Goal: Task Accomplishment & Management: Manage account settings

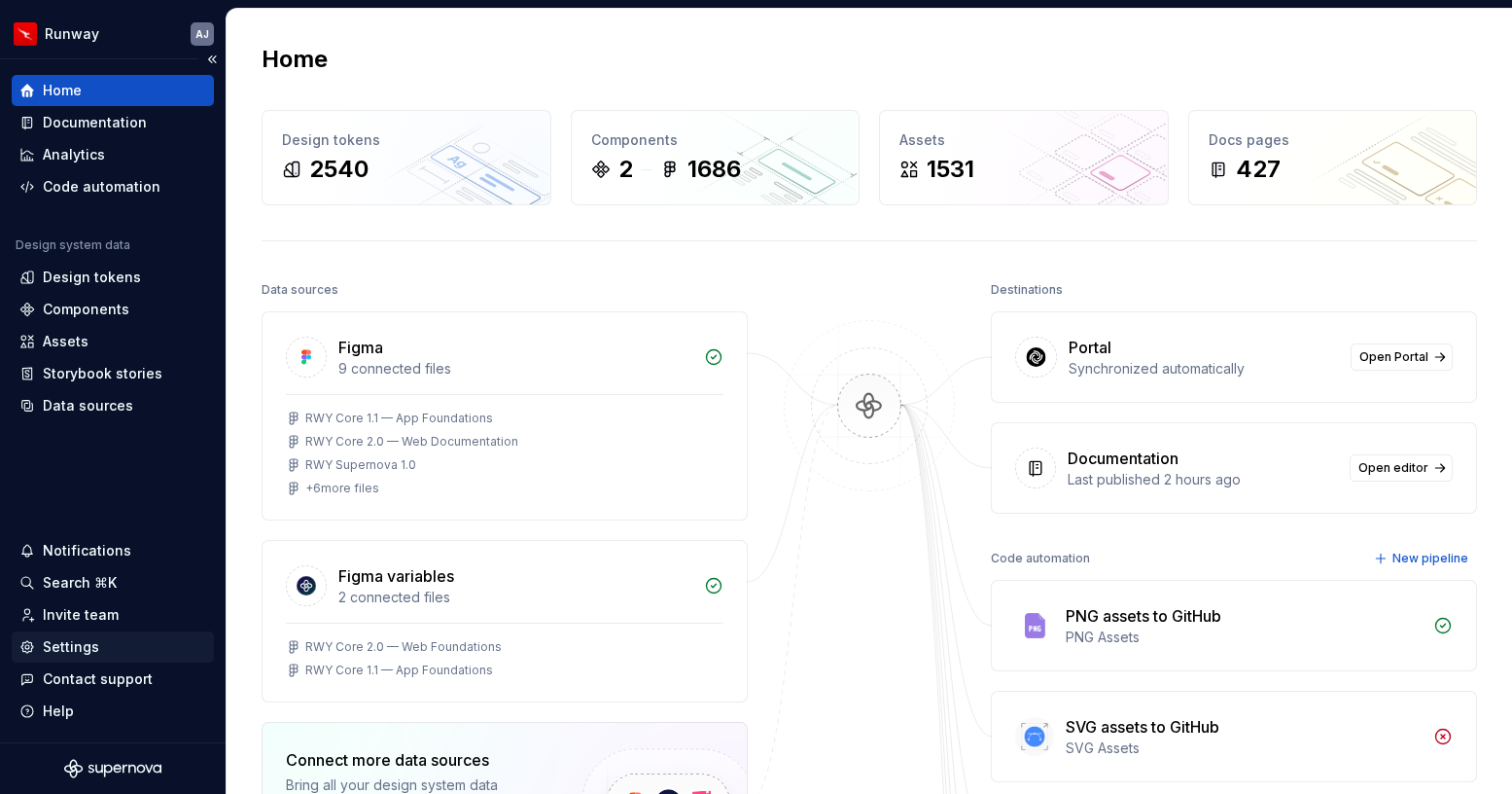
click at [90, 647] on div "Settings" at bounding box center [70, 647] width 56 height 20
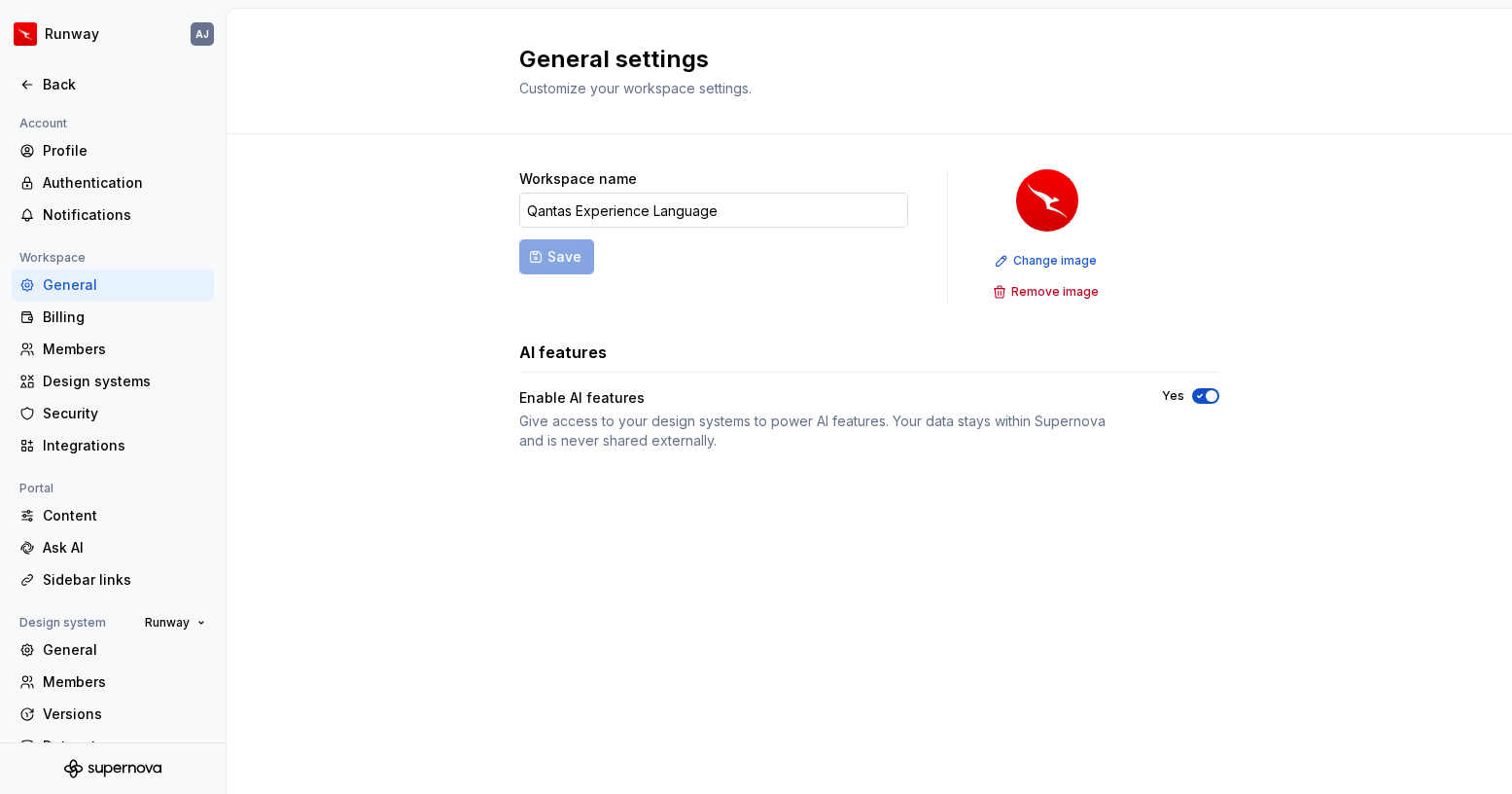
click at [676, 218] on input "Qantas Experience Language" at bounding box center [713, 210] width 389 height 35
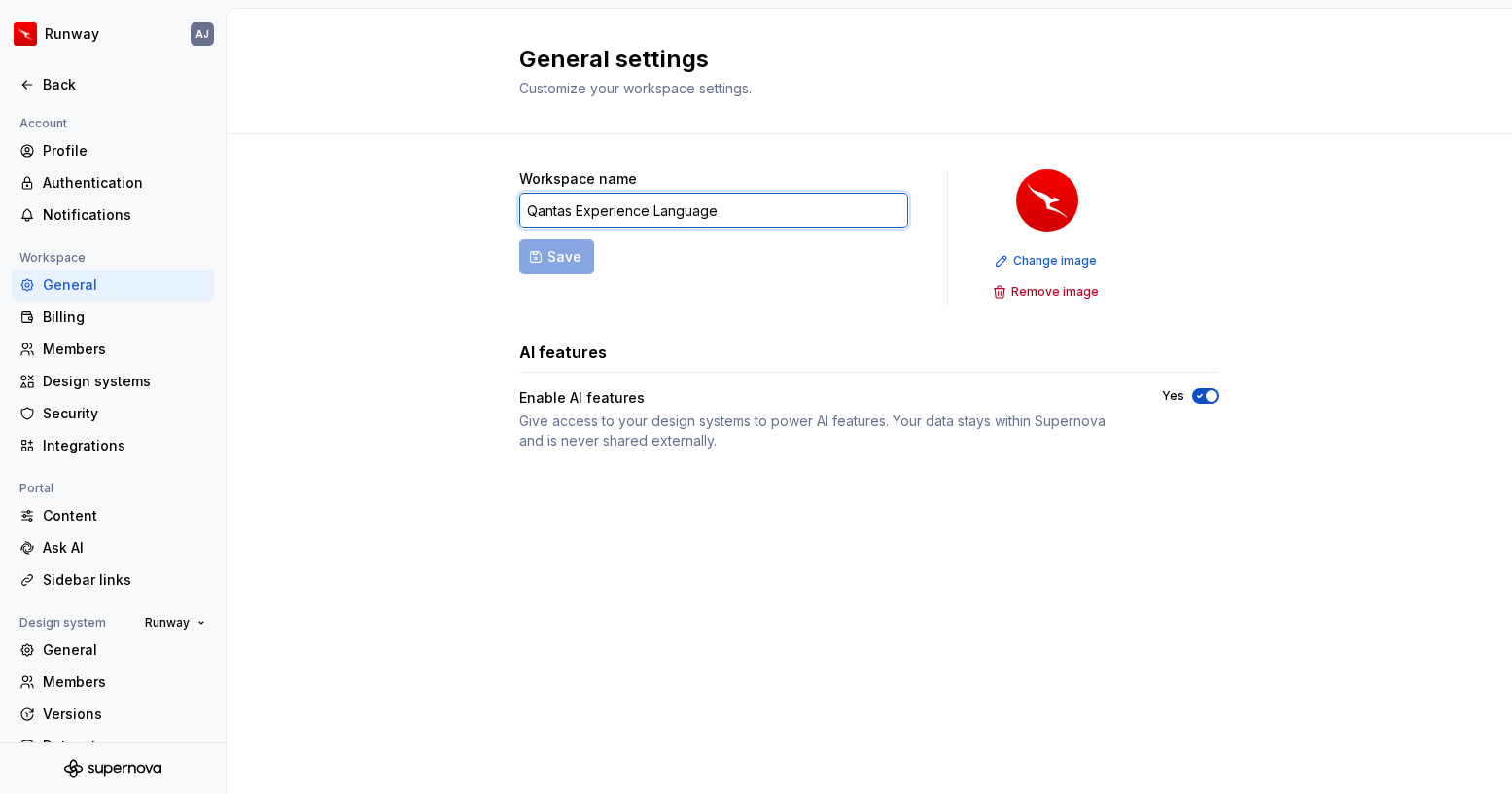
click at [676, 218] on input "Qantas Experience Language" at bounding box center [713, 210] width 389 height 35
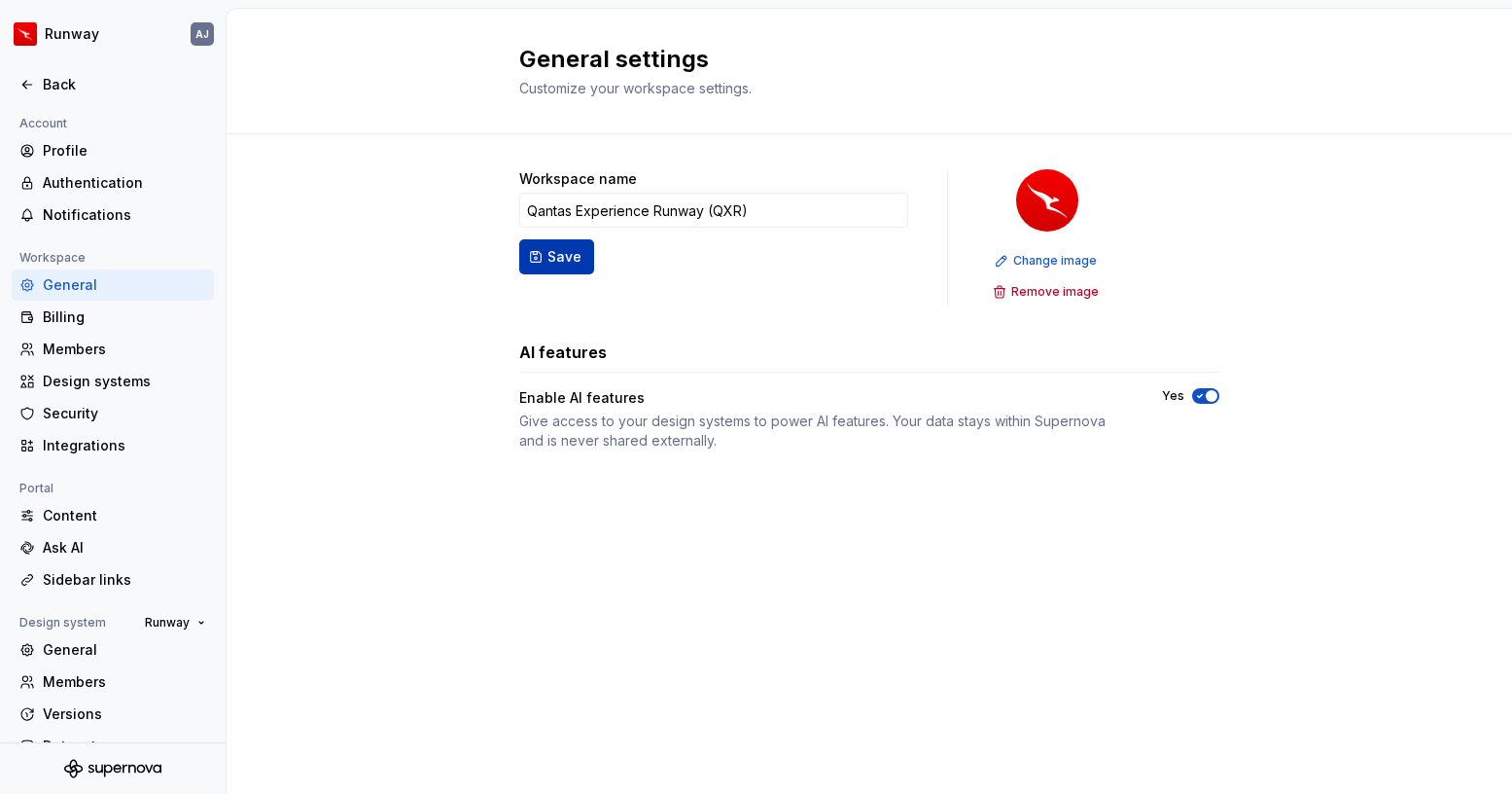
click at [560, 255] on span "Save" at bounding box center [564, 257] width 34 height 20
type input "Qantas Experience Runway (QXR)"
click at [103, 39] on html "Runway AJ Back Account Profile Authentication Notifications Workspace General B…" at bounding box center [756, 397] width 1512 height 794
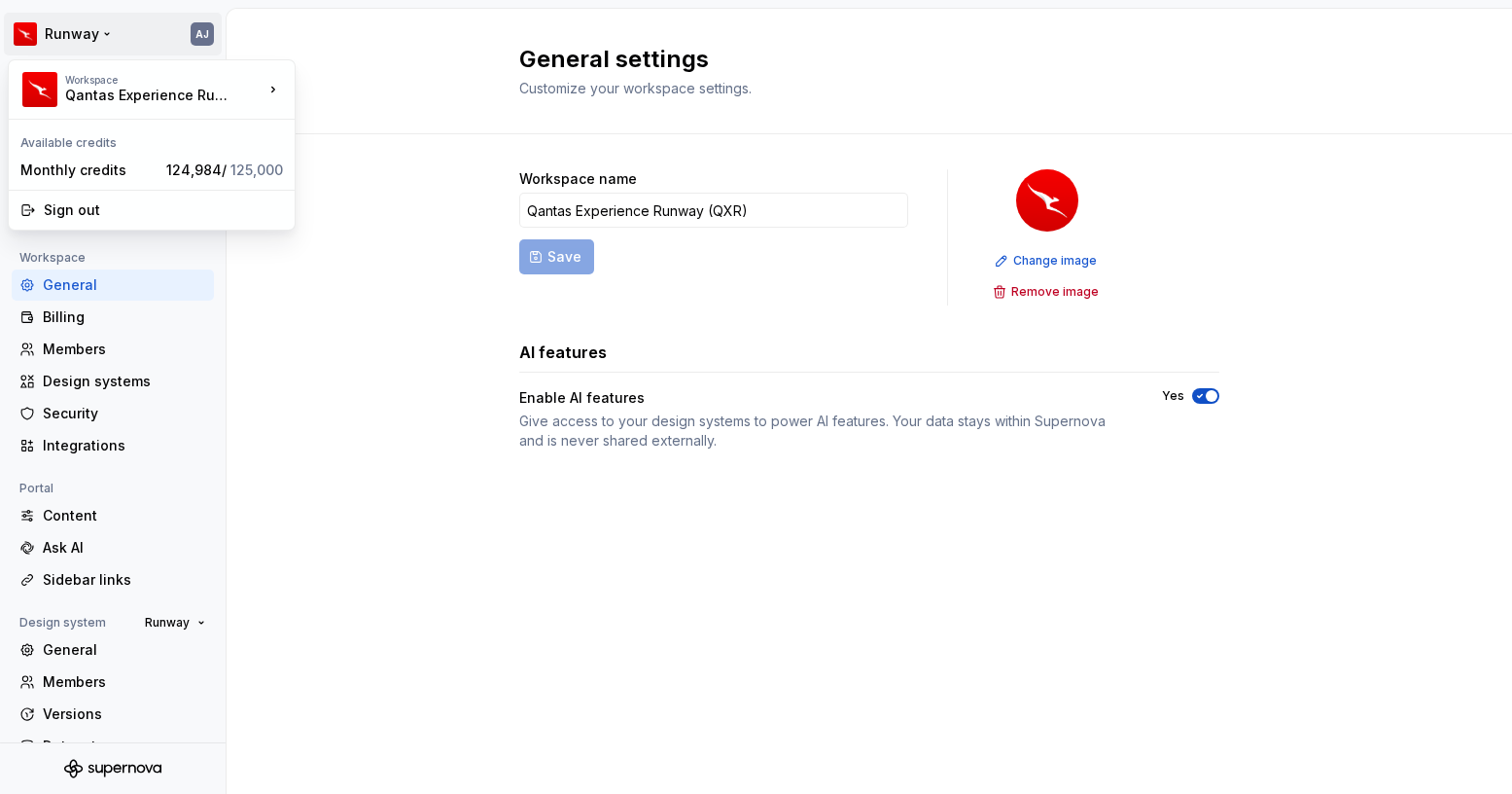
click at [98, 34] on html "Runway AJ Back Account Profile Authentication Notifications Workspace General B…" at bounding box center [756, 397] width 1512 height 794
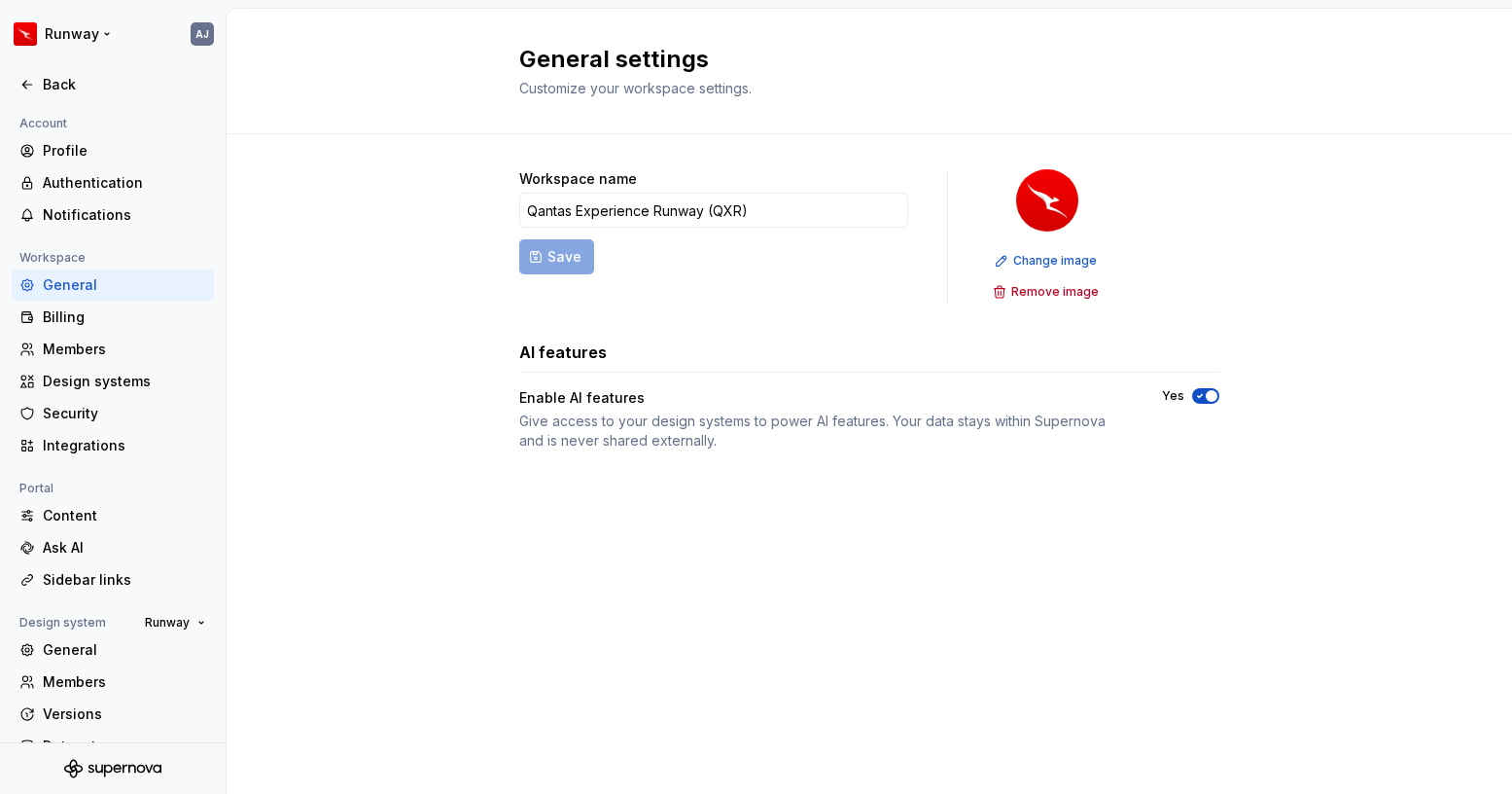
click at [98, 34] on html "Runway AJ Back Account Profile Authentication Notifications Workspace General B…" at bounding box center [756, 397] width 1512 height 794
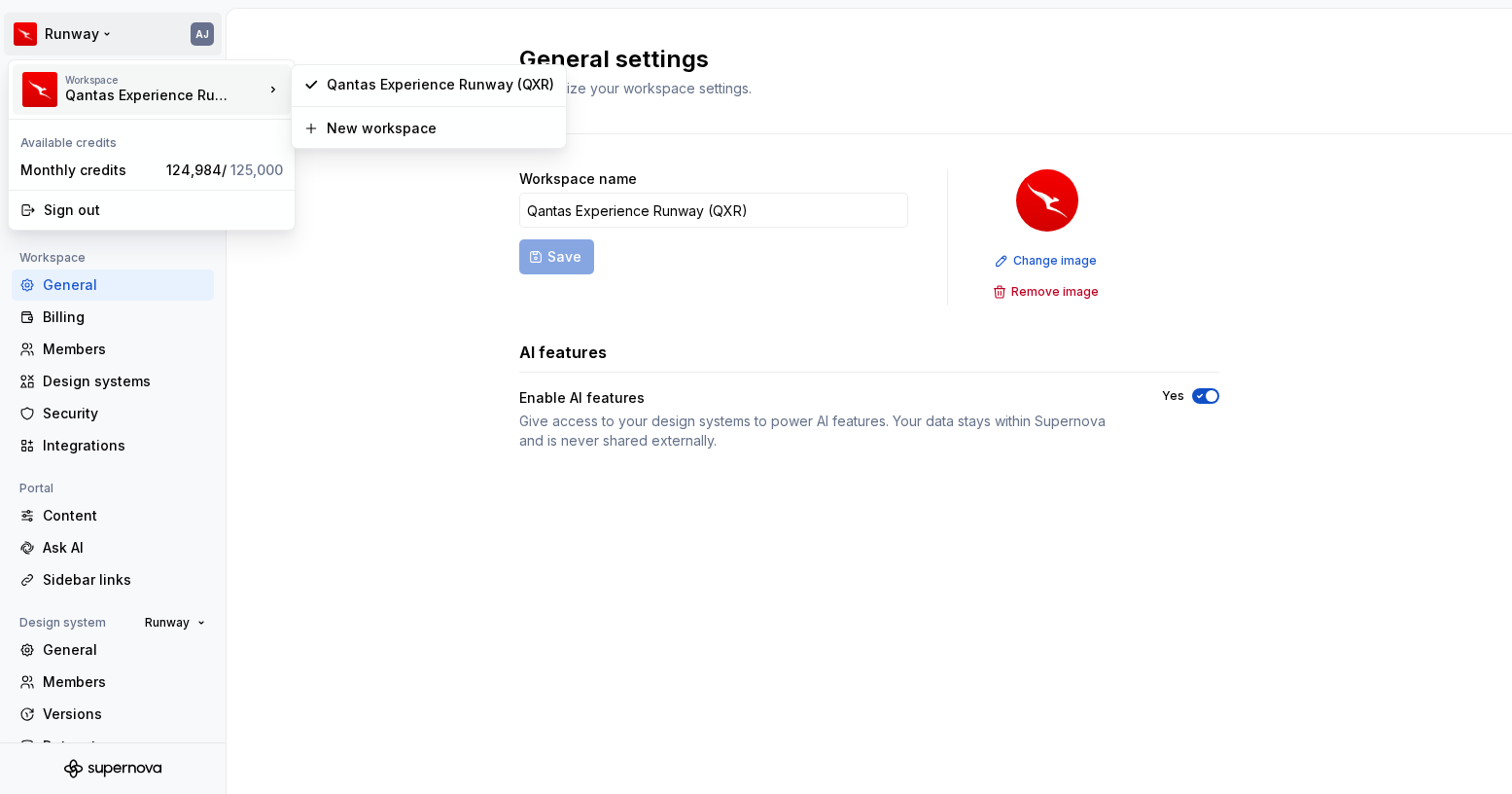
click at [269, 23] on html "Runway AJ Back Account Profile Authentication Notifications Workspace General B…" at bounding box center [756, 397] width 1512 height 794
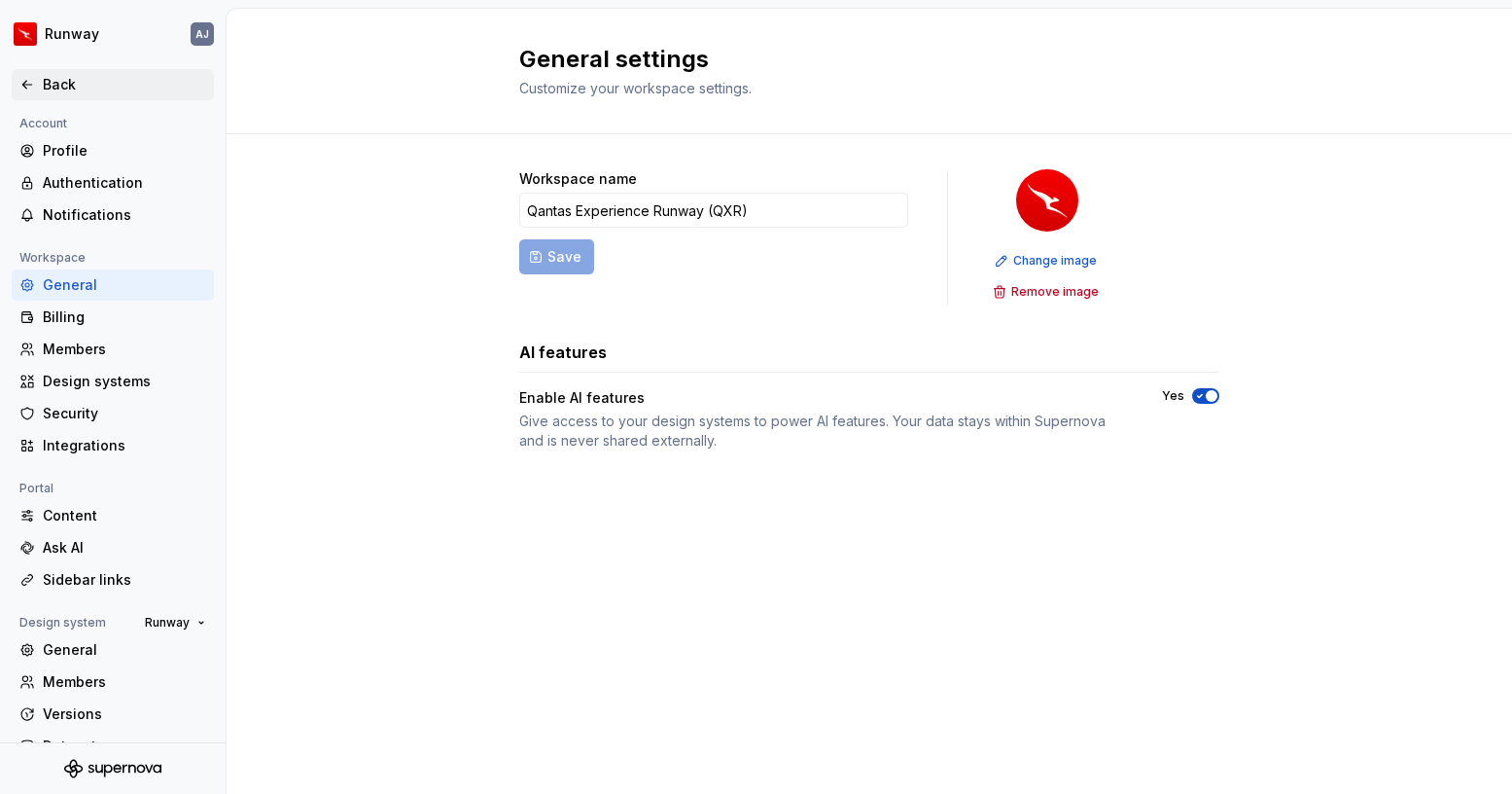
click at [33, 82] on icon at bounding box center [28, 85] width 16 height 16
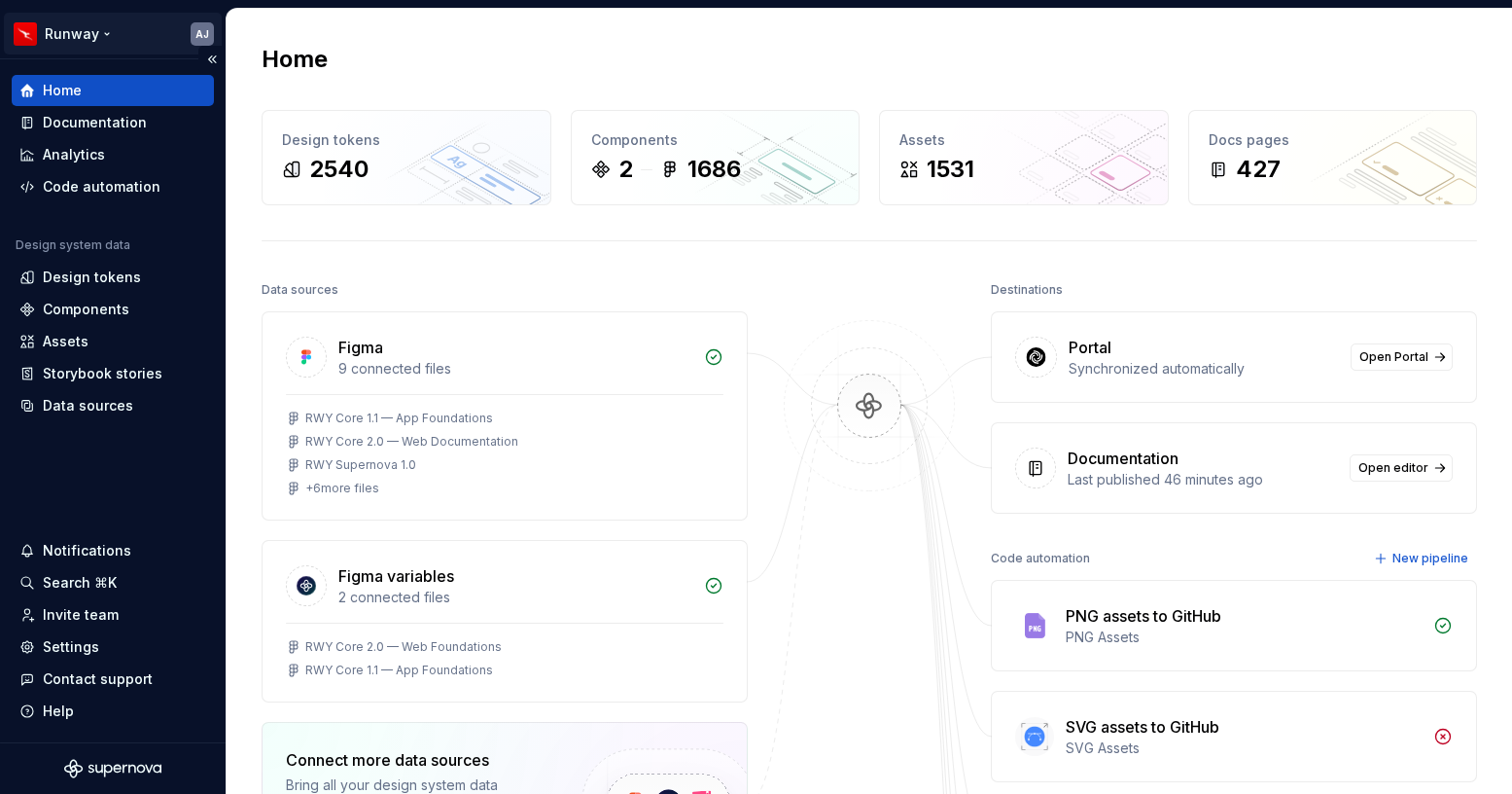
click at [98, 34] on html "Runway AJ Home Documentation Analytics Code automation Design system data Desig…" at bounding box center [756, 397] width 1512 height 794
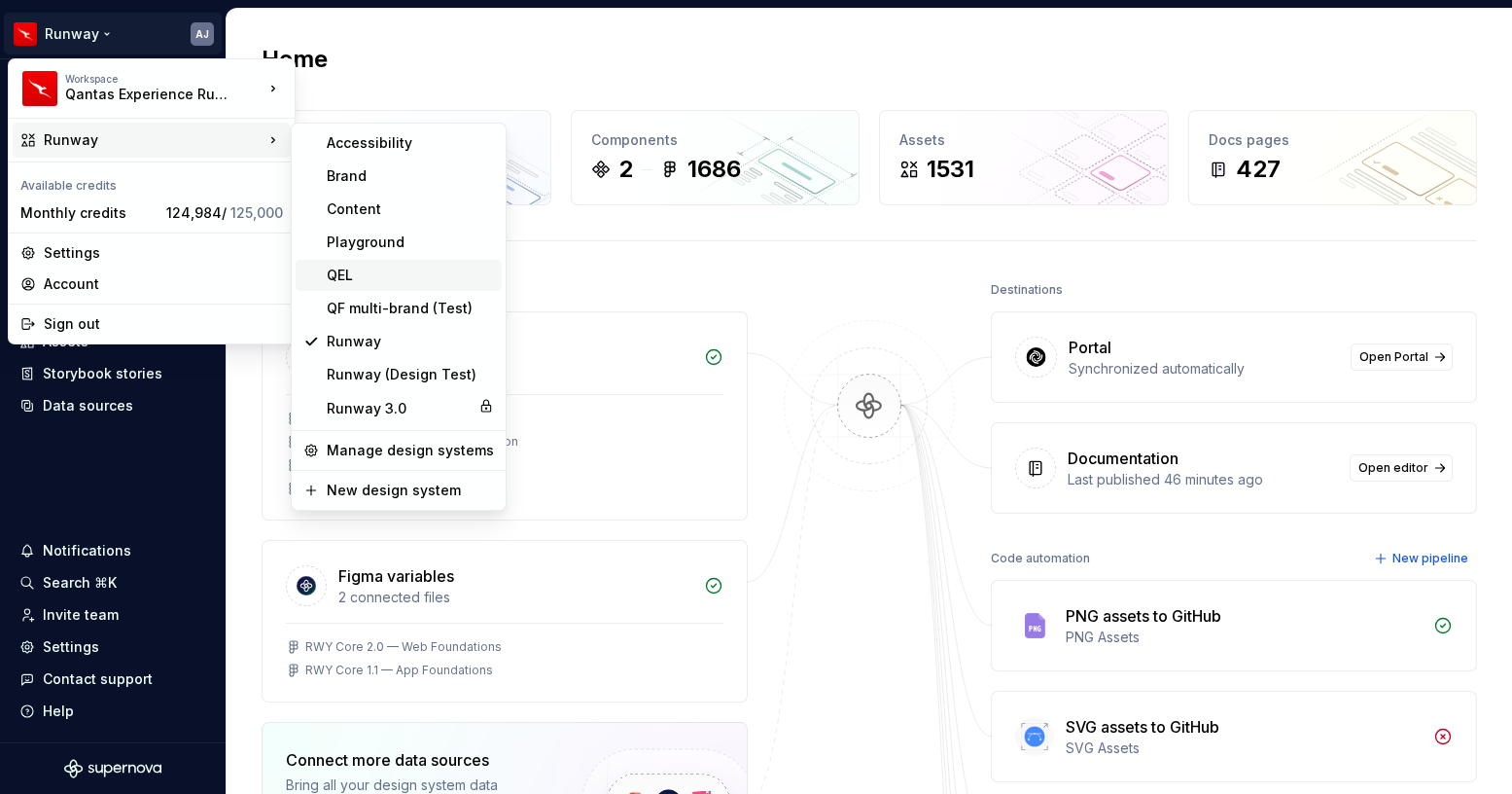
click at [369, 278] on div "QEL" at bounding box center [410, 275] width 167 height 20
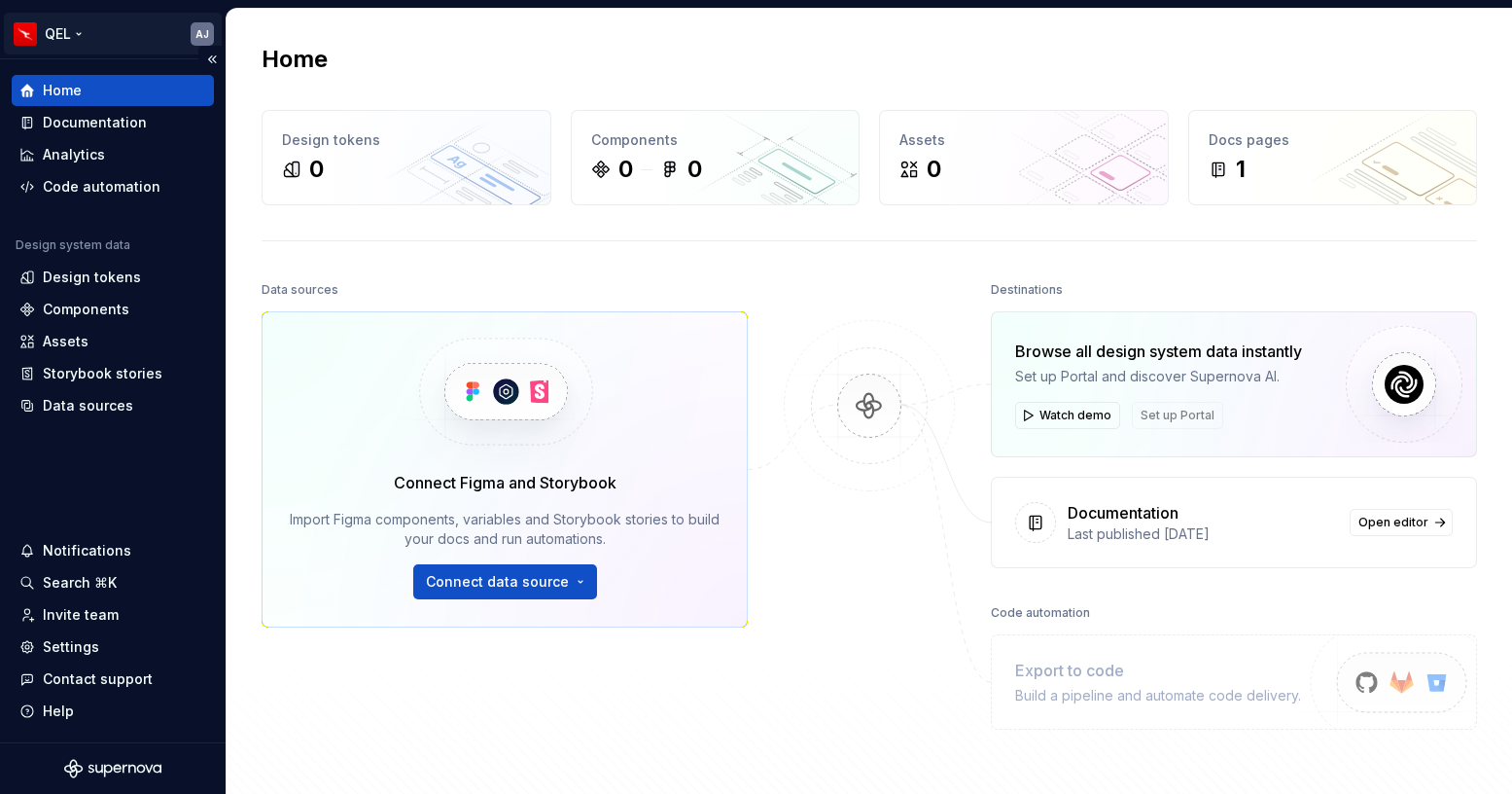
click at [79, 29] on html "QEL AJ Home Documentation Analytics Code automation Design system data Design t…" at bounding box center [756, 397] width 1512 height 794
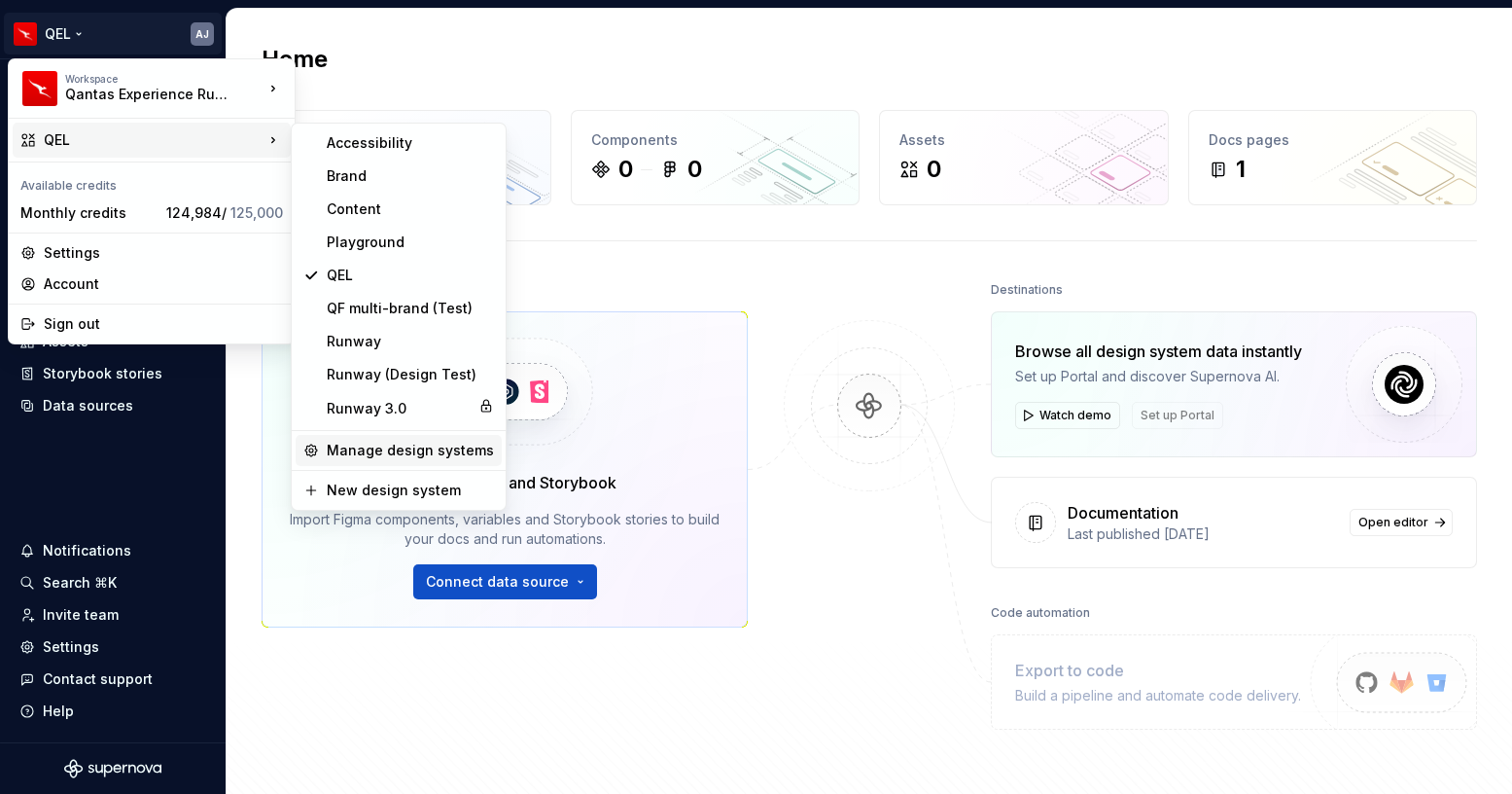
click at [398, 448] on div "Manage design systems" at bounding box center [410, 450] width 167 height 20
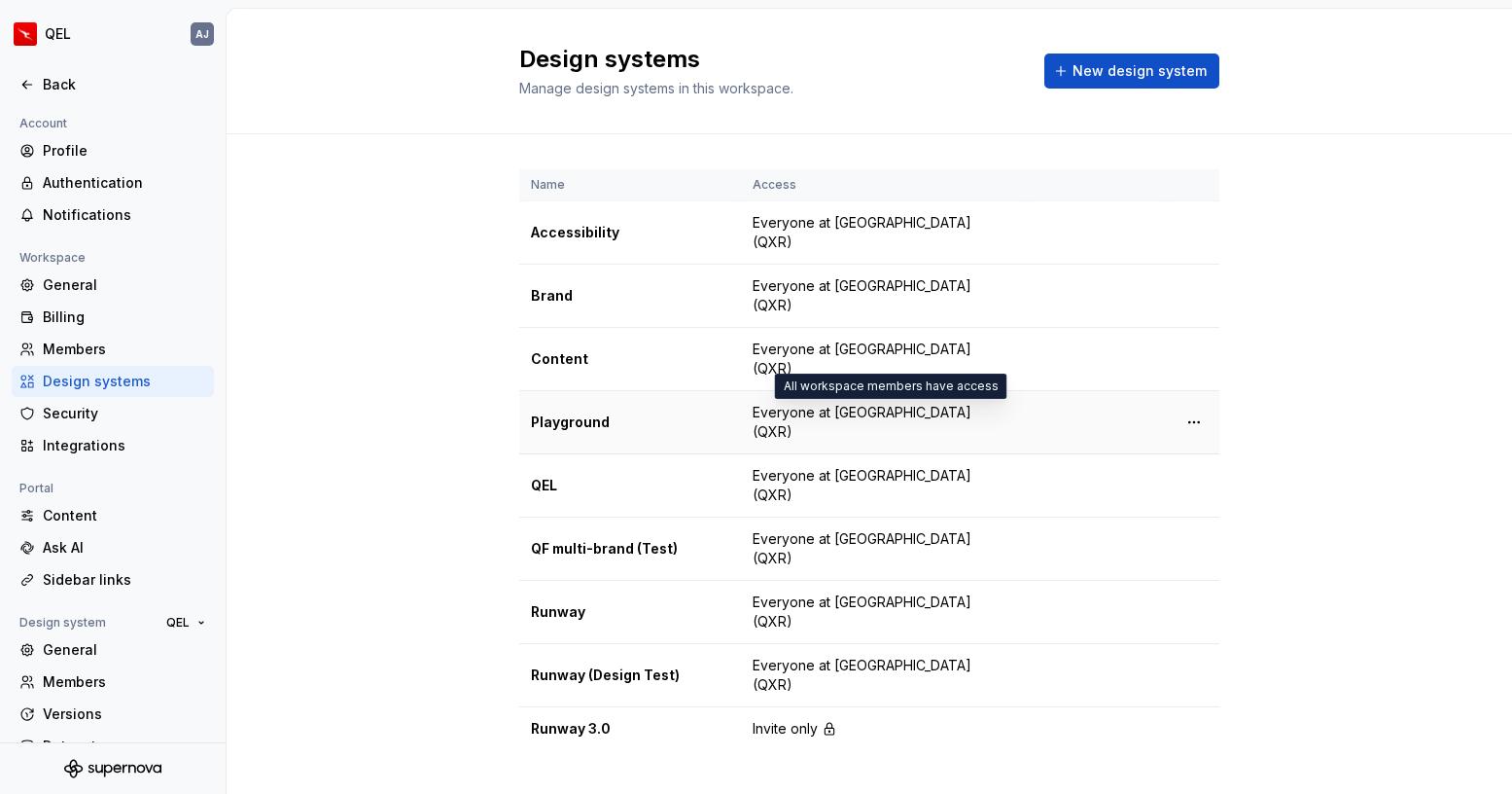
scroll to position [30, 0]
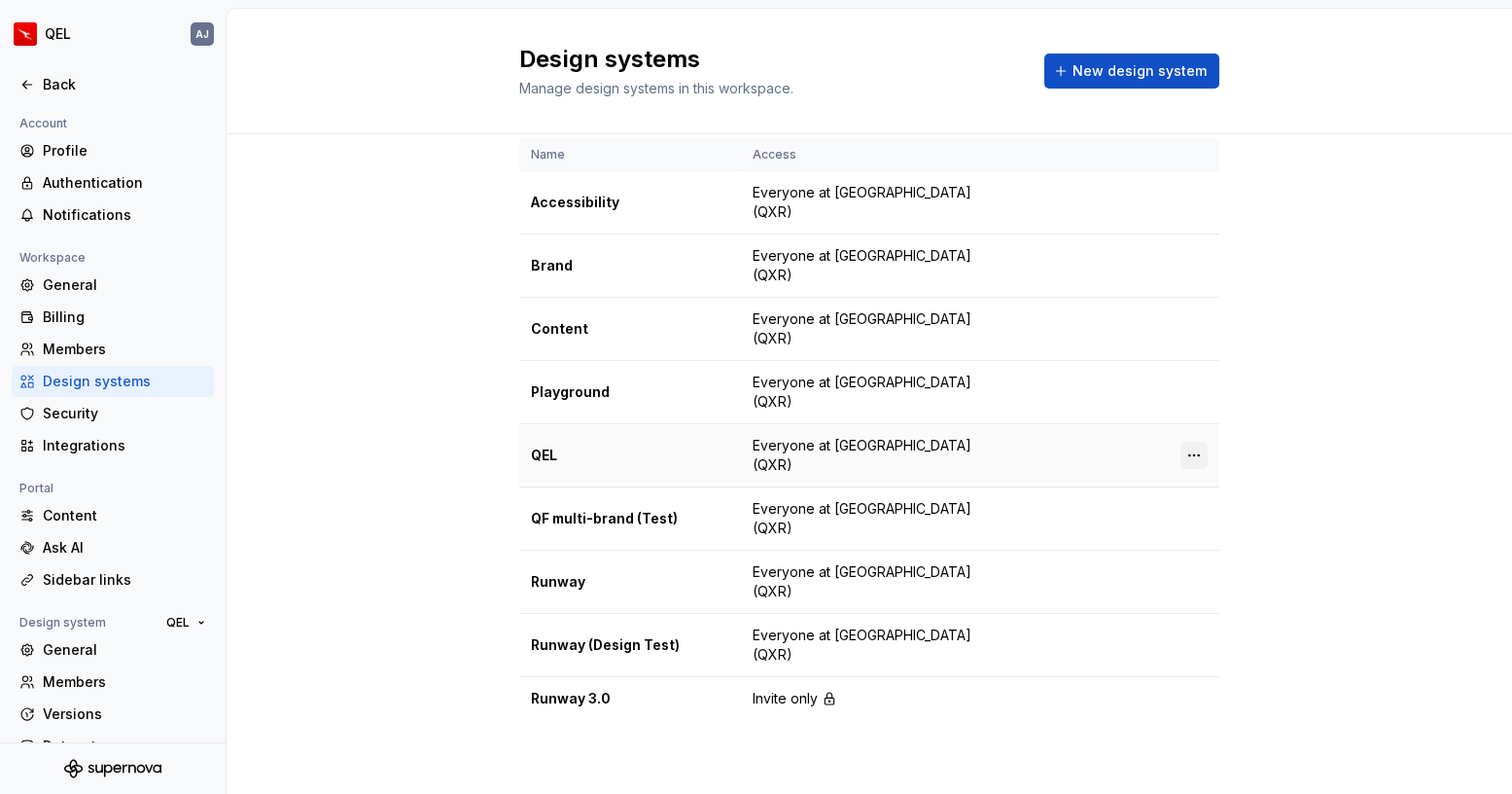
click at [1194, 456] on html "QEL AJ Back Account Profile Authentication Notifications Workspace General Bill…" at bounding box center [756, 397] width 1512 height 794
click at [1238, 530] on div "Design system settings" at bounding box center [1308, 525] width 185 height 20
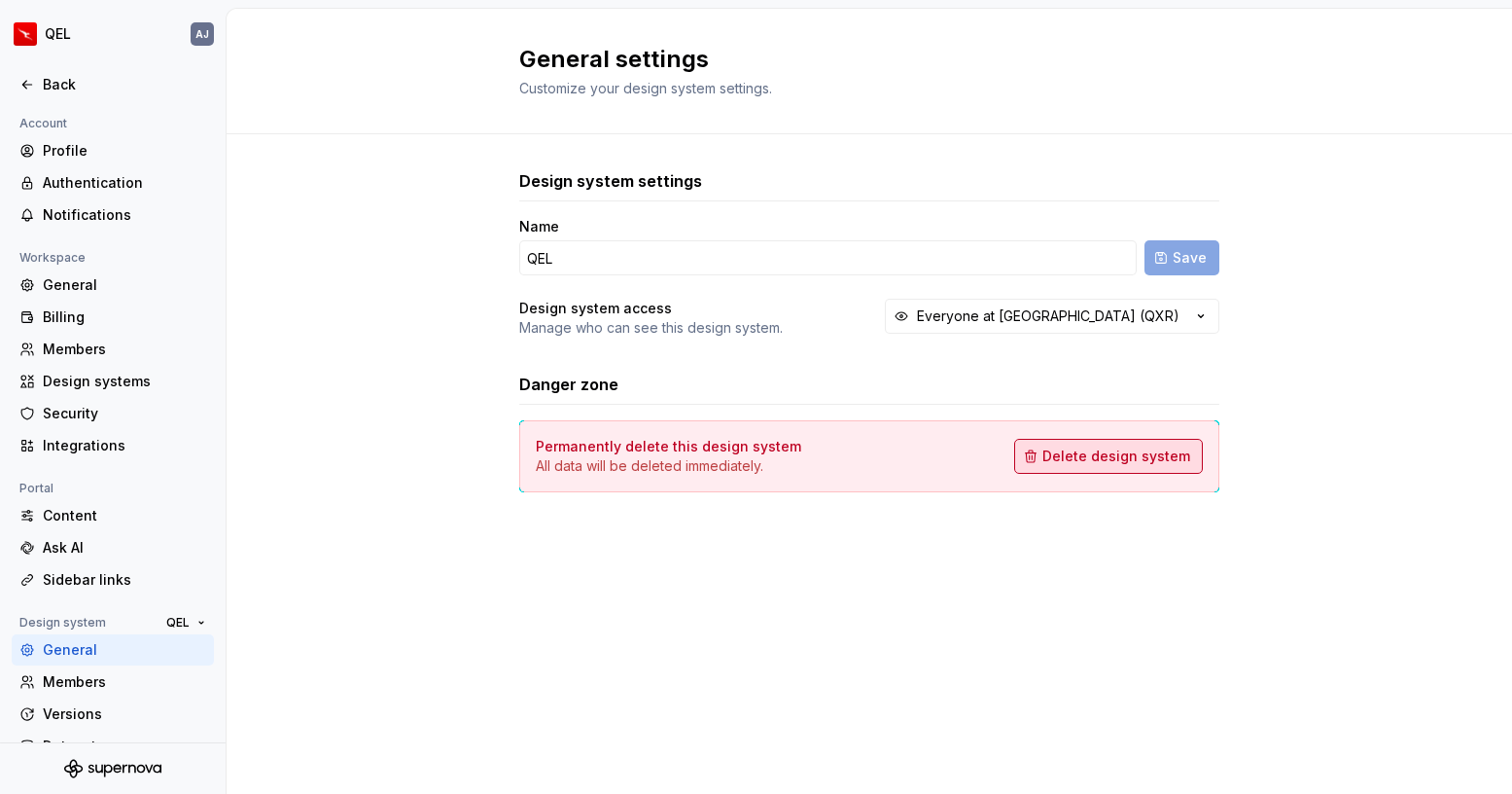
click at [1118, 463] on span "Delete design system" at bounding box center [1115, 456] width 147 height 20
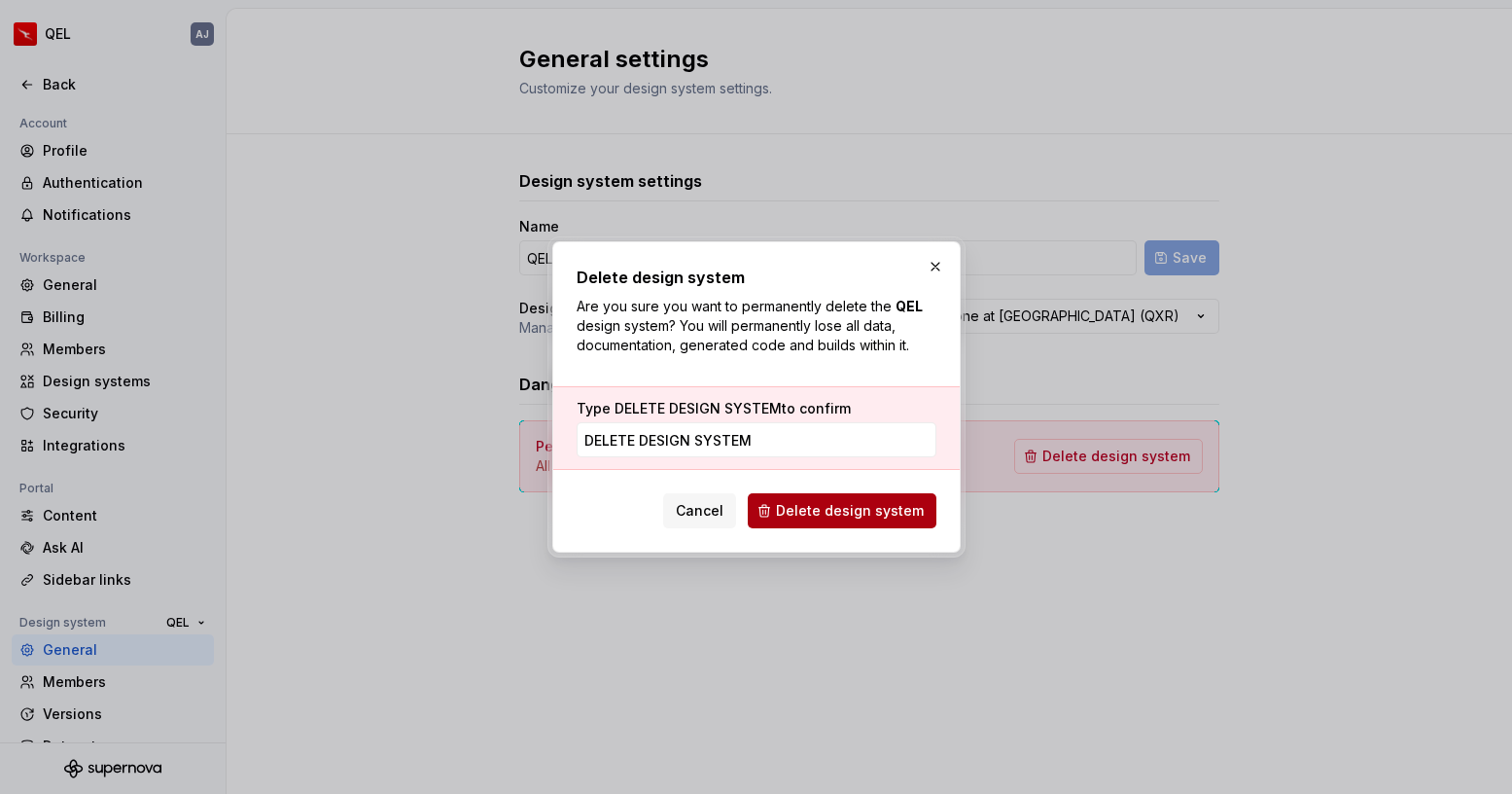
type input "DELETE DESIGN SYSTEM"
click at [840, 499] on button "Delete design system" at bounding box center [842, 510] width 189 height 35
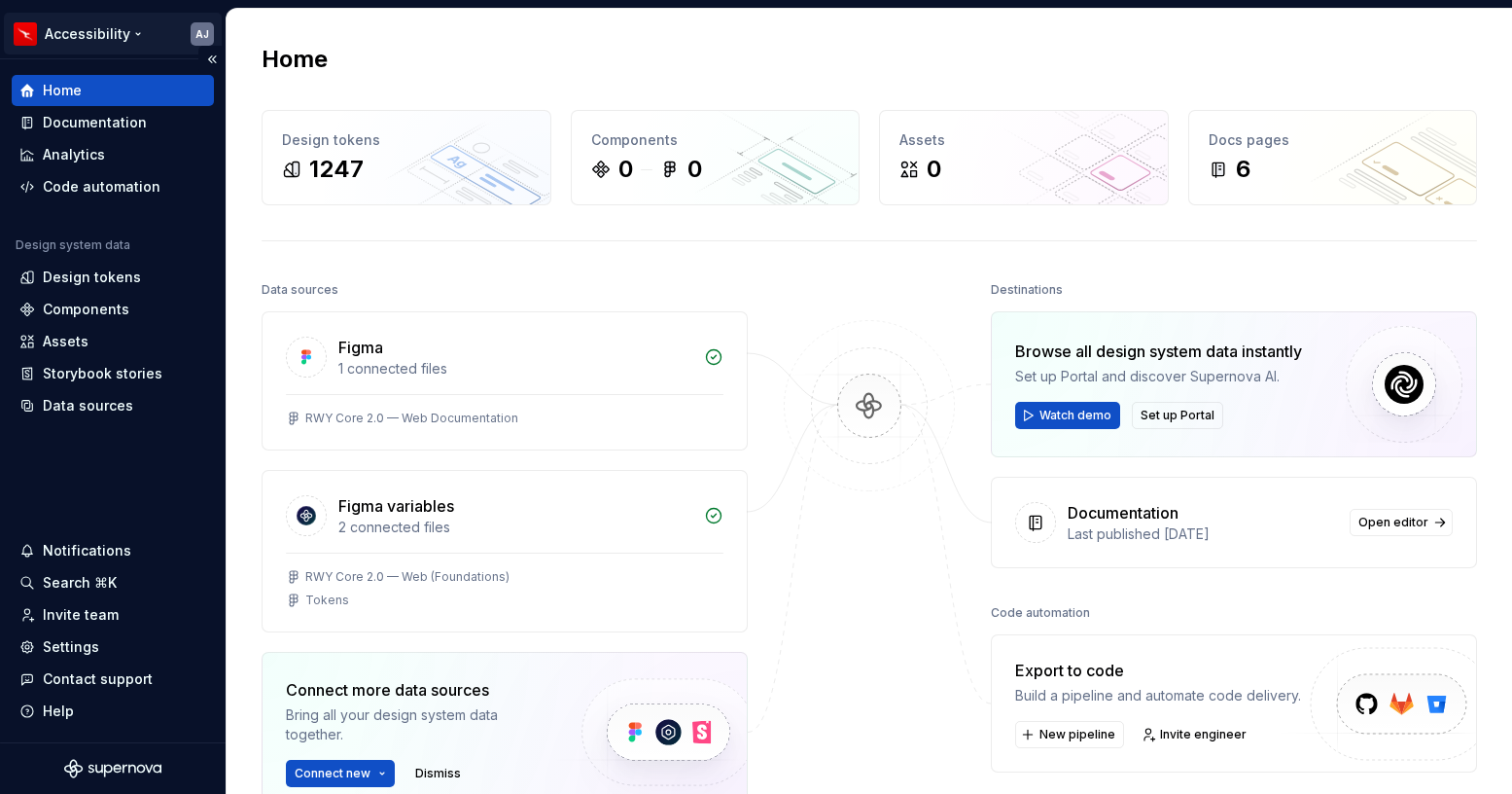
click at [101, 23] on html "Accessibility AJ Home Documentation Analytics Code automation Design system dat…" at bounding box center [756, 397] width 1512 height 794
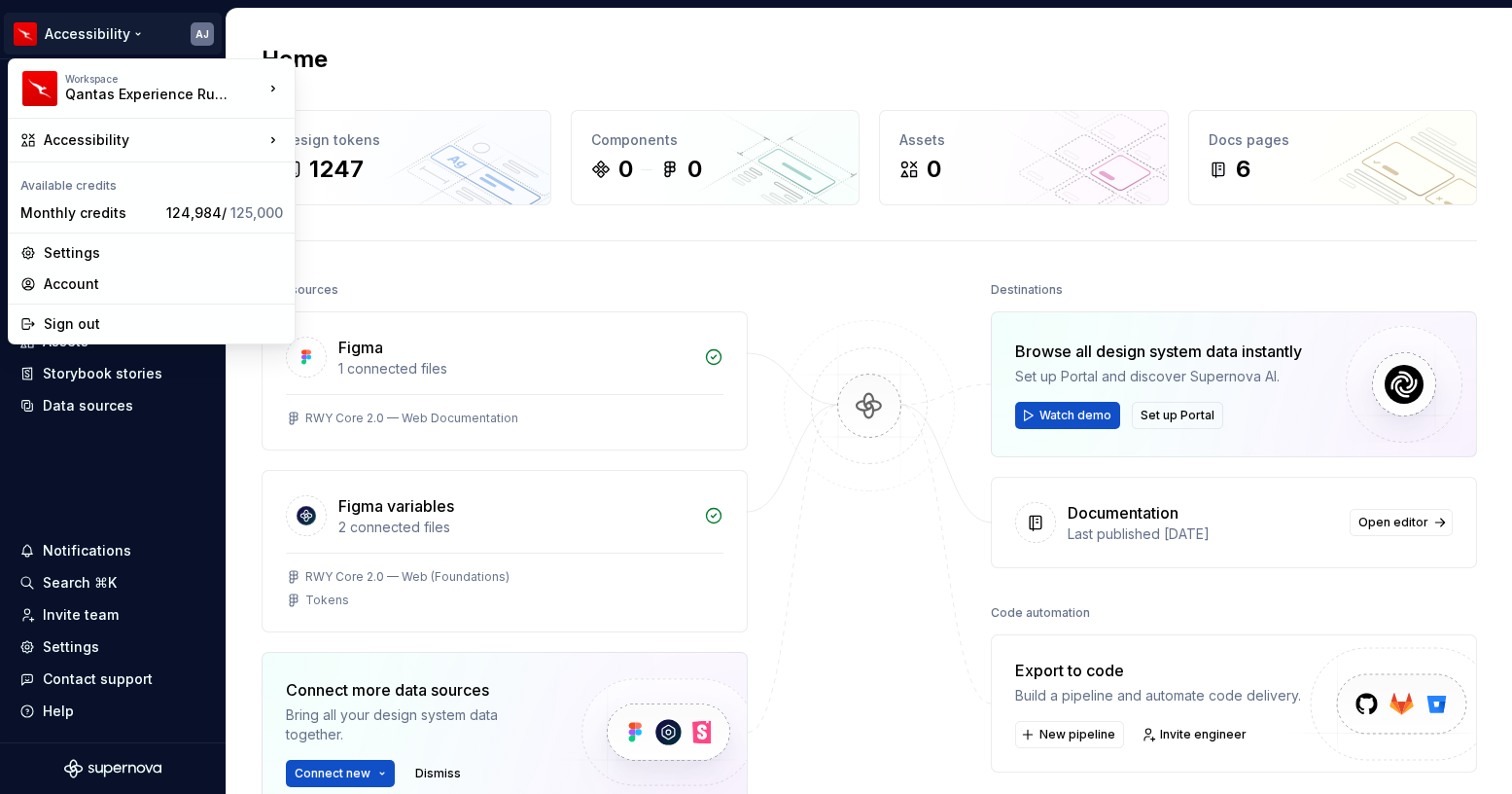
click at [480, 73] on html "Accessibility AJ Home Documentation Analytics Code automation Design system dat…" at bounding box center [756, 397] width 1512 height 794
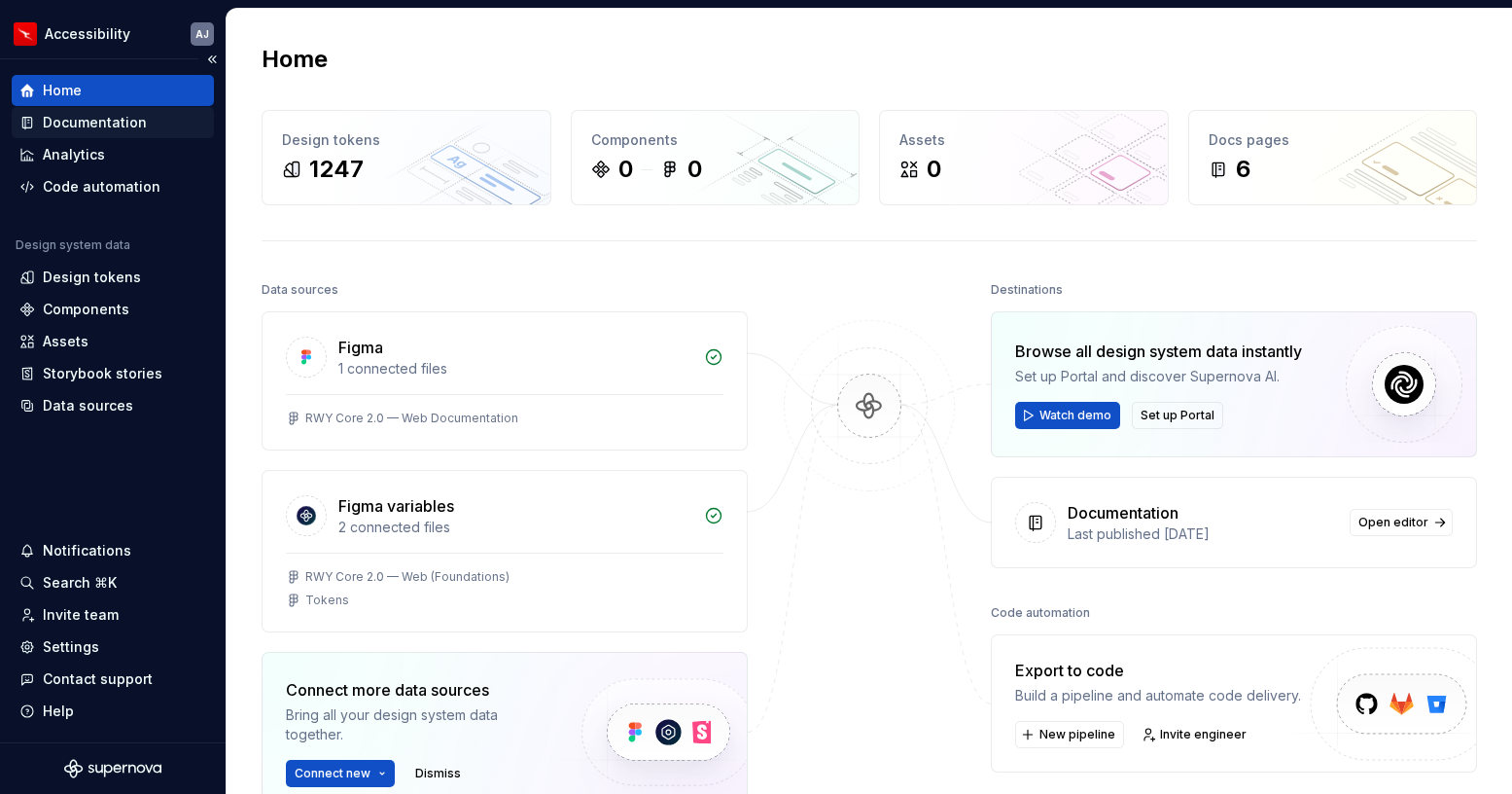
click at [84, 124] on div "Documentation" at bounding box center [94, 123] width 104 height 20
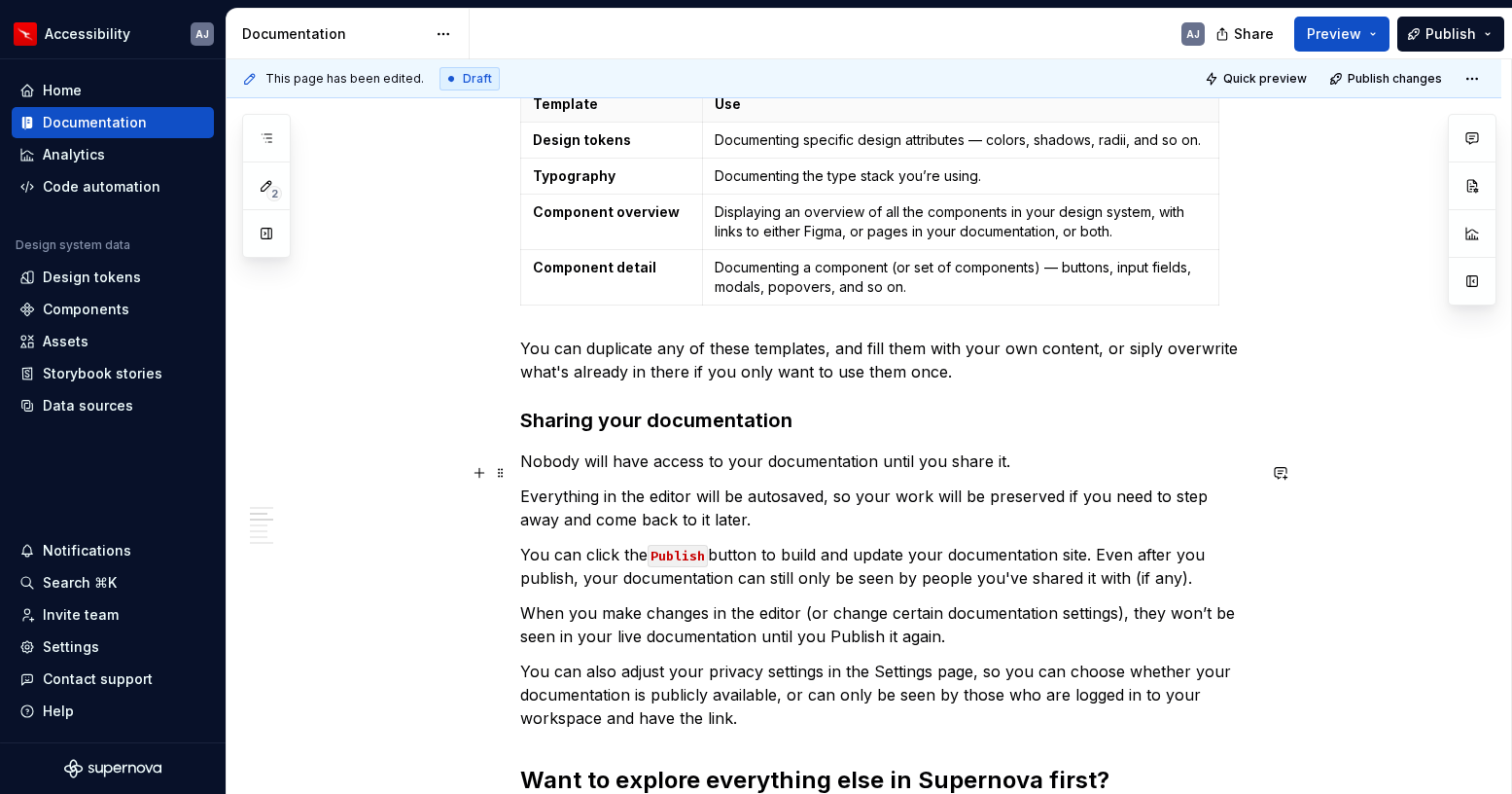
scroll to position [823, 0]
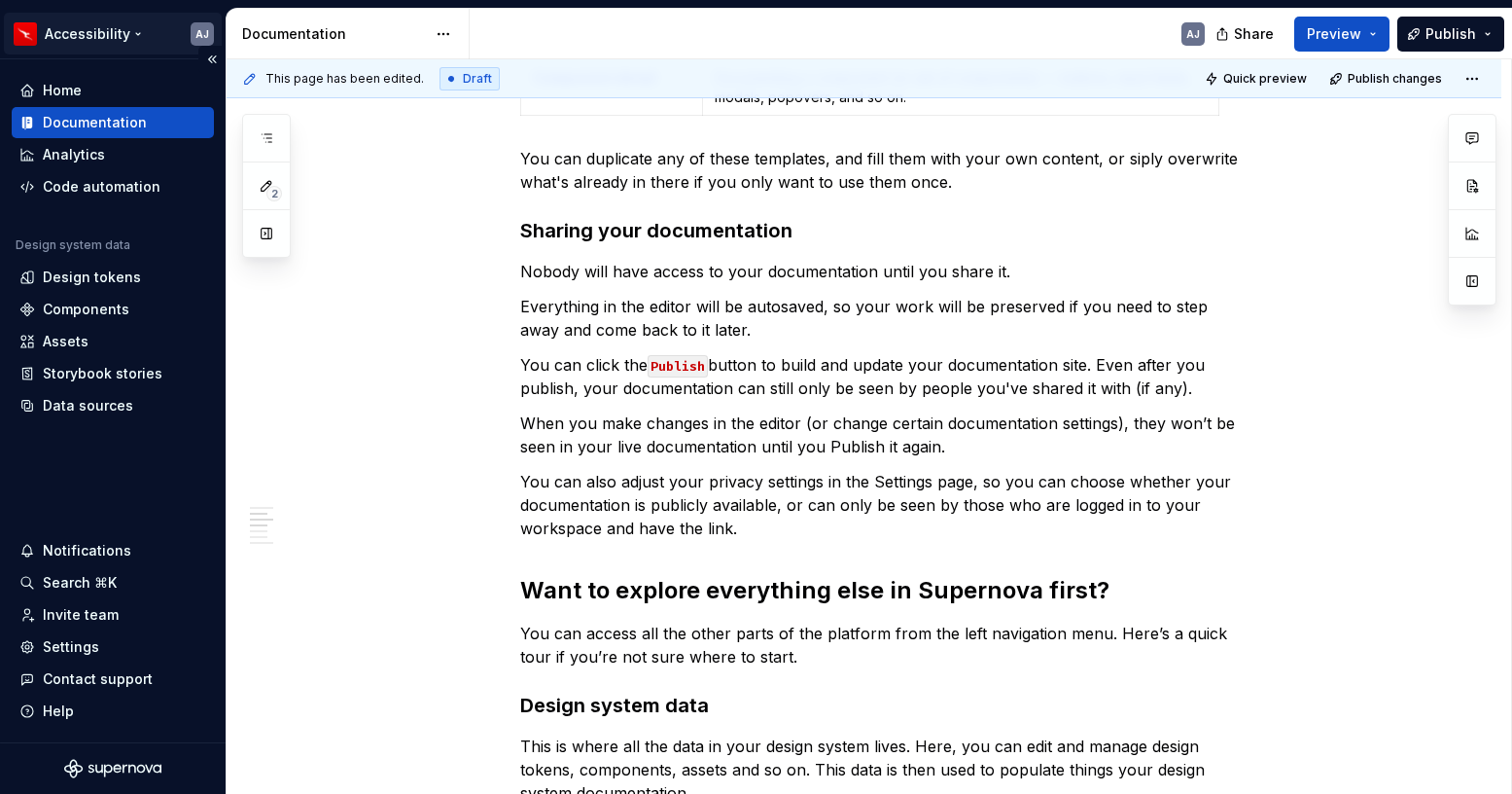
click at [129, 34] on html "Accessibility AJ Home Documentation Analytics Code automation Design system dat…" at bounding box center [756, 397] width 1512 height 794
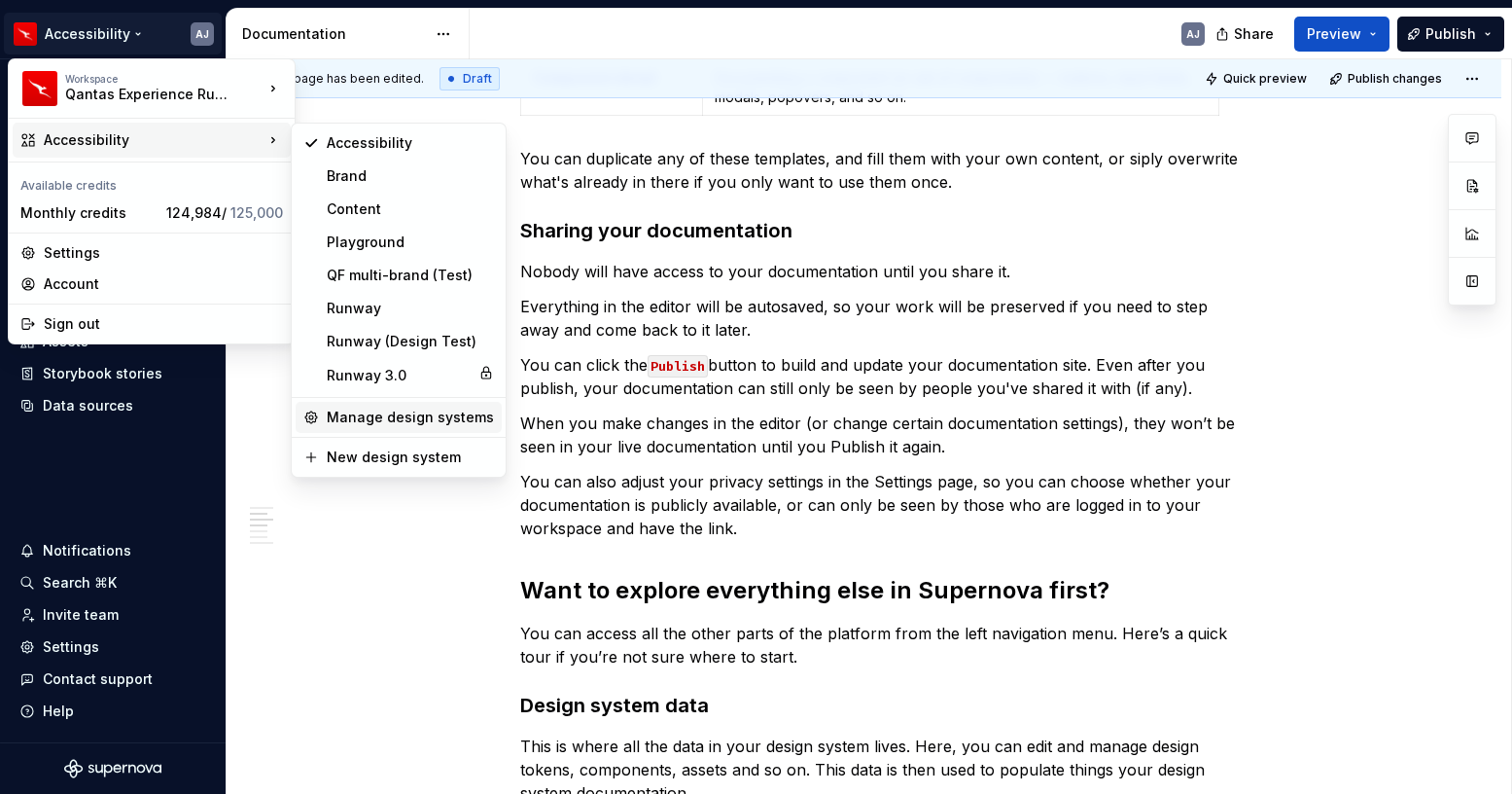
click at [376, 416] on div "Manage design systems" at bounding box center [410, 418] width 167 height 20
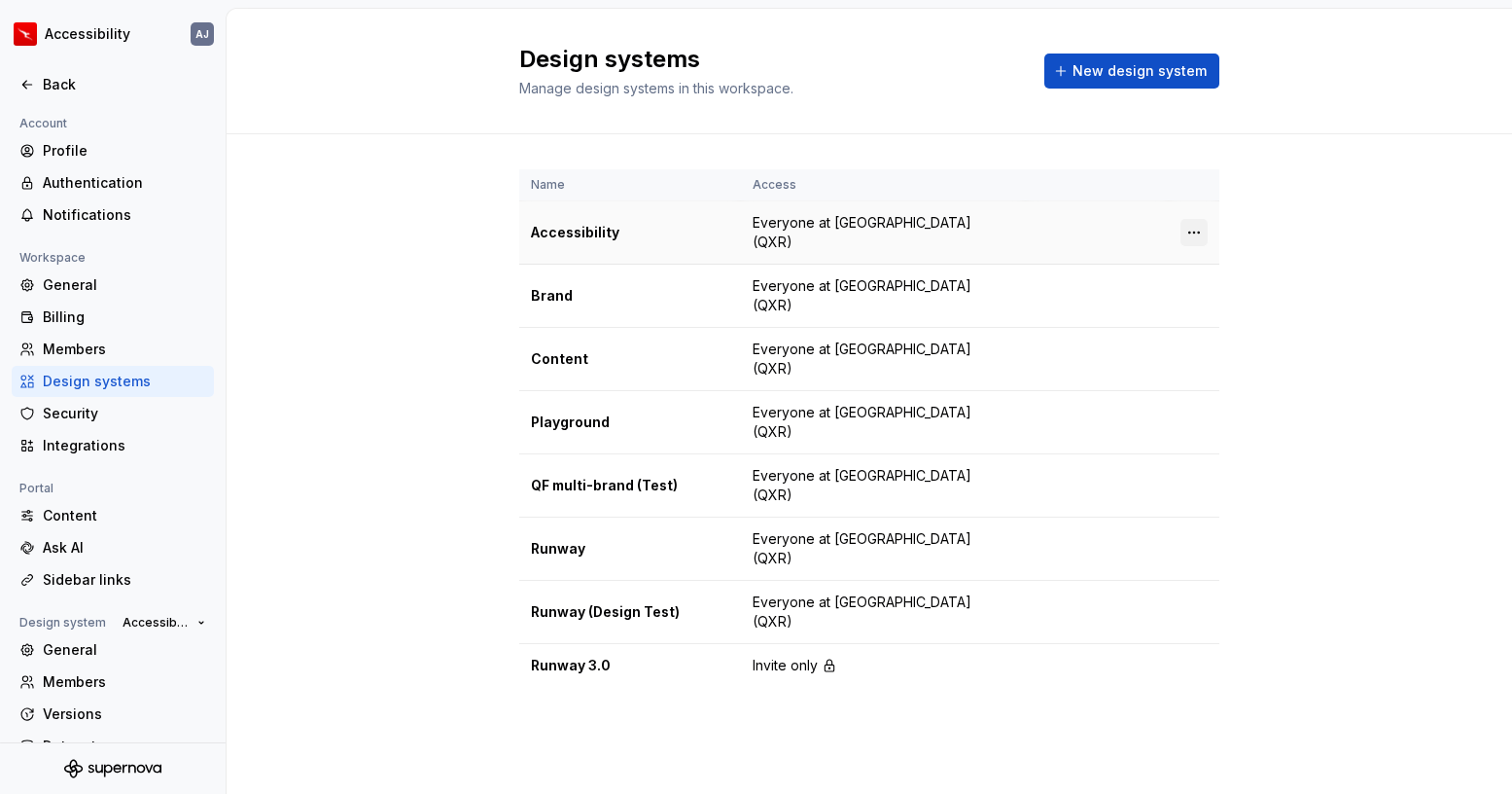
click at [1191, 234] on html "Accessibility AJ Back Account Profile Authentication Notifications Workspace Ge…" at bounding box center [756, 397] width 1512 height 794
click at [1265, 485] on html "Accessibility AJ Back Account Profile Authentication Notifications Workspace Ge…" at bounding box center [756, 397] width 1512 height 794
click at [325, 198] on div "Name Access Accessibility Everyone at Qantas Experience Runway (QXR) Brand Ever…" at bounding box center [869, 447] width 1285 height 627
click at [54, 83] on div "Back" at bounding box center [124, 85] width 163 height 20
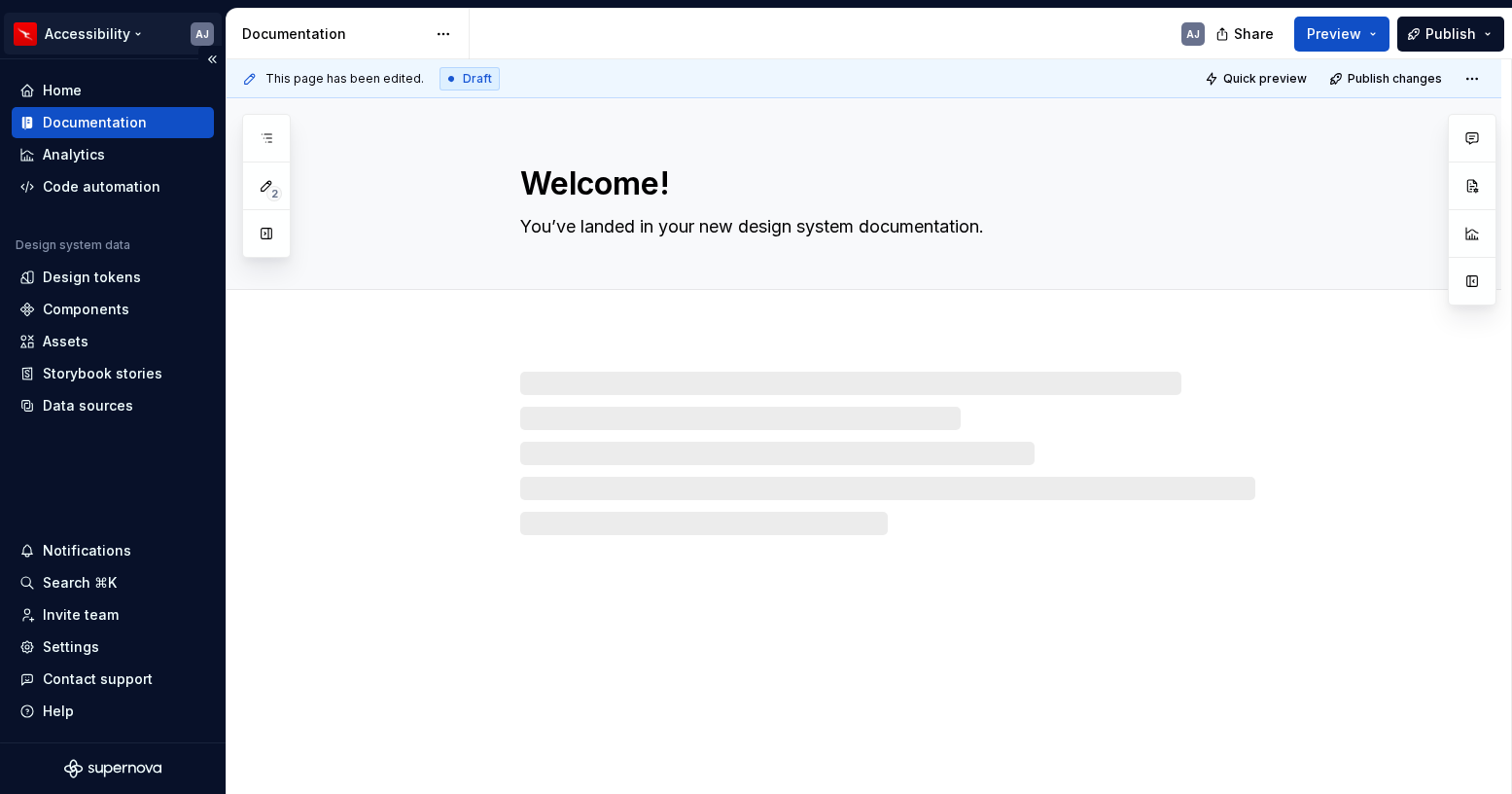
click at [134, 34] on html "Accessibility AJ Home Documentation Analytics Code automation Design system dat…" at bounding box center [756, 397] width 1512 height 794
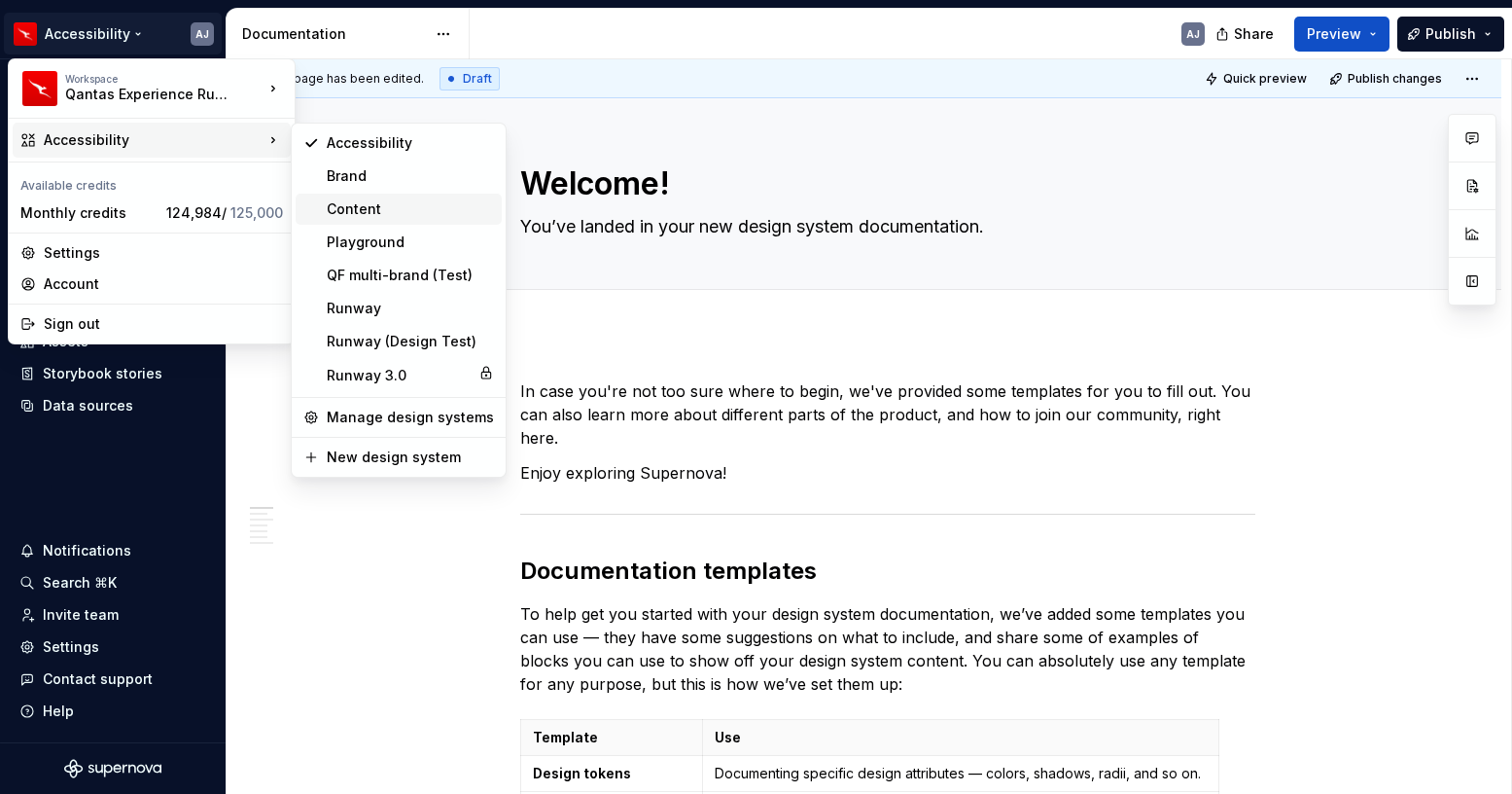
click at [353, 207] on div "Content" at bounding box center [410, 209] width 167 height 20
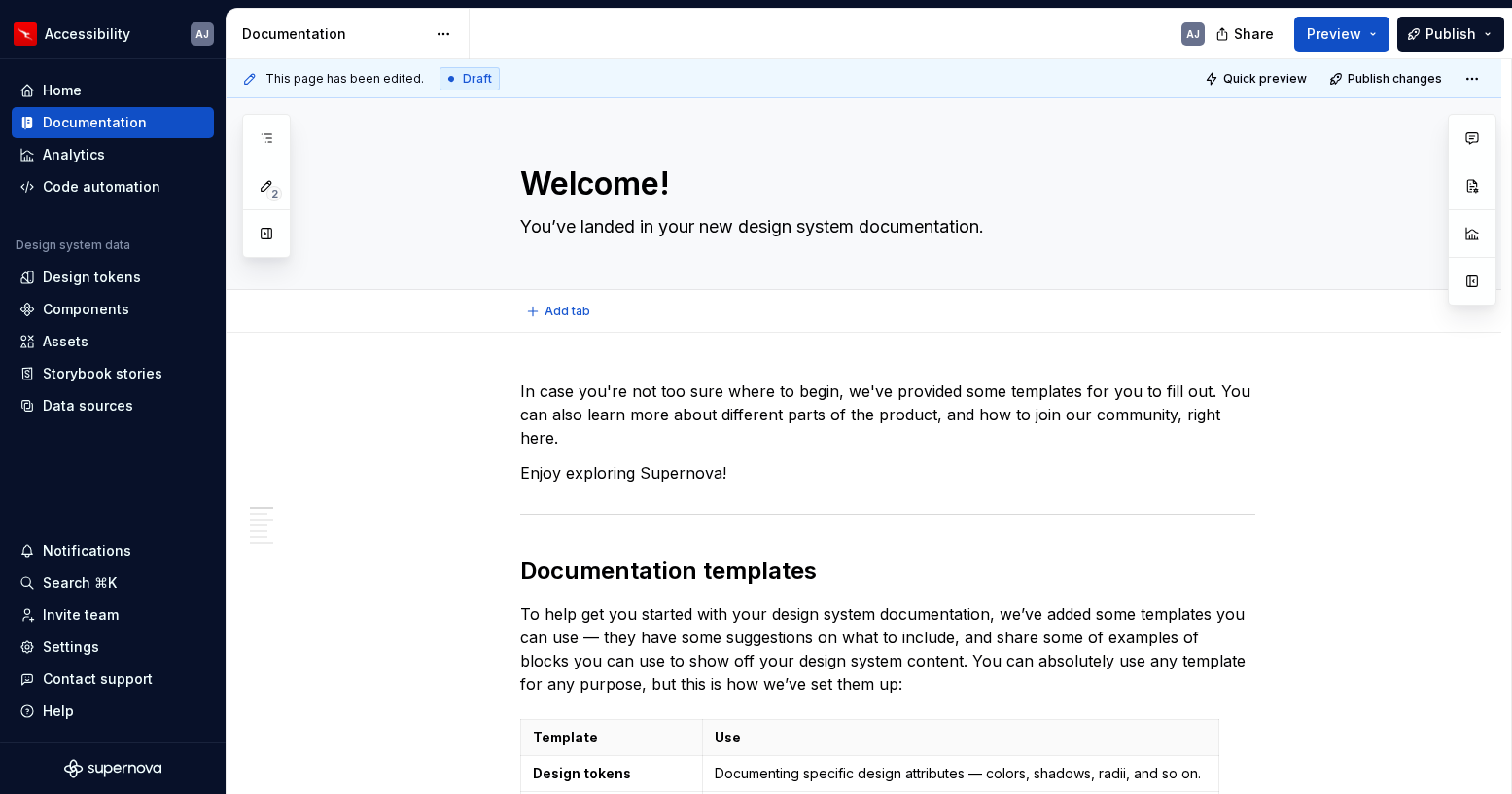
type textarea "*"
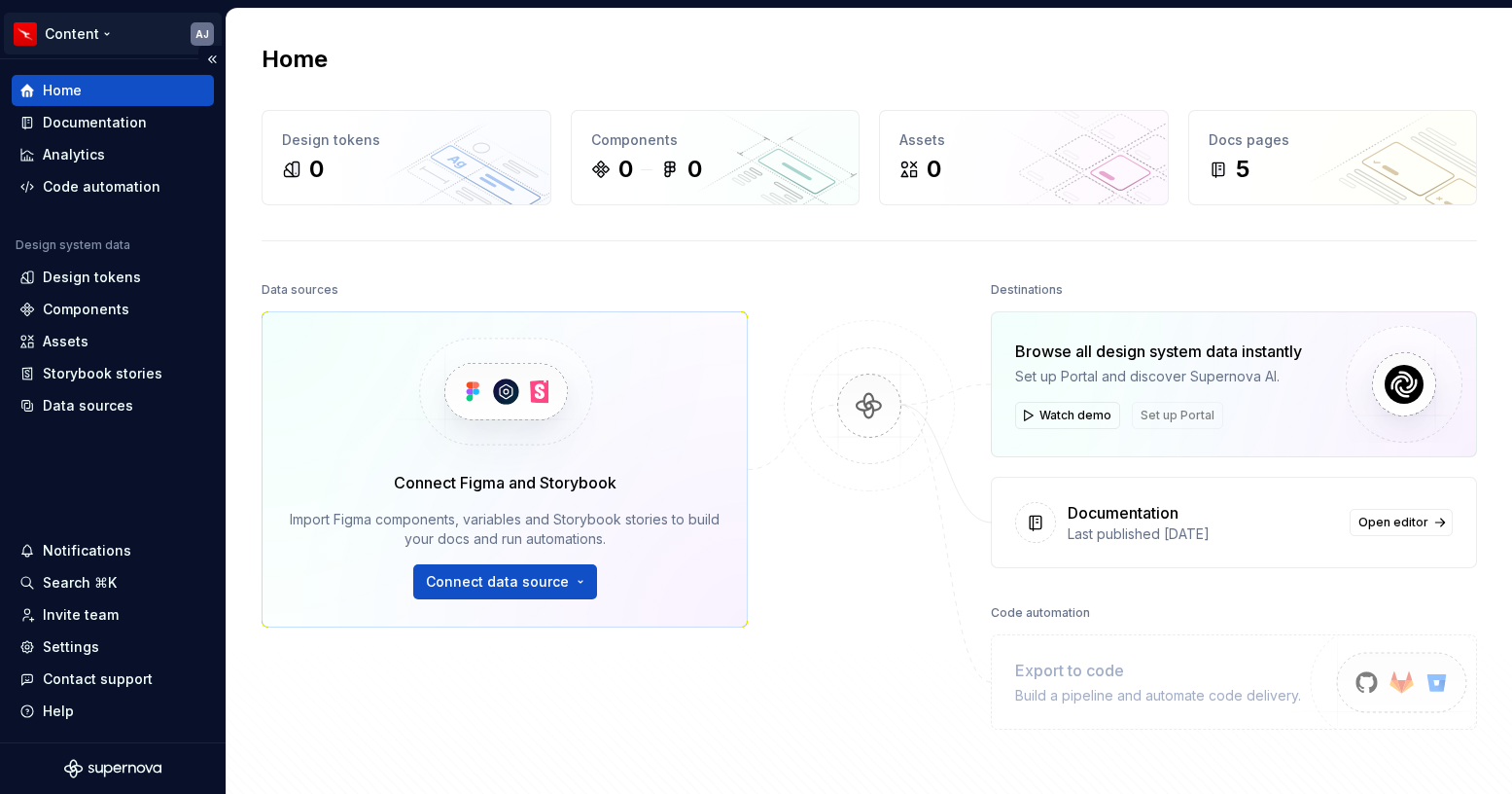
click at [107, 29] on html "Content AJ Home Documentation Analytics Code automation Design system data Desi…" at bounding box center [756, 397] width 1512 height 794
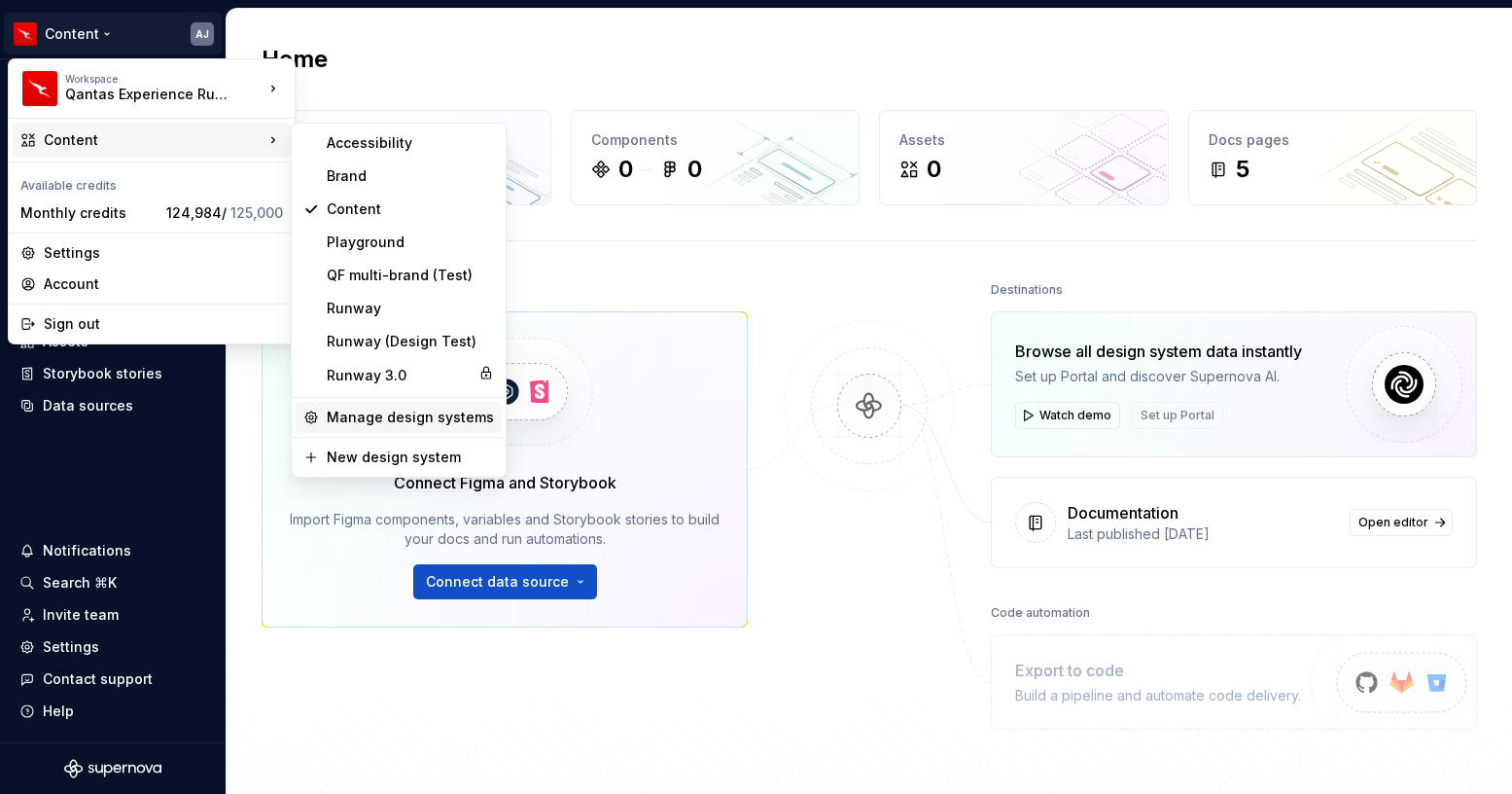
click at [416, 418] on div "Manage design systems" at bounding box center [410, 418] width 167 height 20
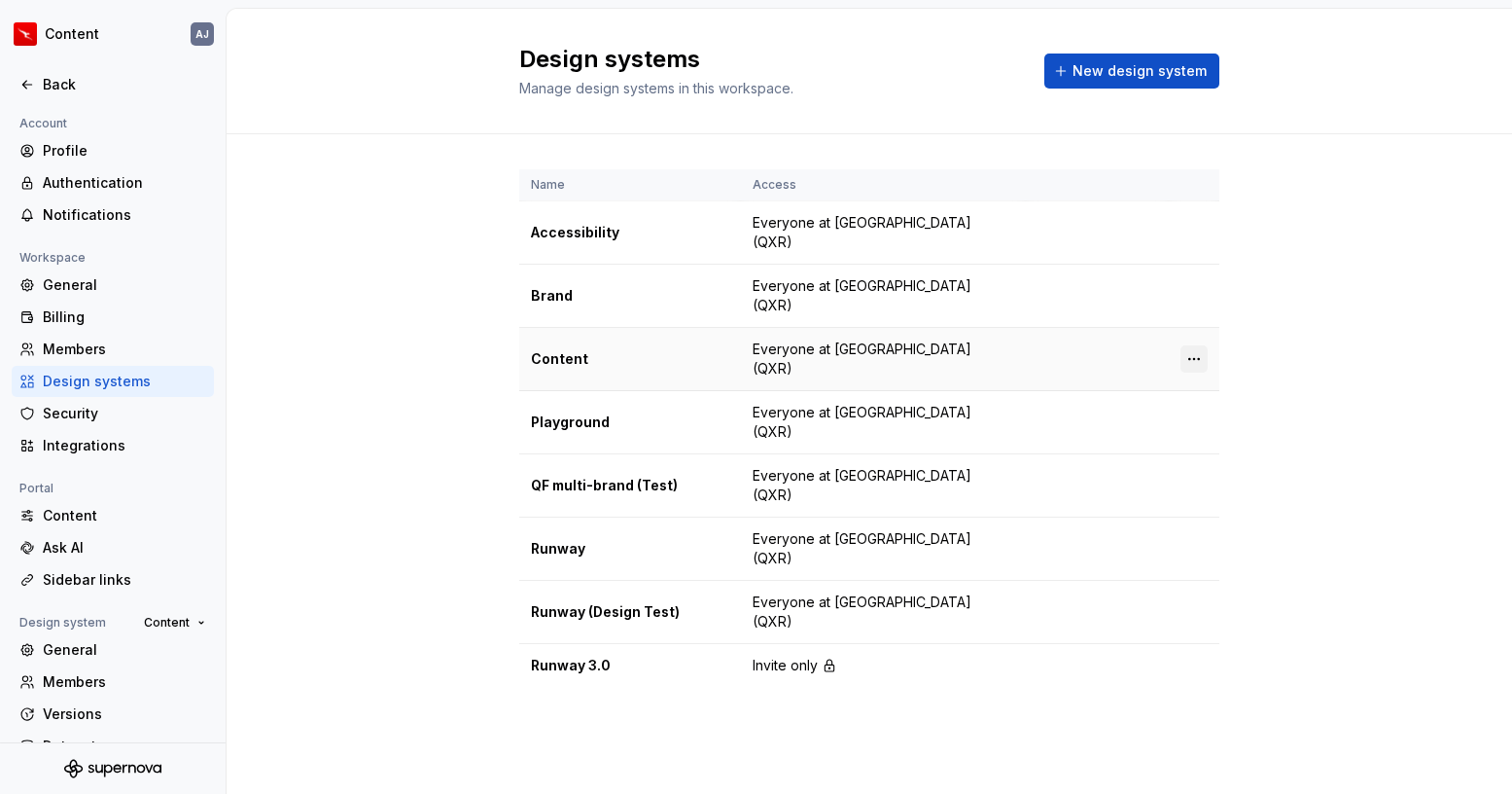
click at [1194, 356] on html "Content AJ Back Account Profile Authentication Notifications Workspace General …" at bounding box center [756, 397] width 1512 height 794
click at [1229, 421] on div "Design system settings" at bounding box center [1308, 429] width 185 height 20
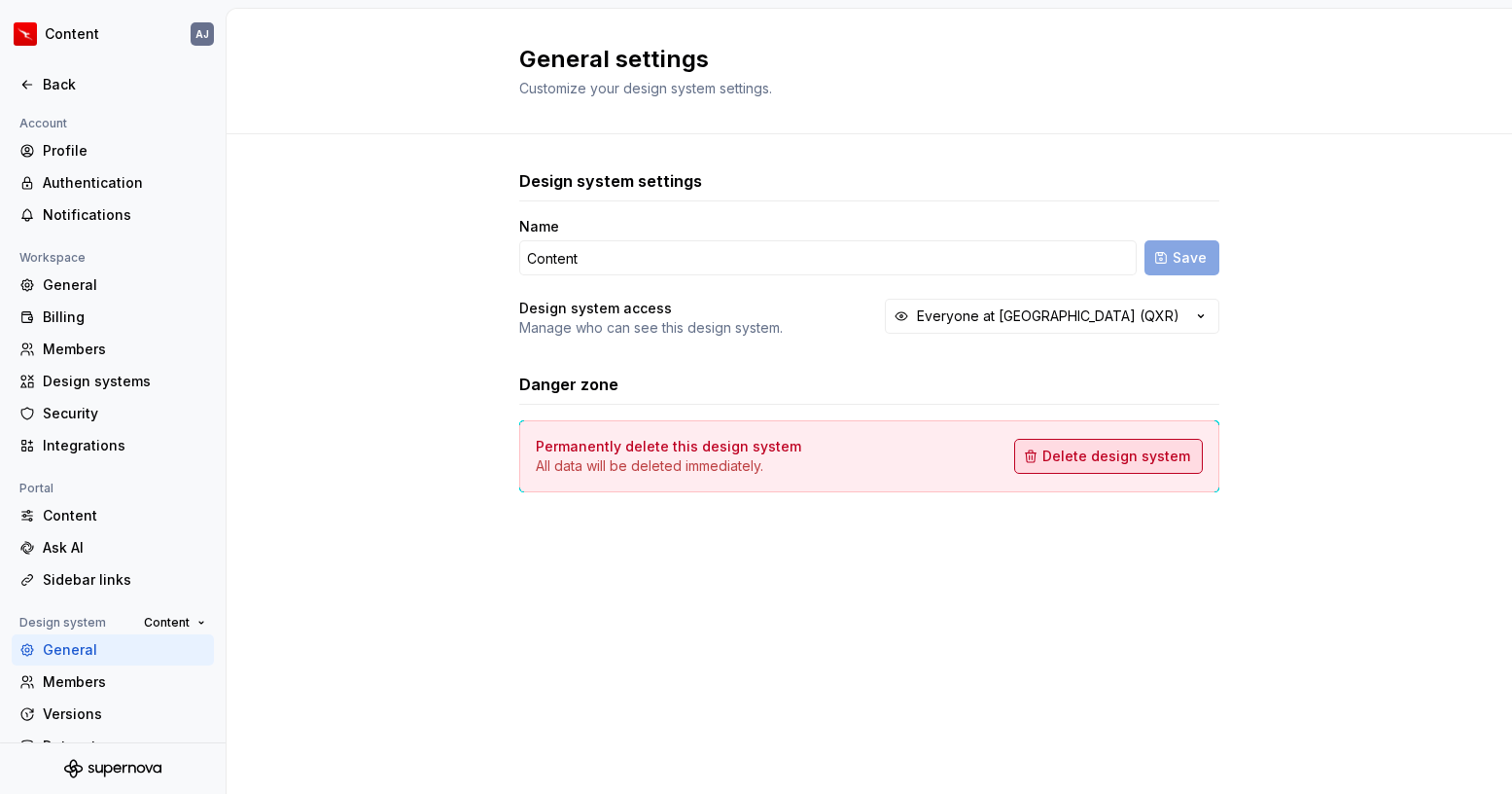
click at [1129, 461] on span "Delete design system" at bounding box center [1115, 456] width 147 height 20
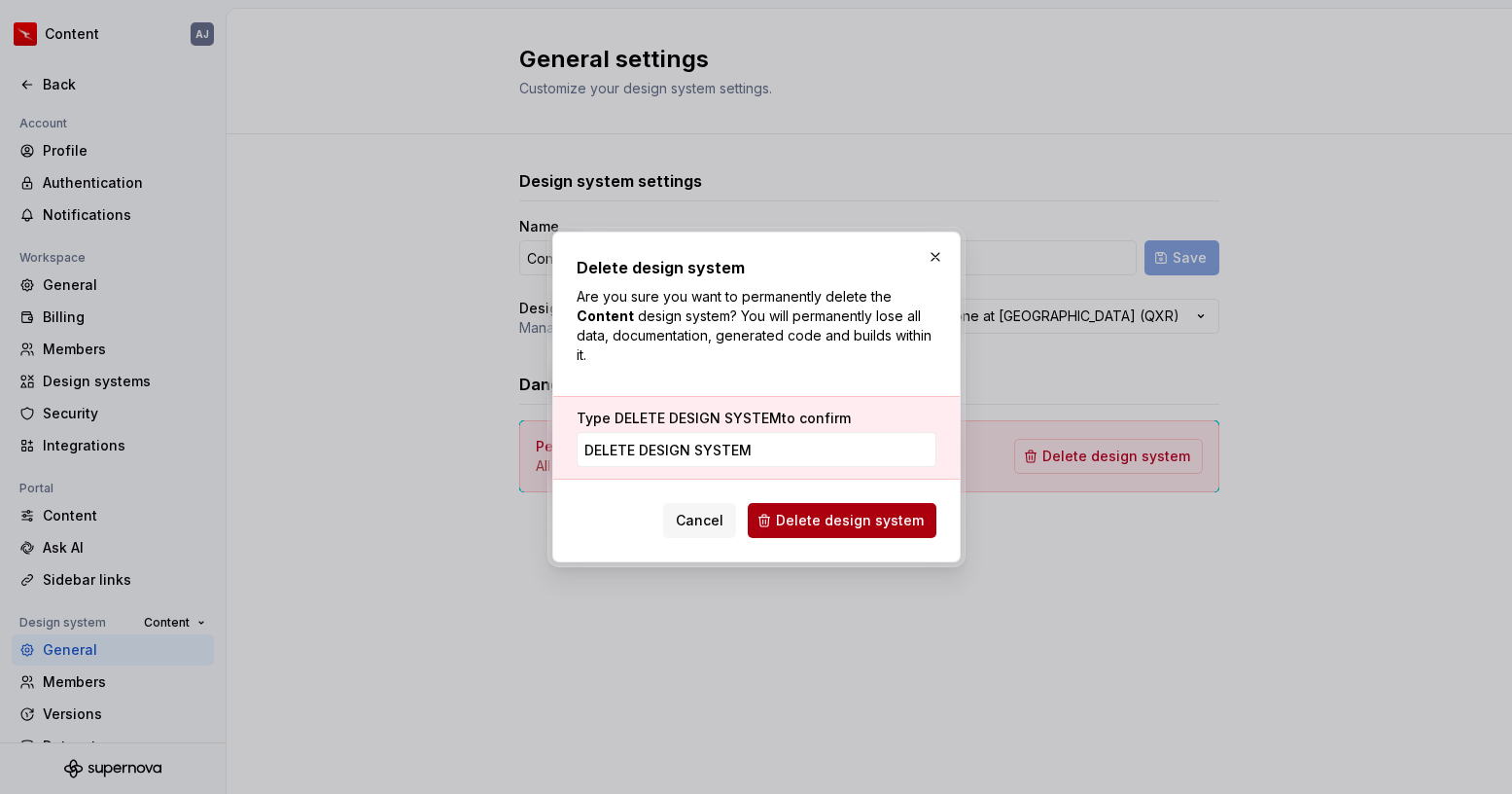
type input "DELETE DESIGN SYSTEM"
click at [834, 516] on span "Delete design system" at bounding box center [849, 521] width 147 height 20
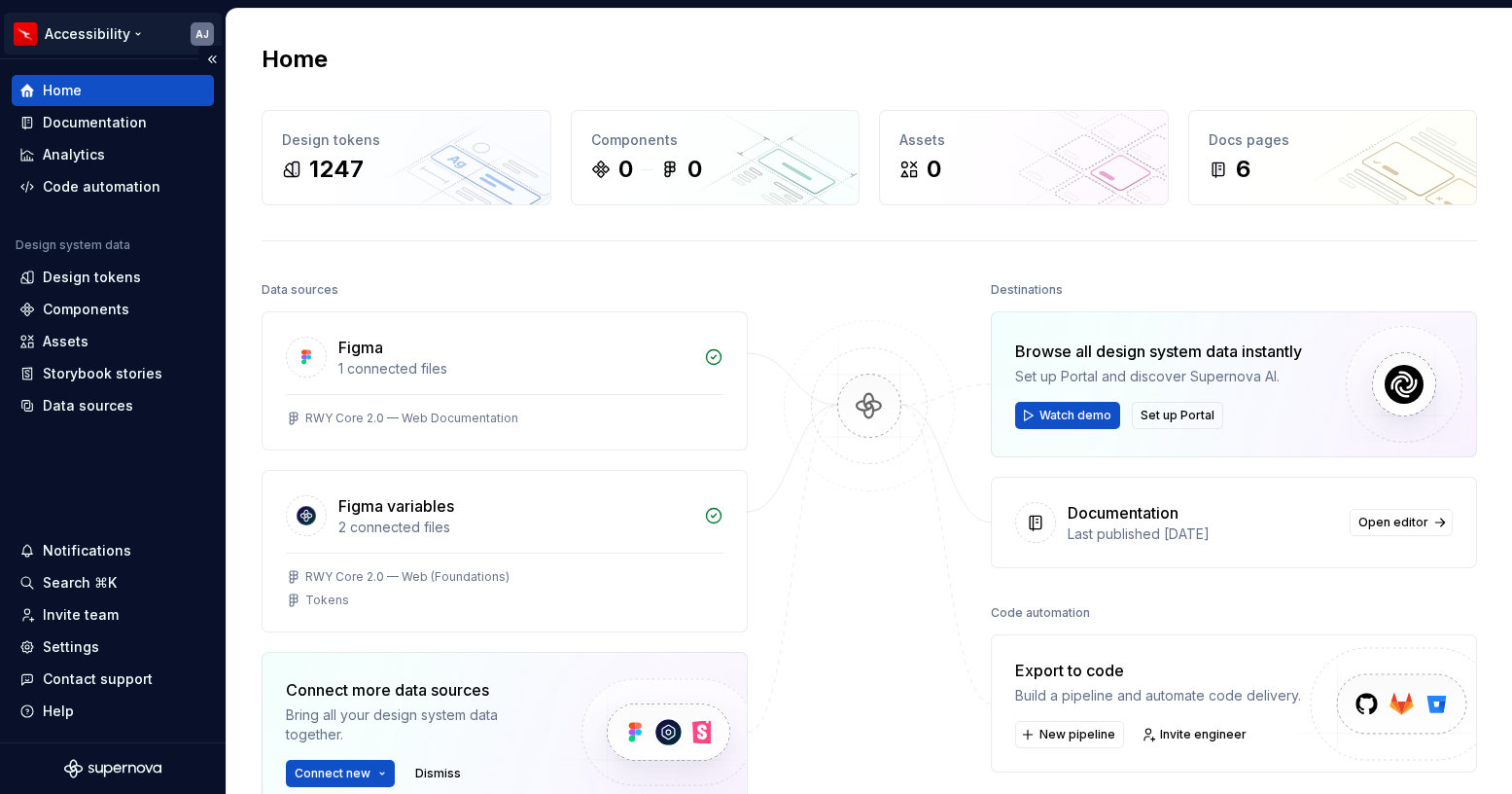
click at [134, 28] on html "Accessibility AJ Home Documentation Analytics Code automation Design system dat…" at bounding box center [756, 397] width 1512 height 794
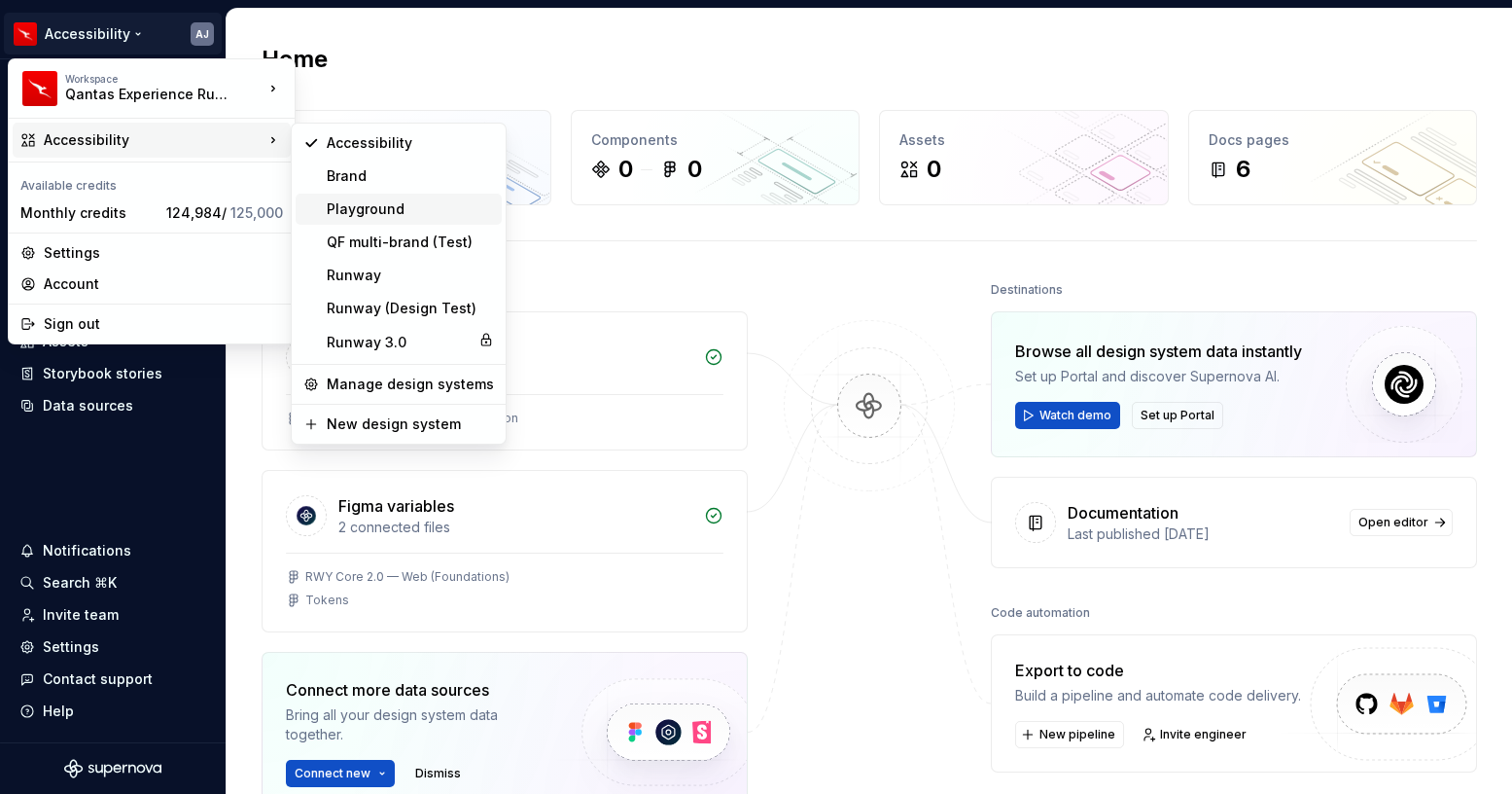
click at [390, 206] on div "Playground" at bounding box center [410, 209] width 167 height 20
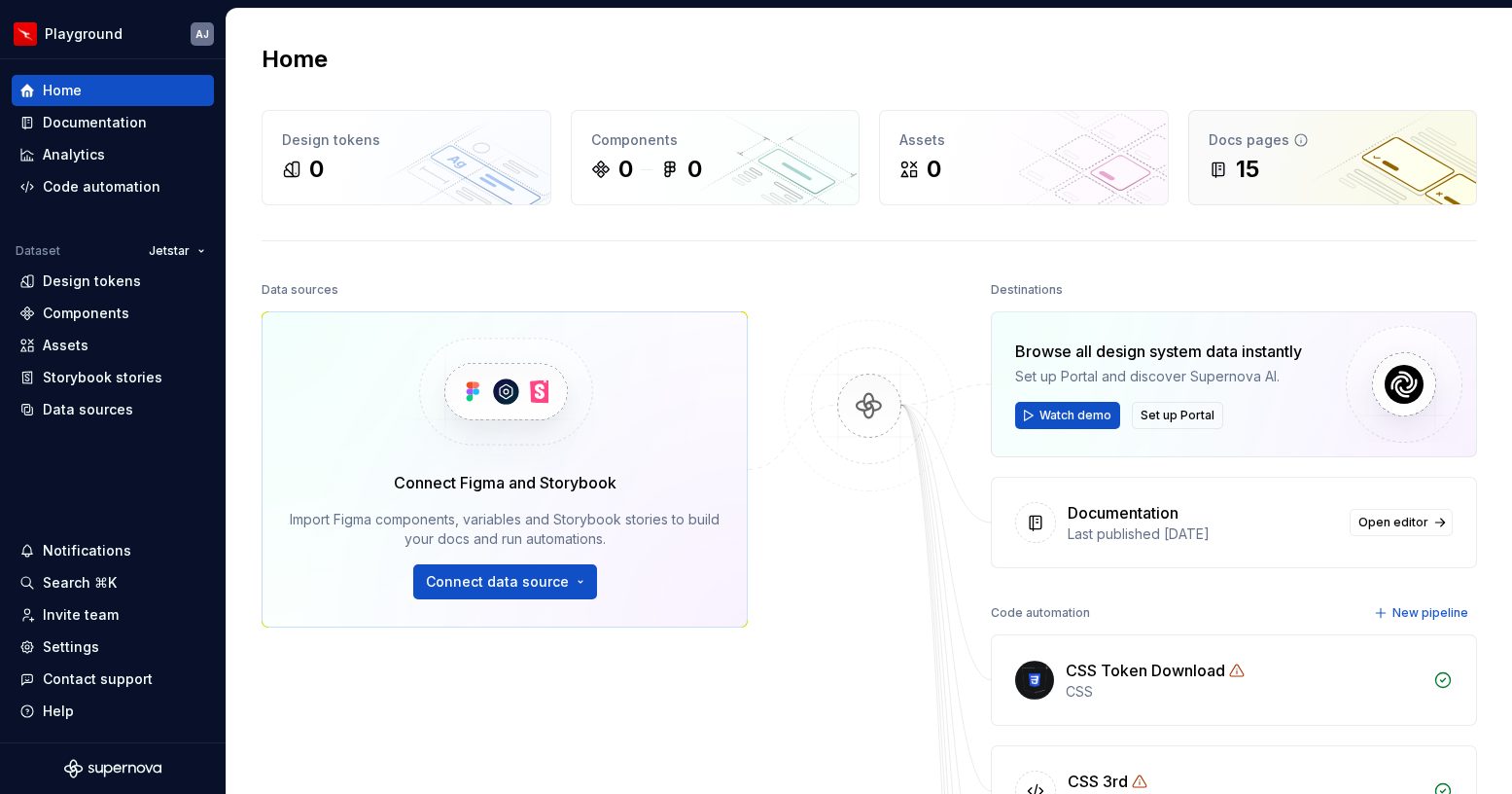
click at [1249, 155] on div "15" at bounding box center [1248, 168] width 24 height 31
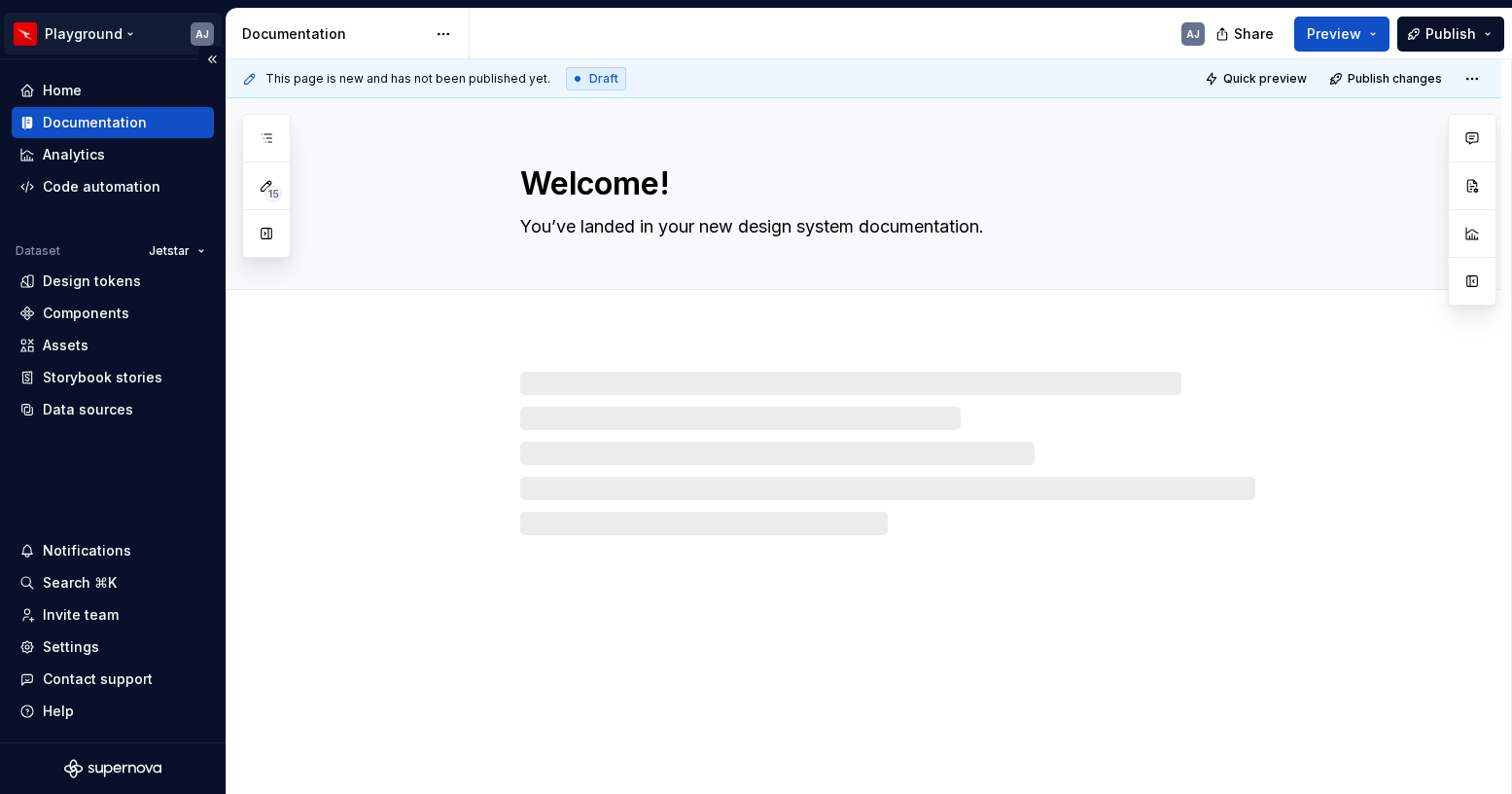
click at [133, 34] on html "Playground AJ Home Documentation Analytics Code automation Dataset Jetstar Desi…" at bounding box center [756, 397] width 1512 height 794
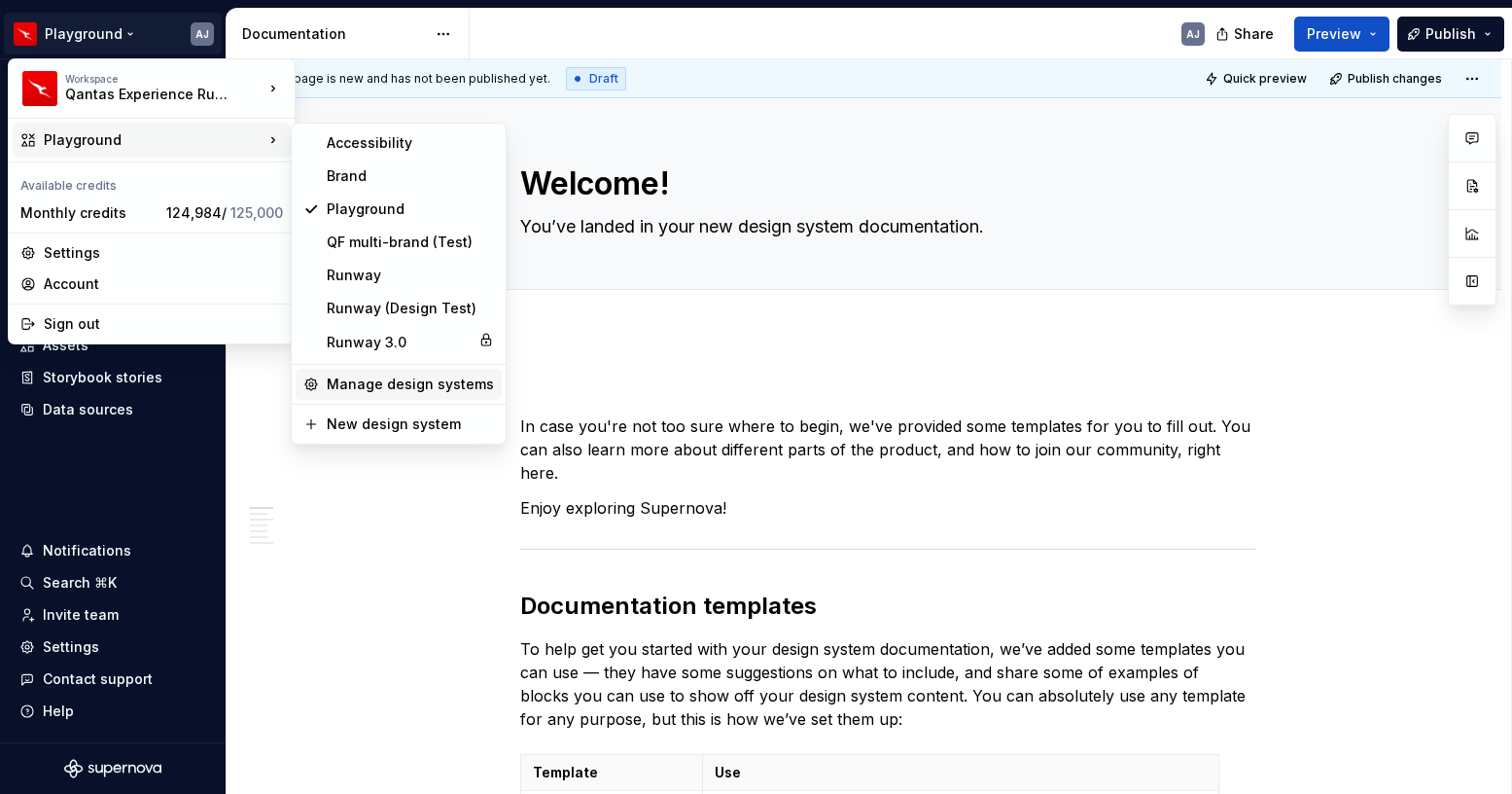
click at [383, 380] on div "Manage design systems" at bounding box center [410, 384] width 167 height 20
type textarea "*"
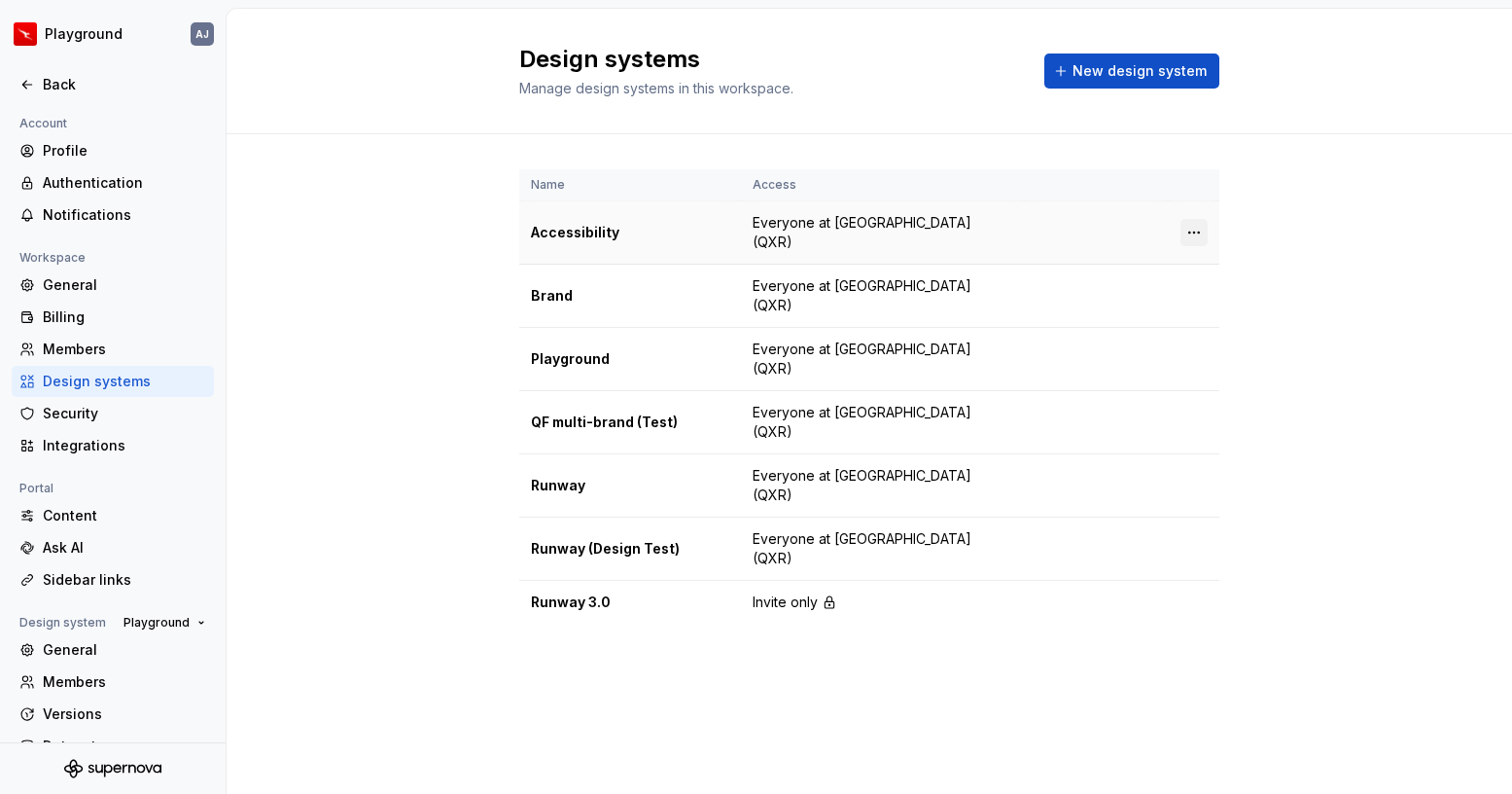
click at [1196, 235] on html "Playground AJ Back Account Profile Authentication Notifications Workspace Gener…" at bounding box center [756, 397] width 1512 height 794
click at [1228, 304] on div "Design system settings" at bounding box center [1308, 302] width 185 height 20
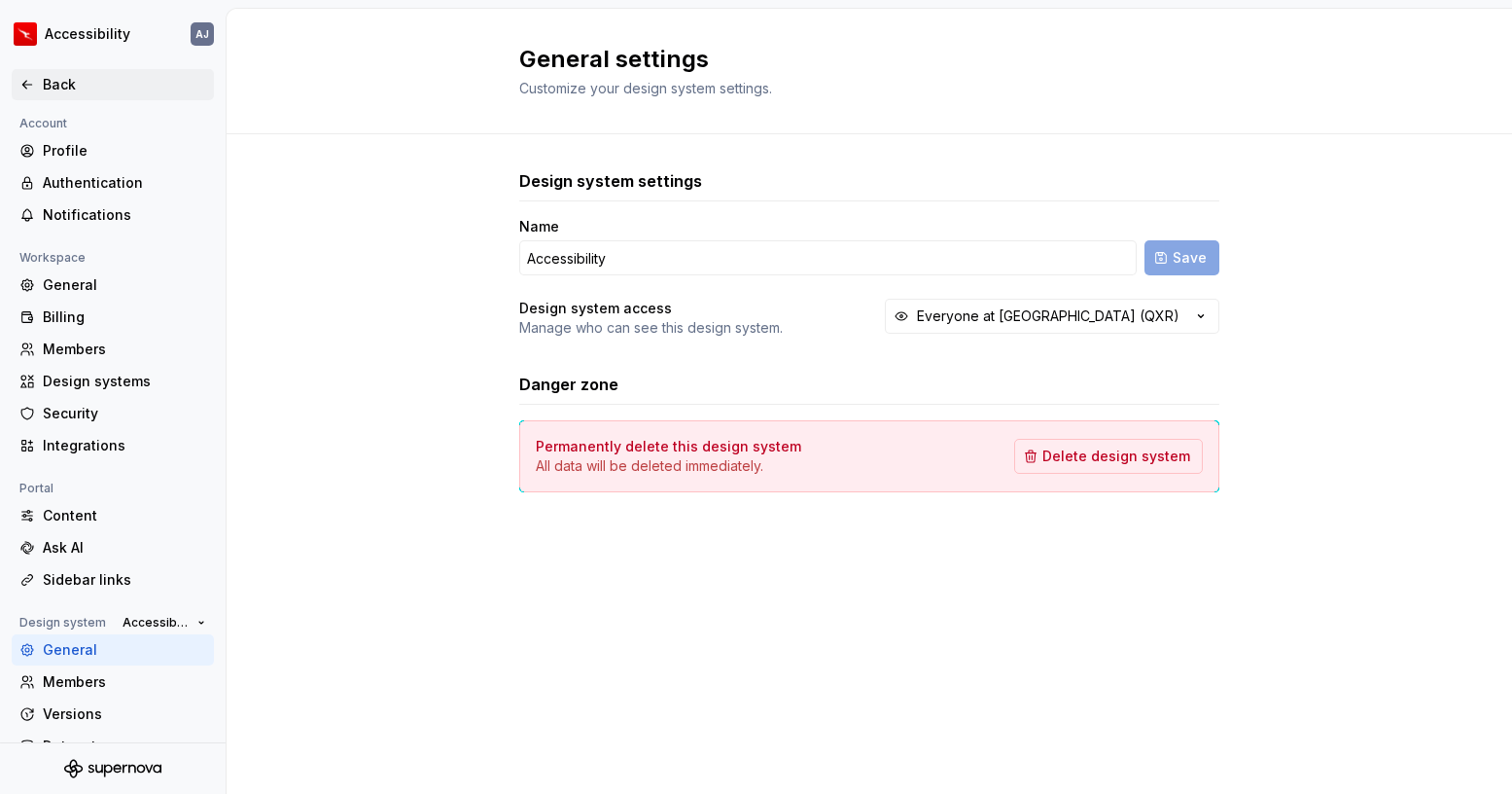
click at [47, 78] on div "Back" at bounding box center [124, 85] width 163 height 20
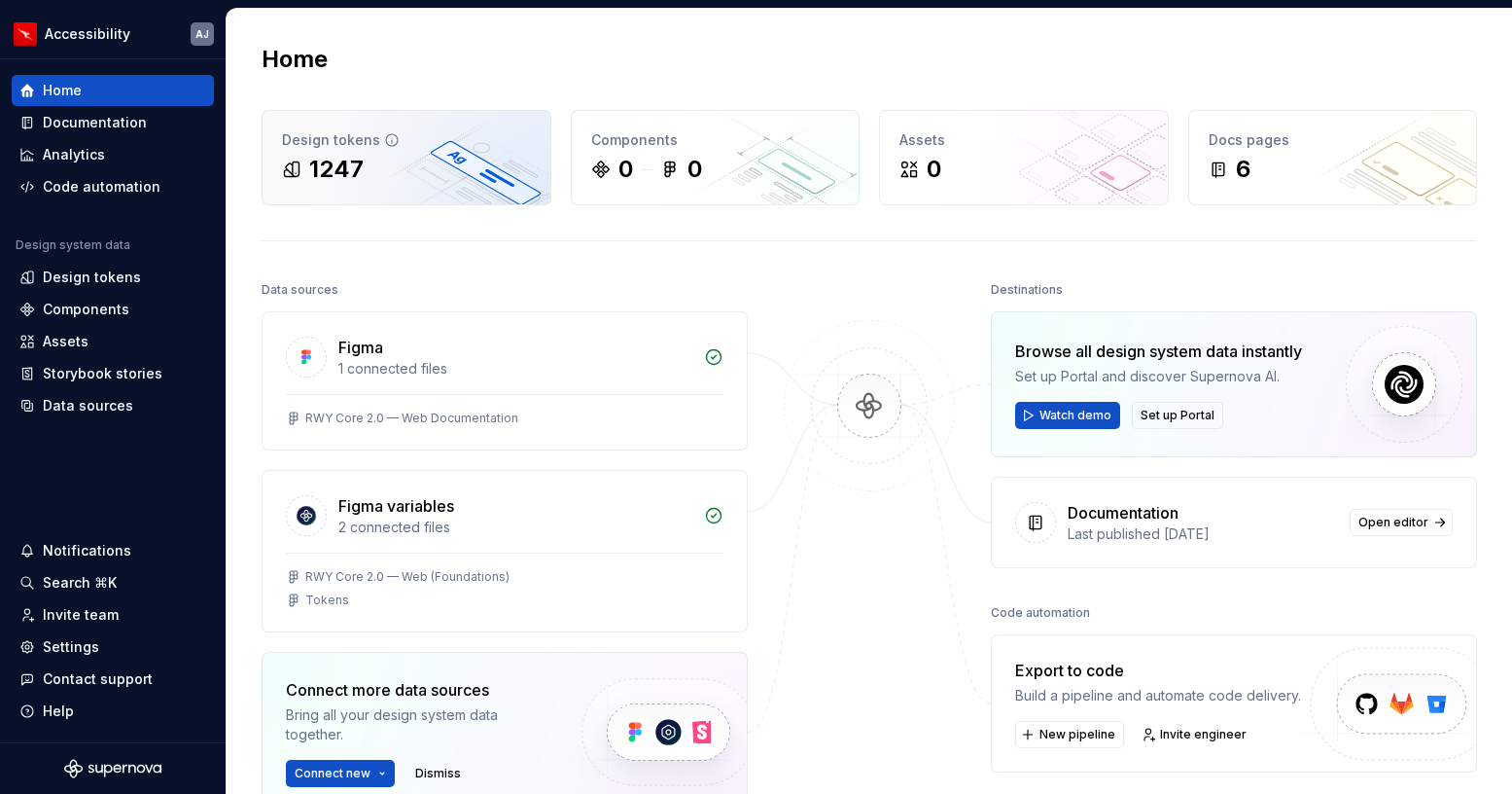
click at [375, 166] on div "1247" at bounding box center [407, 168] width 249 height 31
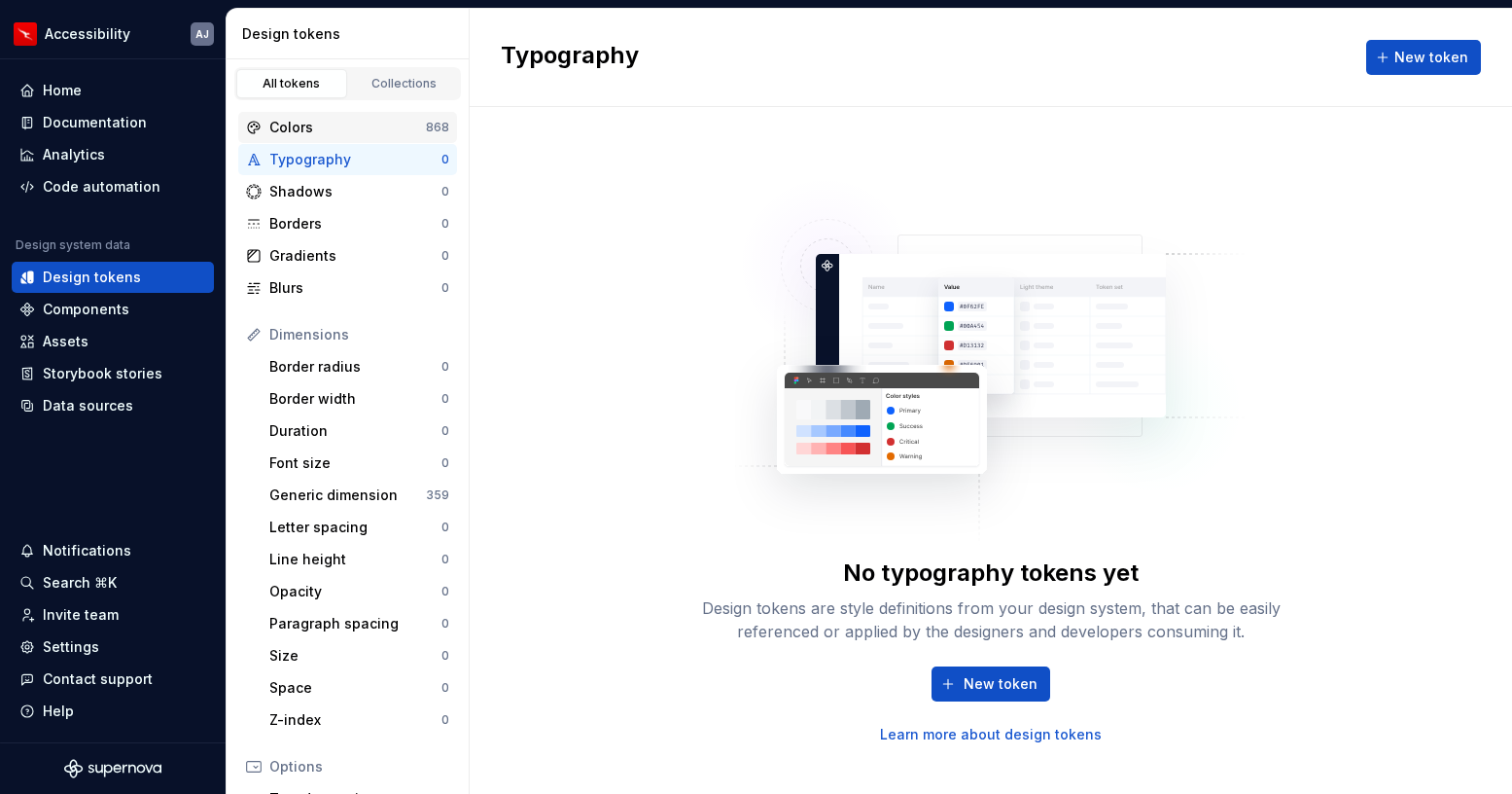
click at [349, 124] on div "Colors" at bounding box center [347, 128] width 156 height 20
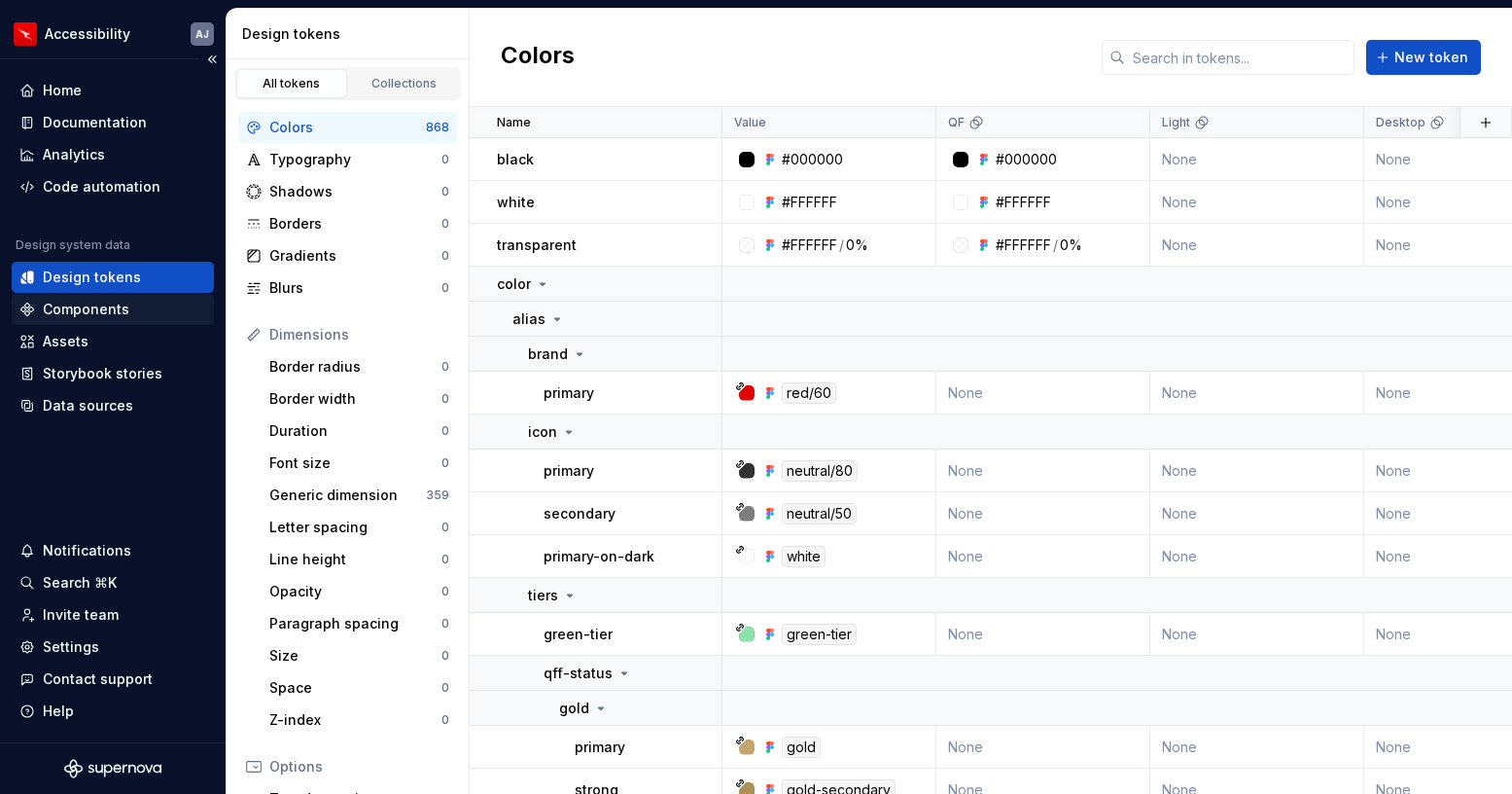
click at [118, 314] on div "Components" at bounding box center [85, 310] width 86 height 20
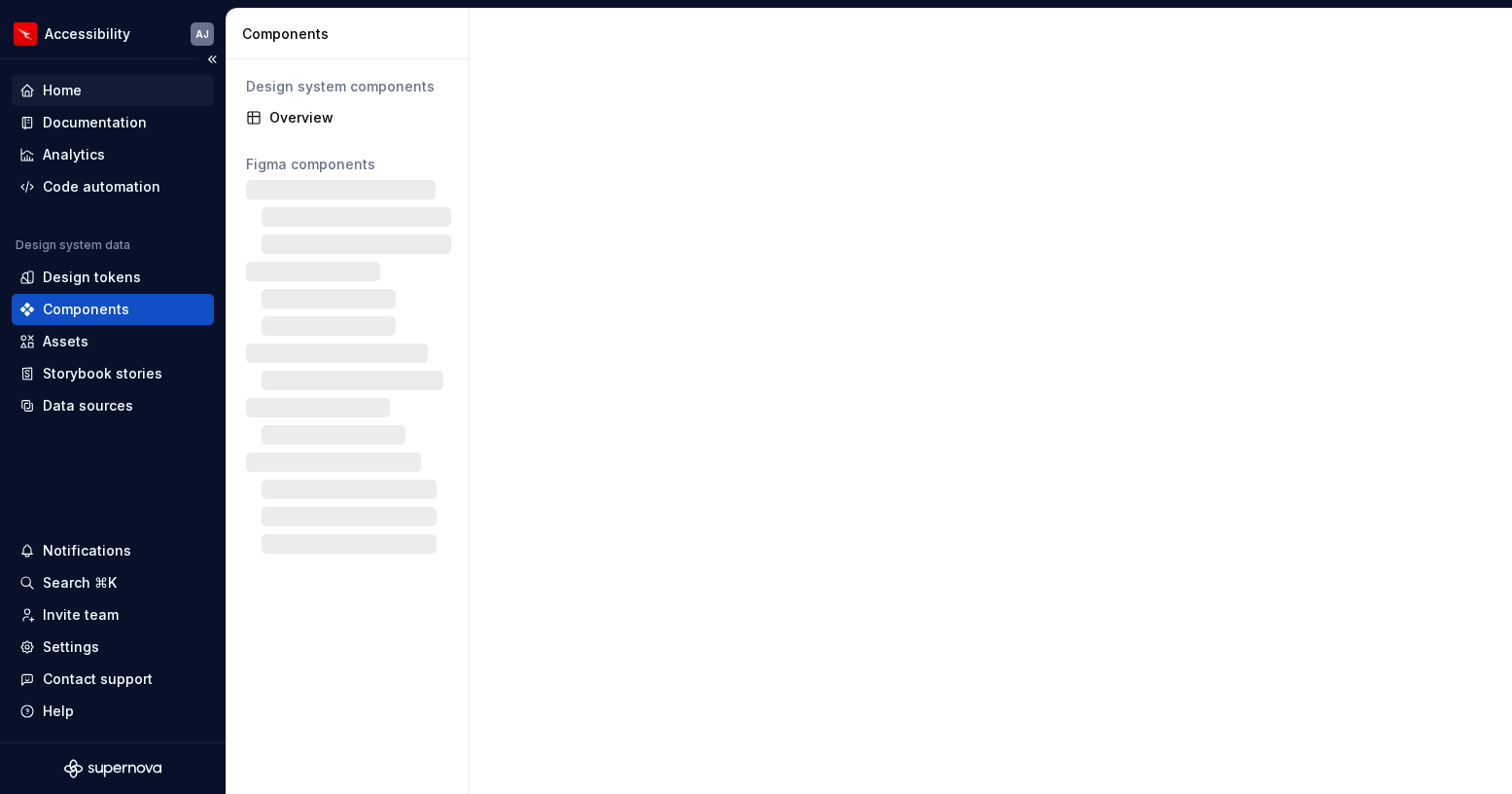
click at [82, 95] on div "Home" at bounding box center [113, 91] width 187 height 20
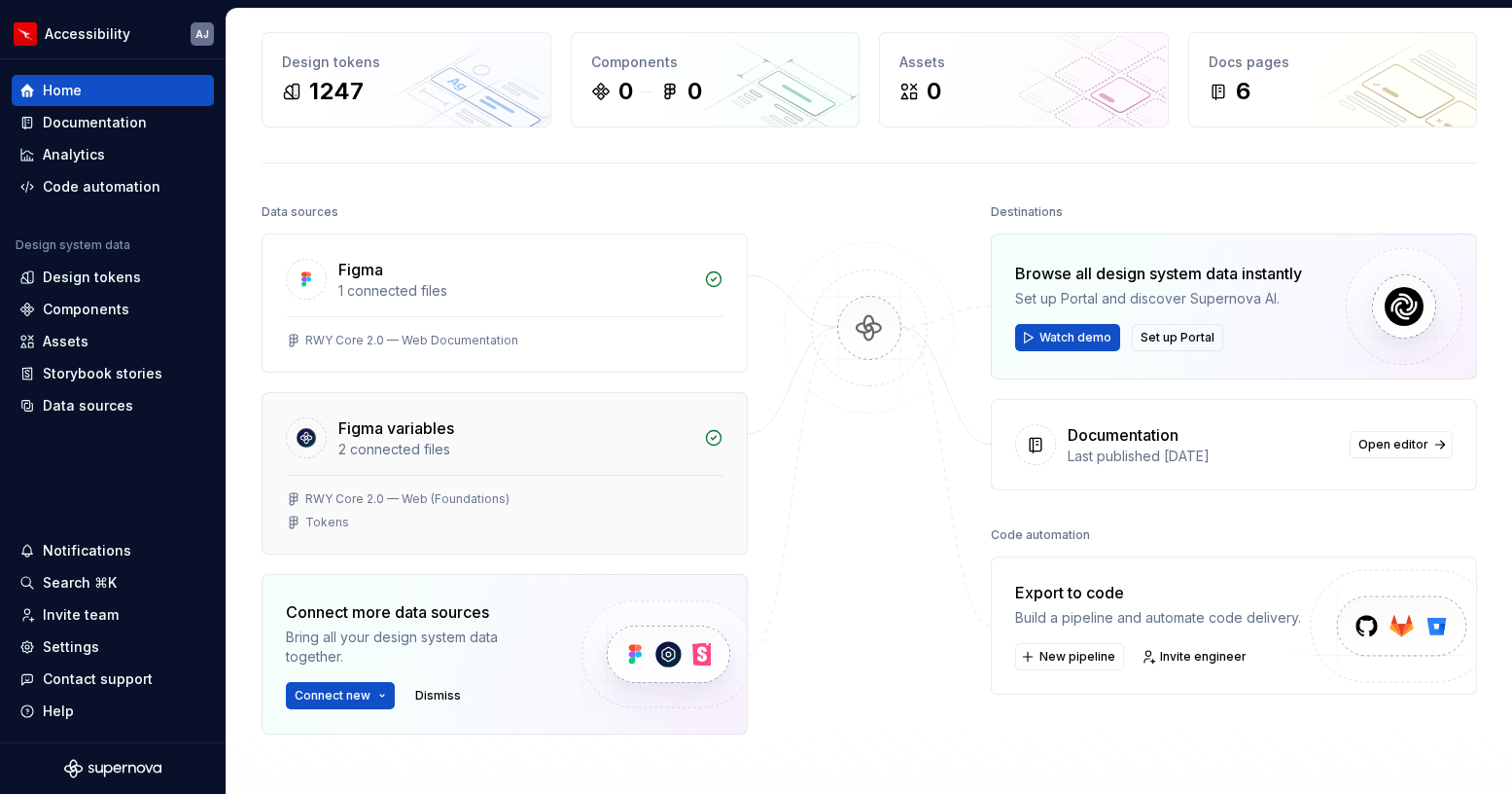
scroll to position [60, 0]
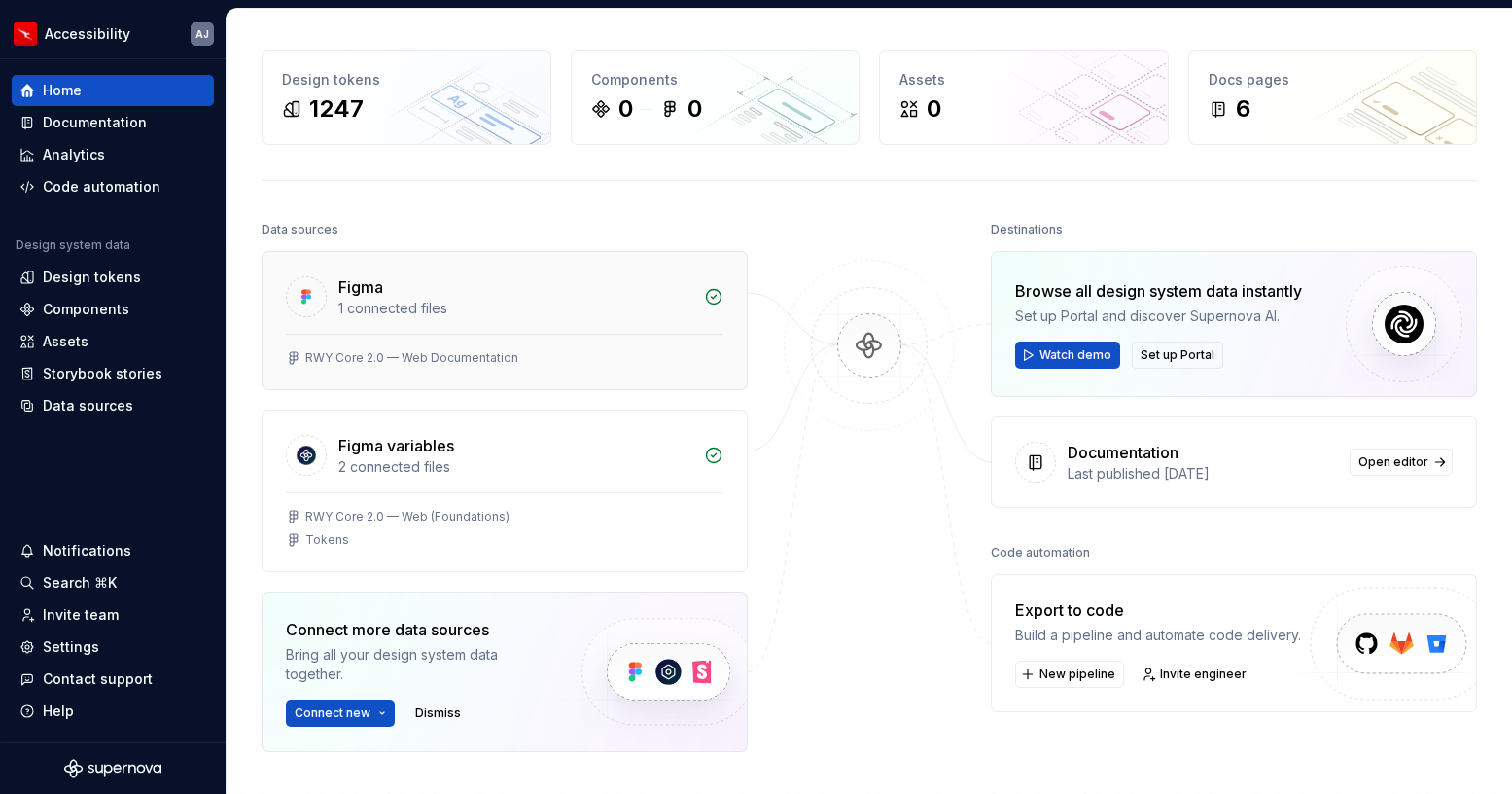
click at [642, 307] on div "1 connected files" at bounding box center [516, 309] width 354 height 20
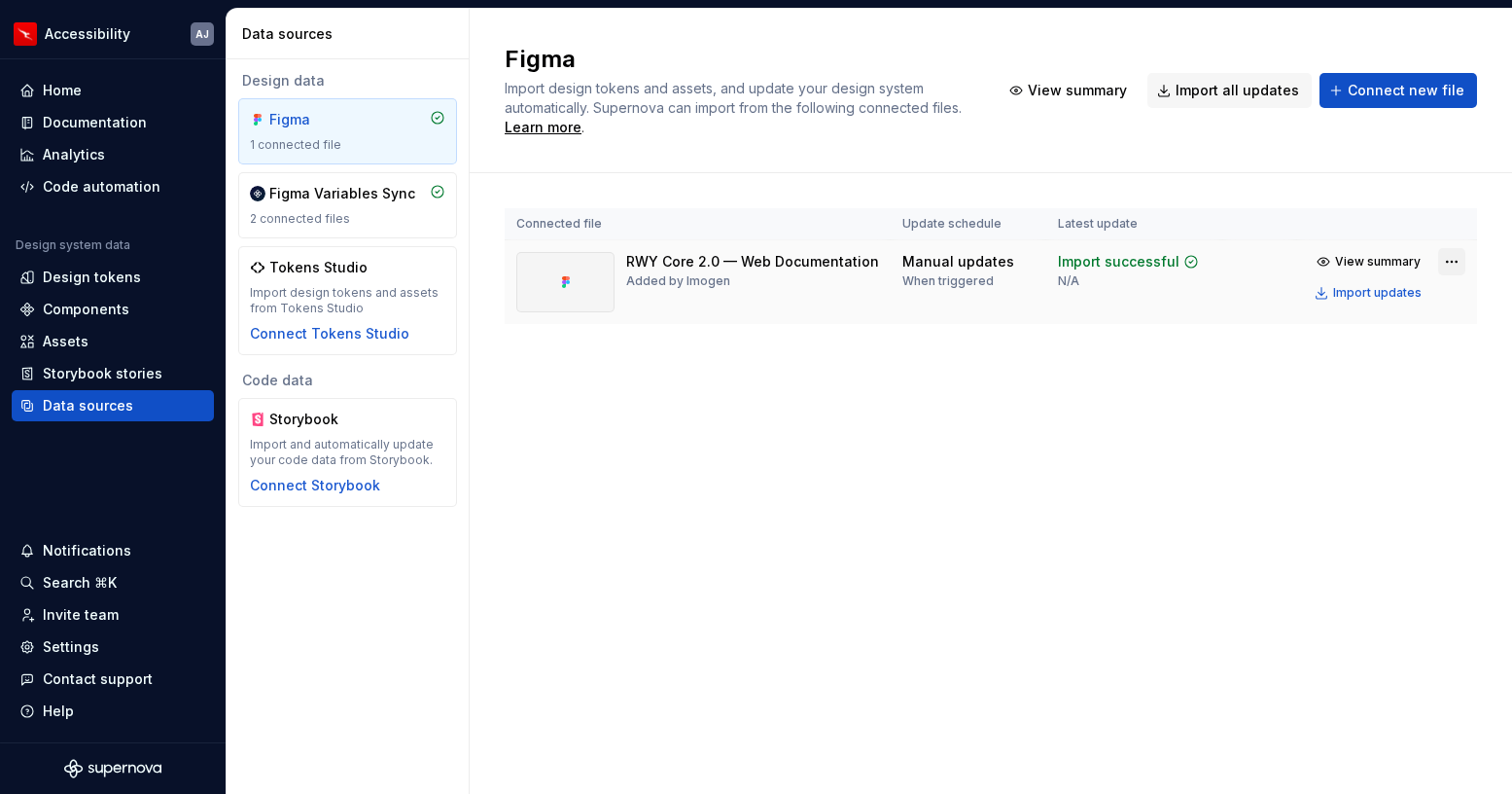
click at [1452, 262] on html "Accessibility AJ Home Documentation Analytics Code automation Design system dat…" at bounding box center [756, 397] width 1512 height 794
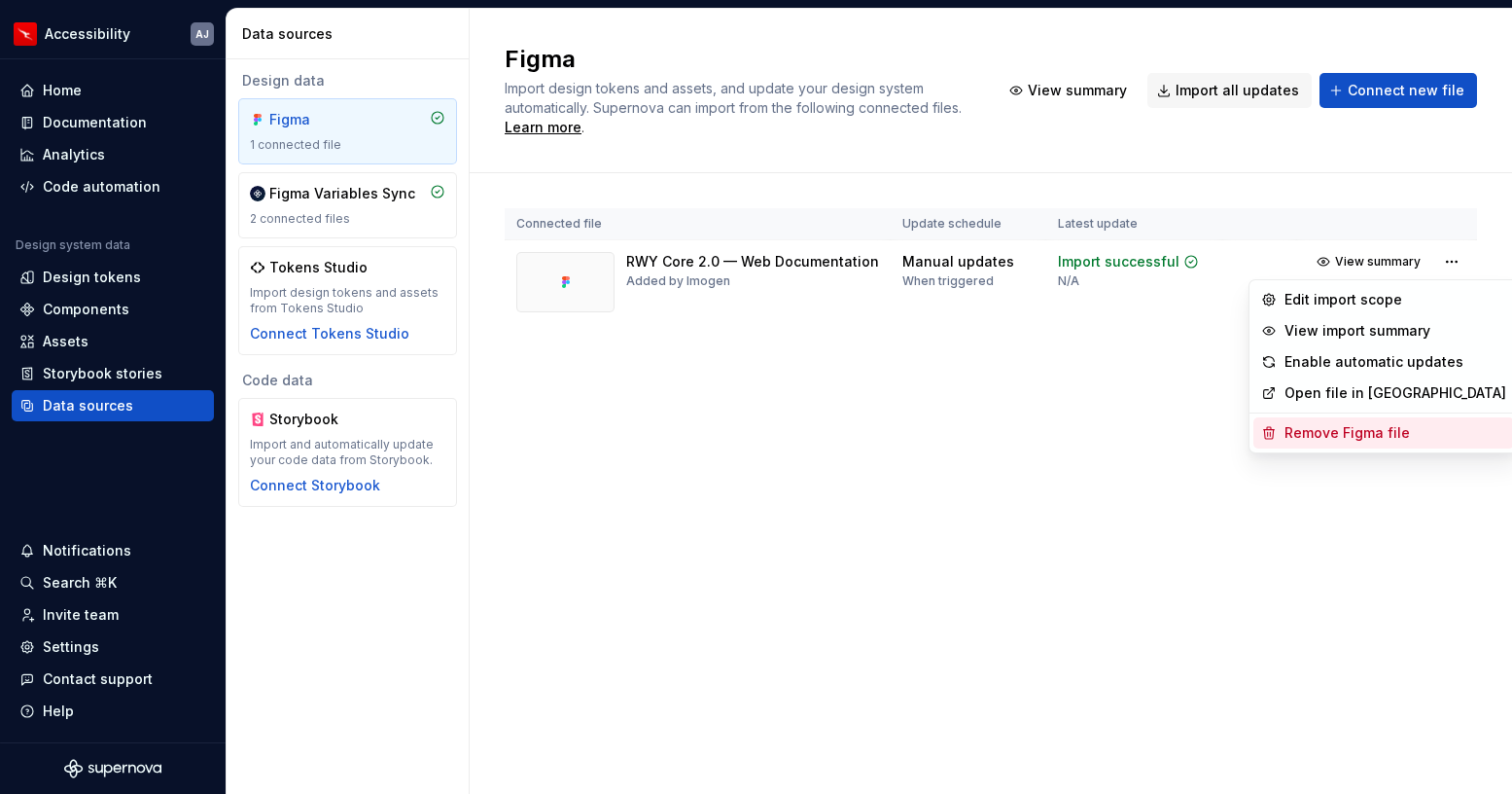
click at [1366, 427] on div "Remove Figma file" at bounding box center [1395, 433] width 222 height 20
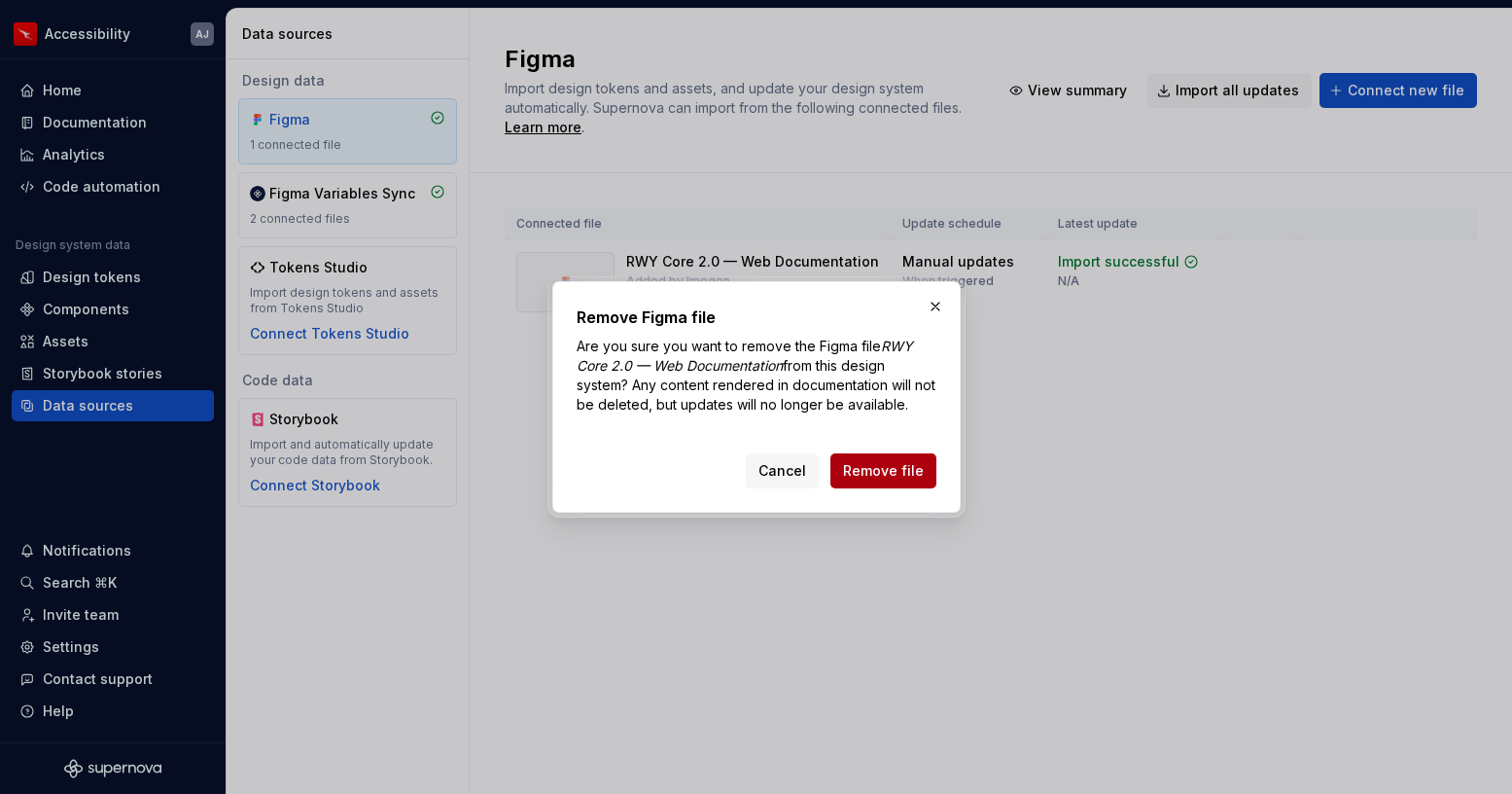
click at [894, 464] on span "Remove file" at bounding box center [884, 471] width 81 height 20
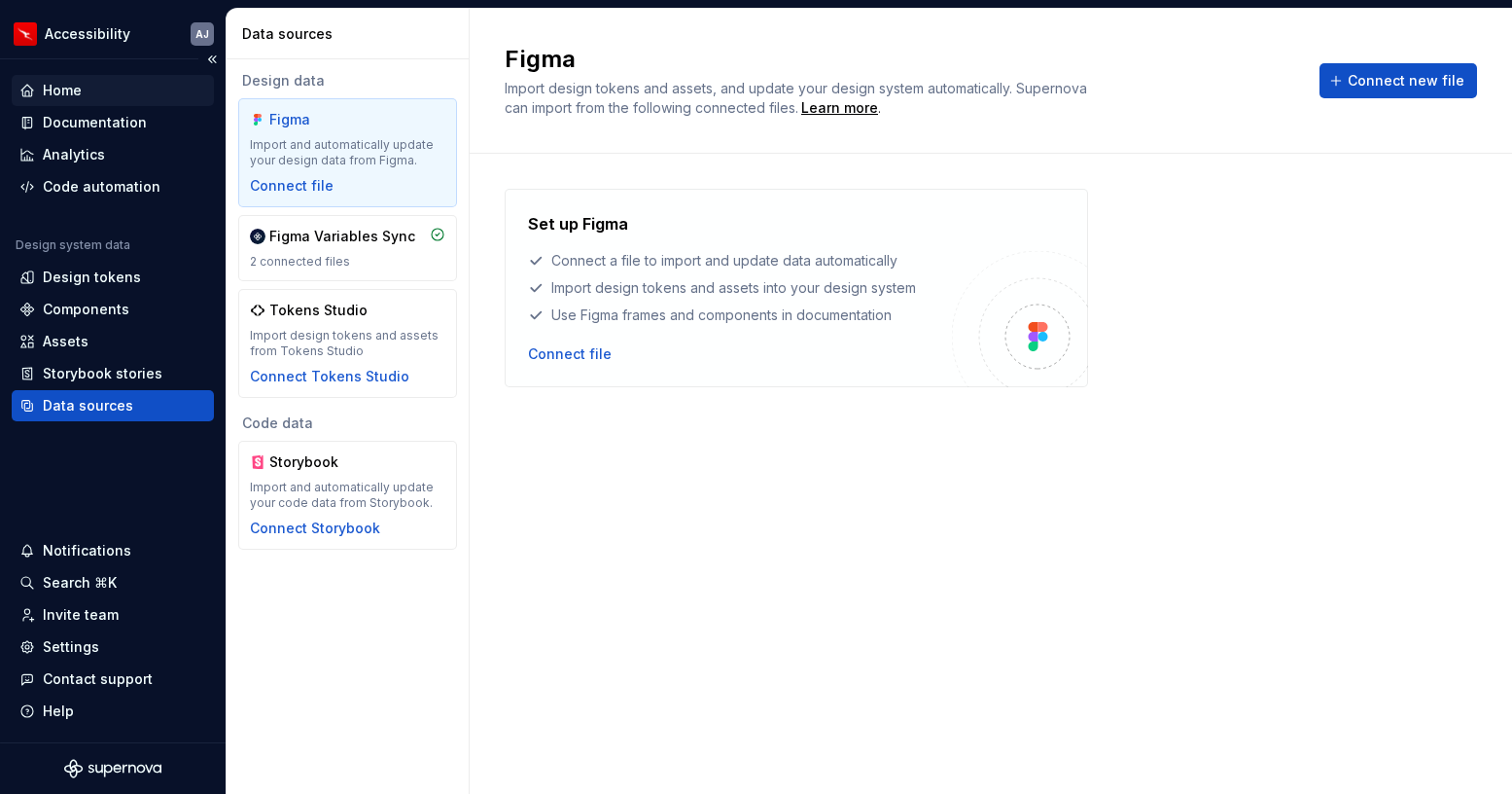
click at [86, 86] on div "Home" at bounding box center [113, 91] width 187 height 20
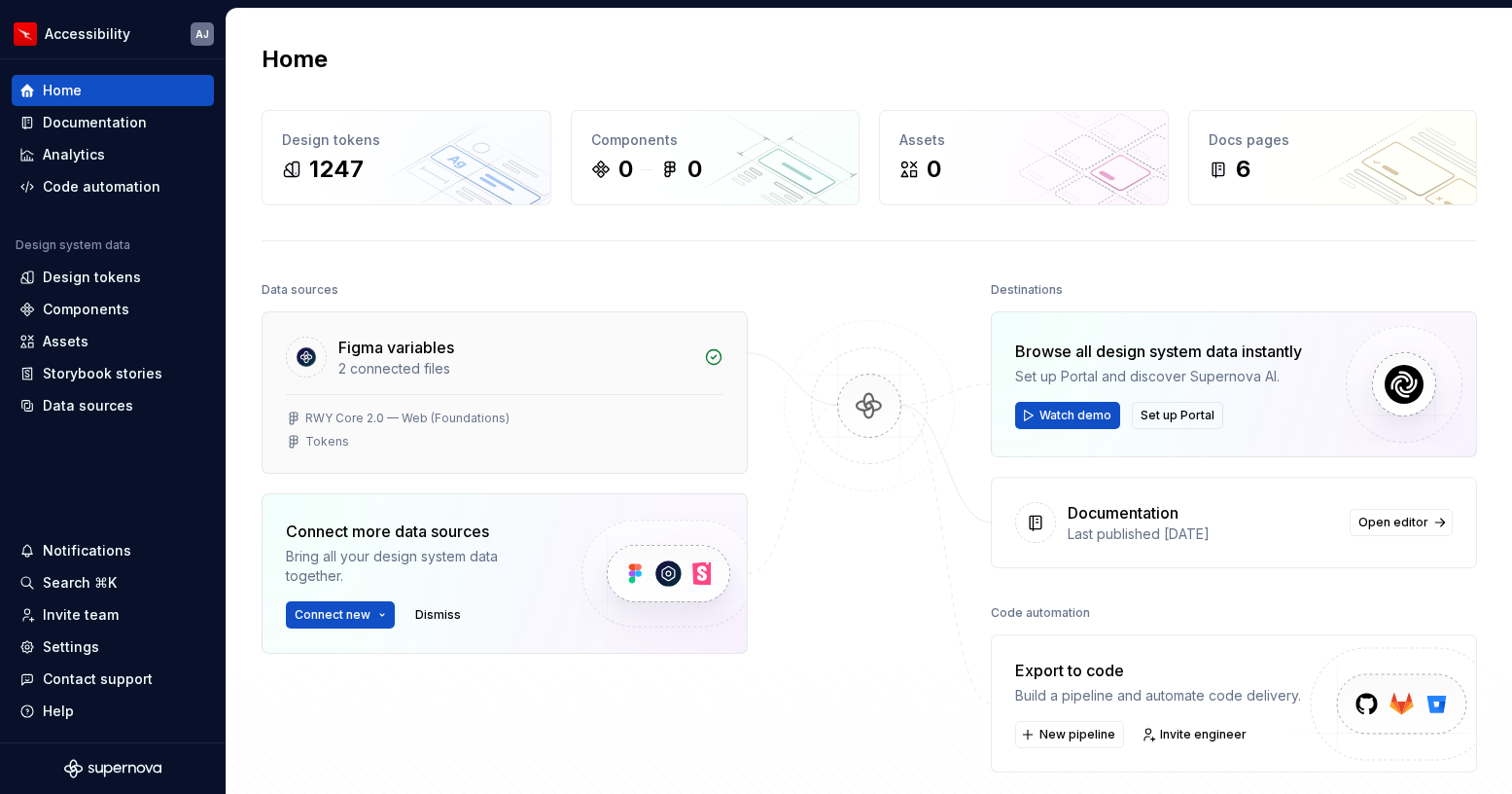
click at [614, 356] on div "Figma variables" at bounding box center [516, 347] width 354 height 24
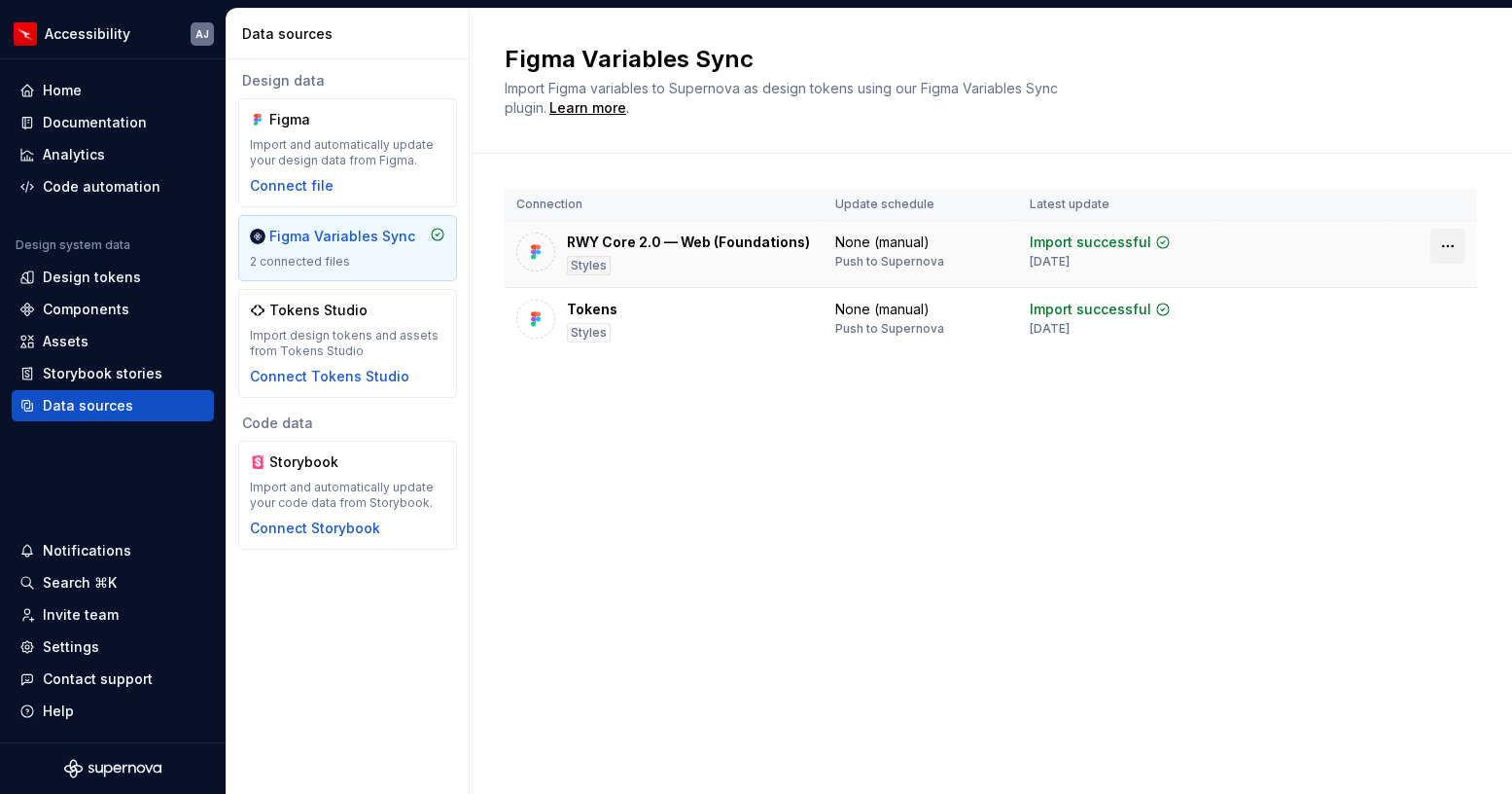
click at [1442, 240] on html "Accessibility AJ Home Documentation Analytics Code automation Design system dat…" at bounding box center [756, 397] width 1512 height 794
click at [1423, 283] on div "Disconnect plugin" at bounding box center [1436, 288] width 127 height 20
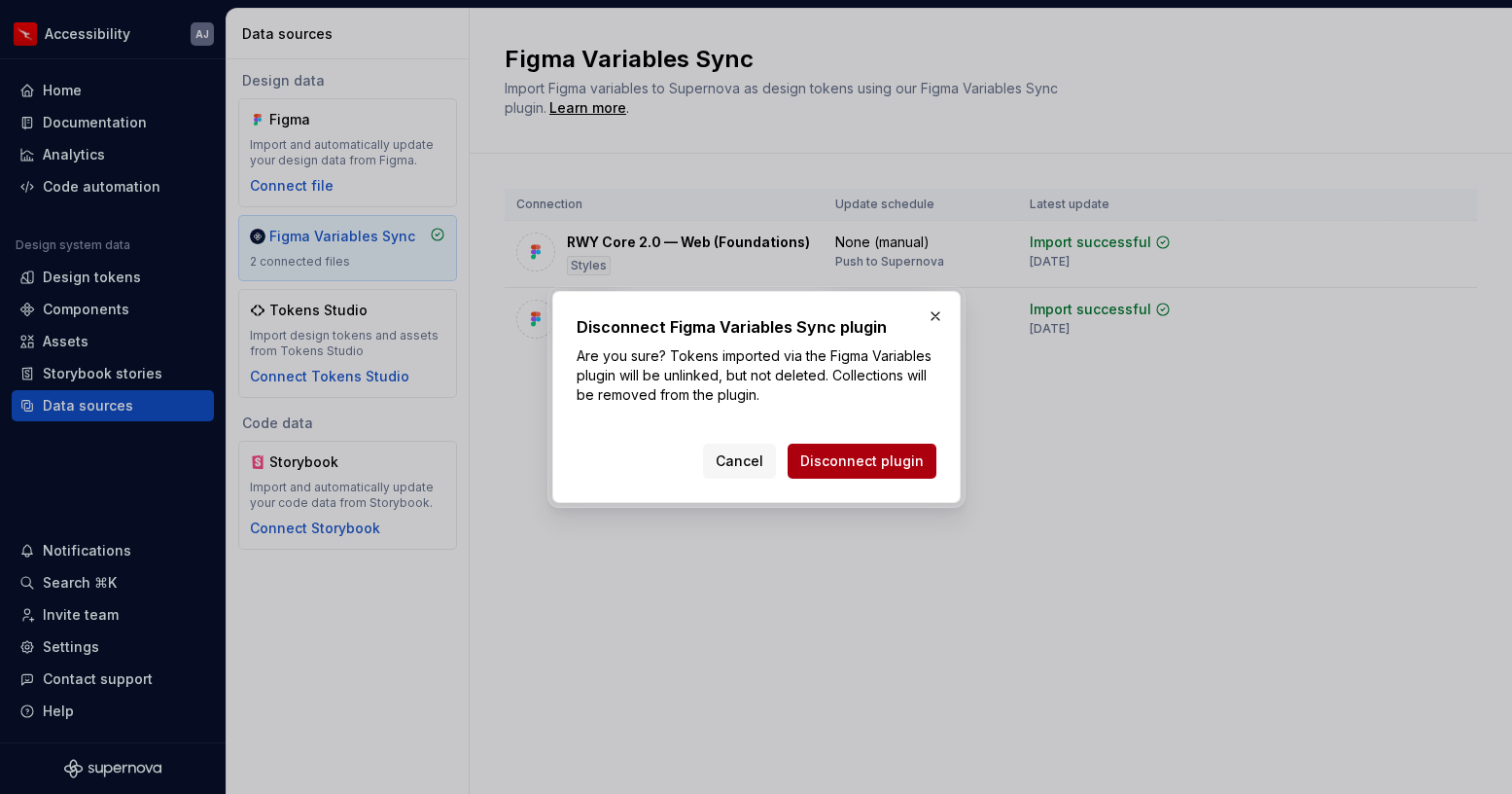
click at [879, 455] on span "Disconnect plugin" at bounding box center [862, 461] width 124 height 20
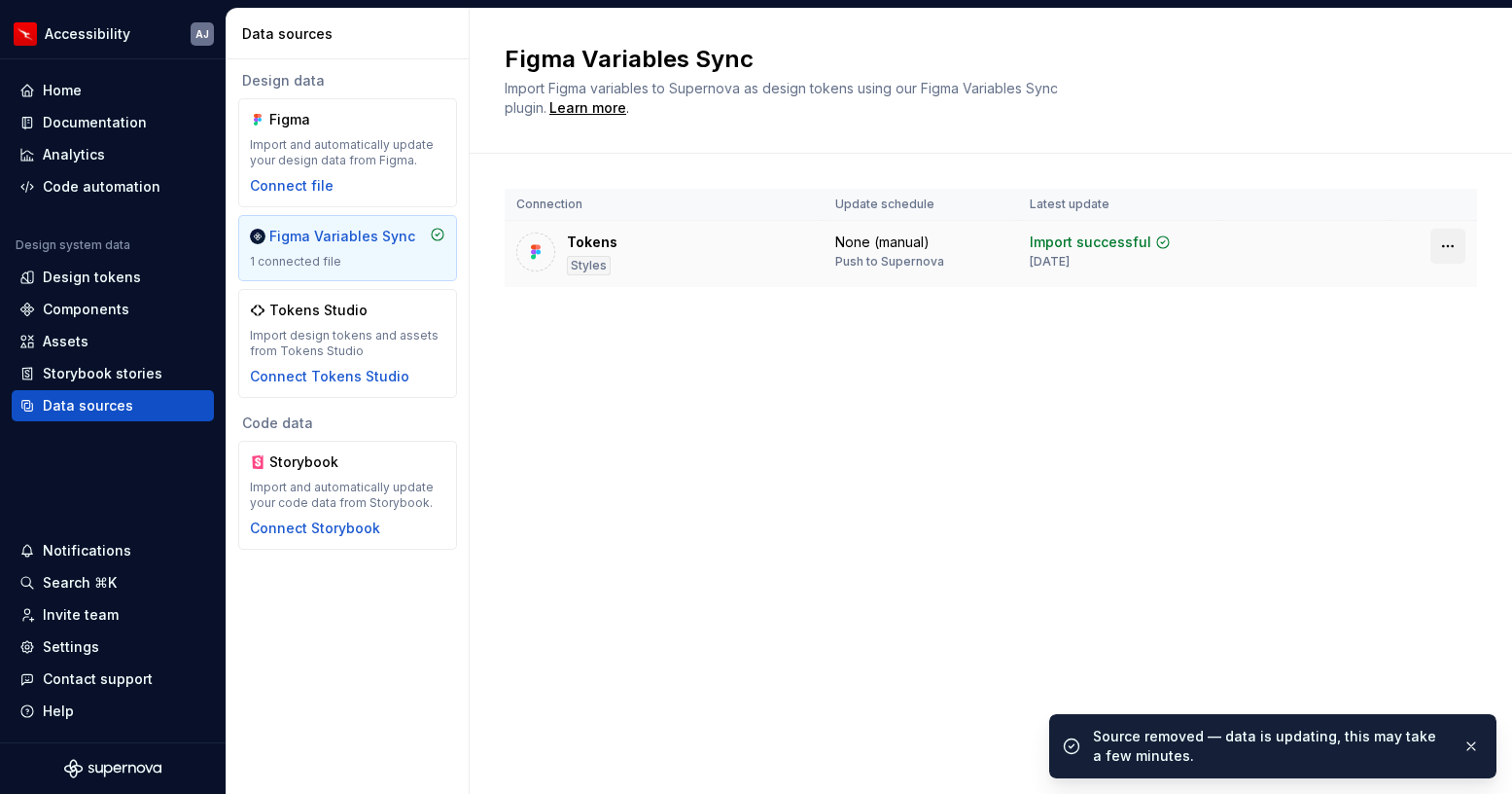
click at [1443, 245] on html "Accessibility AJ Home Documentation Analytics Code automation Design system dat…" at bounding box center [756, 397] width 1512 height 794
click at [1384, 291] on div "Disconnect plugin" at bounding box center [1436, 288] width 127 height 20
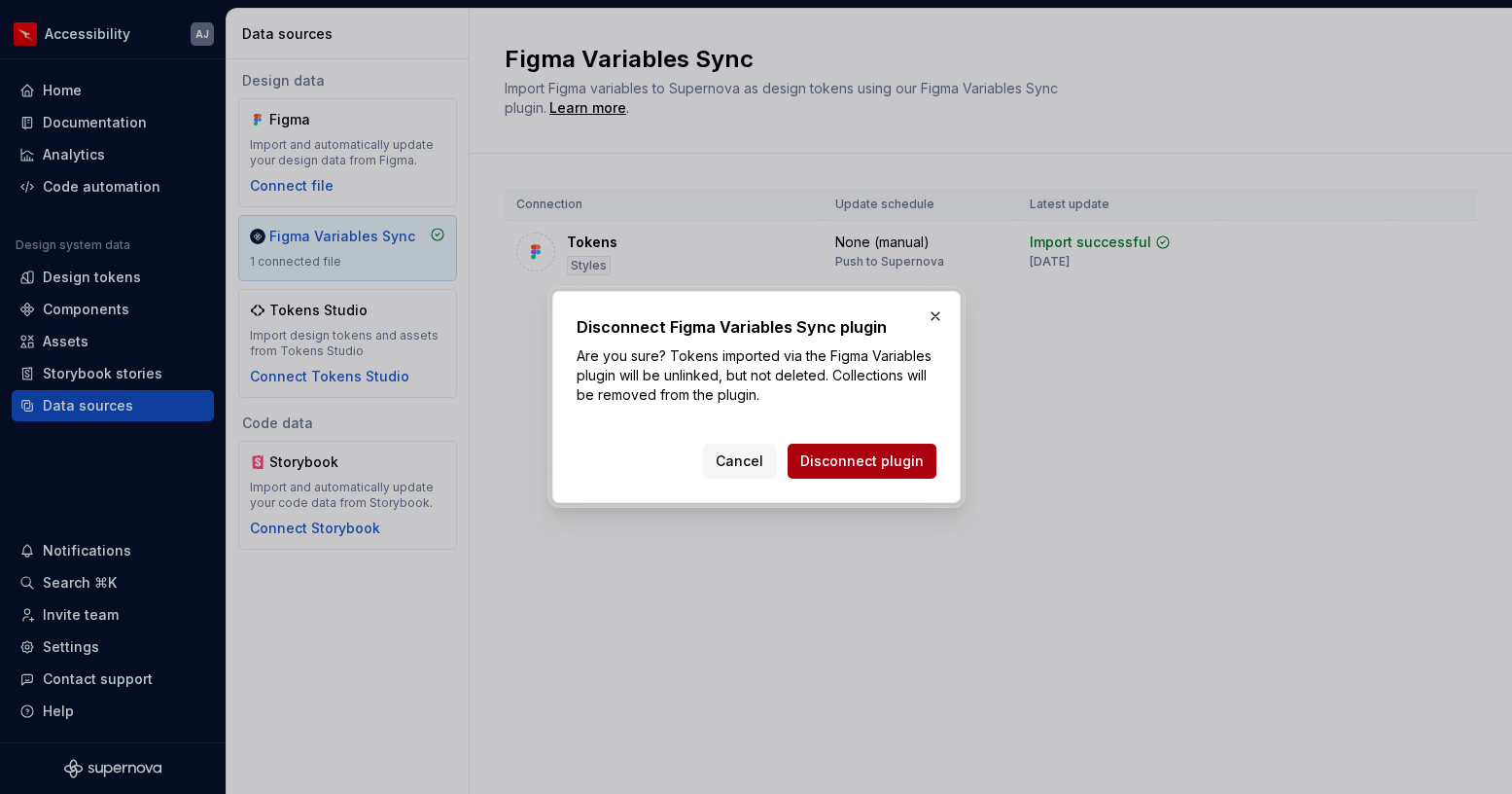
click at [854, 463] on span "Disconnect plugin" at bounding box center [862, 461] width 124 height 20
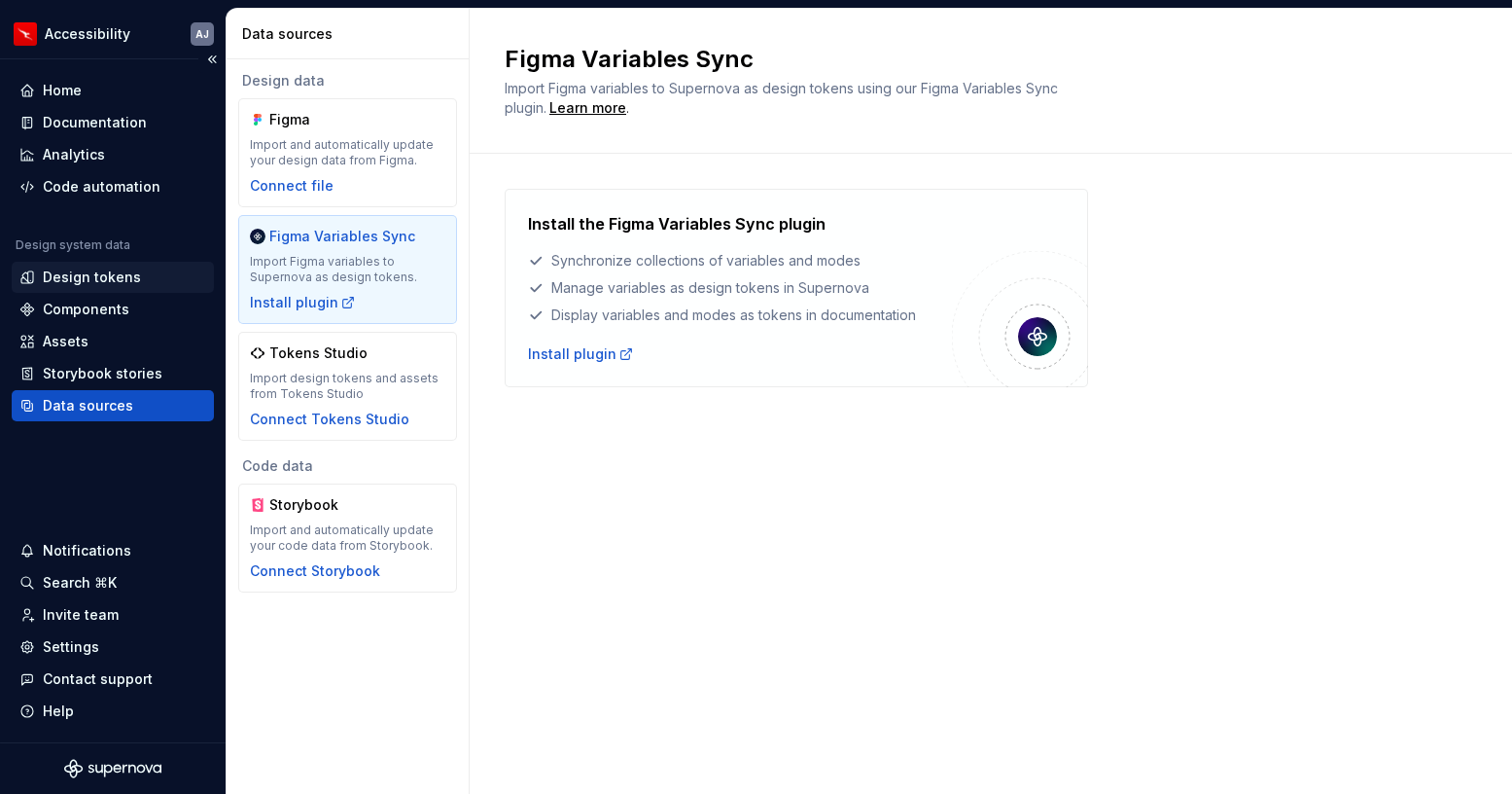
click at [106, 281] on div "Design tokens" at bounding box center [91, 277] width 98 height 20
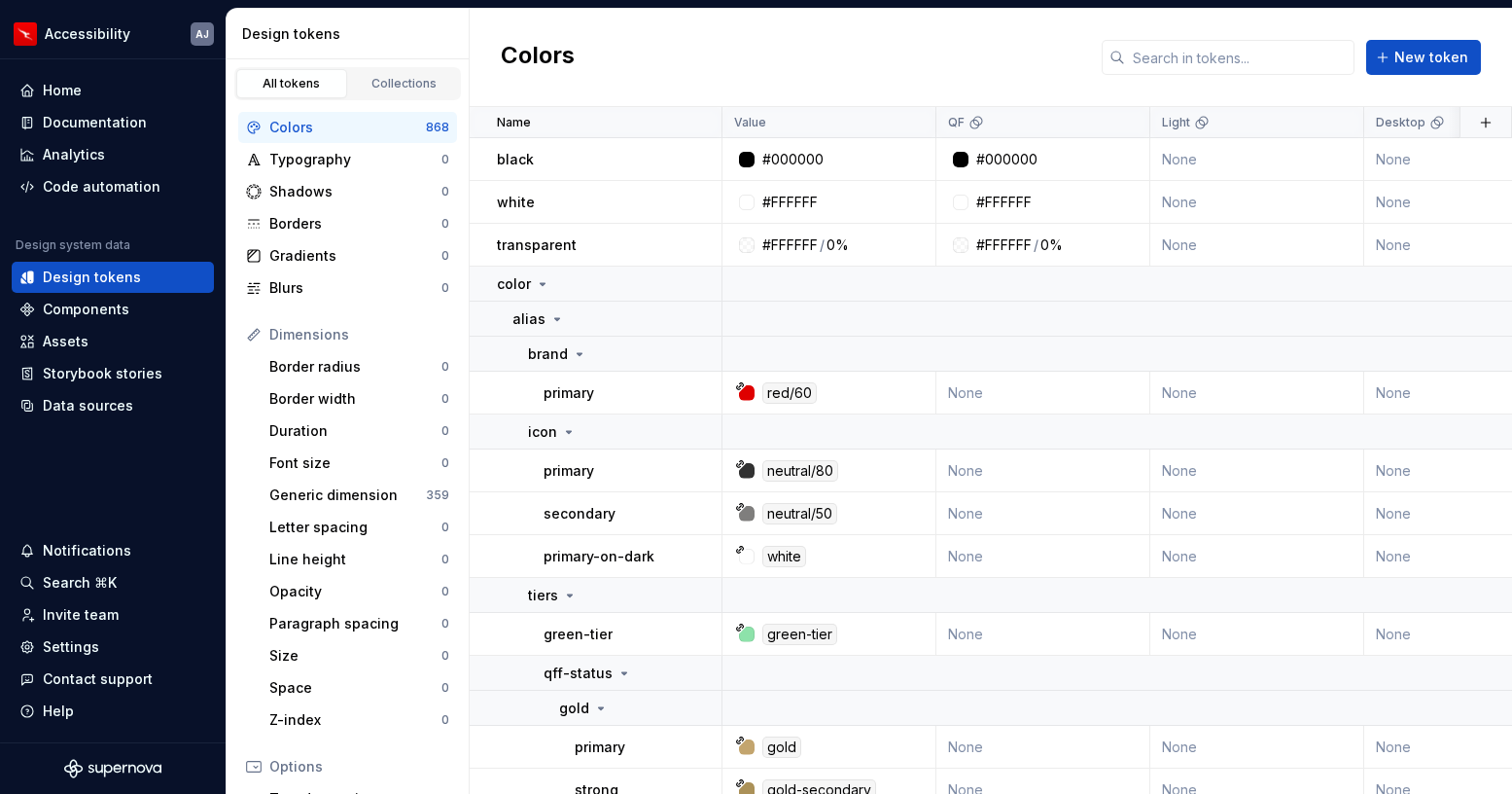
click at [691, 125] on div "Name" at bounding box center [603, 123] width 213 height 16
click at [692, 160] on button "button" at bounding box center [697, 159] width 28 height 28
click at [774, 270] on div "Delete token" at bounding box center [782, 268] width 127 height 20
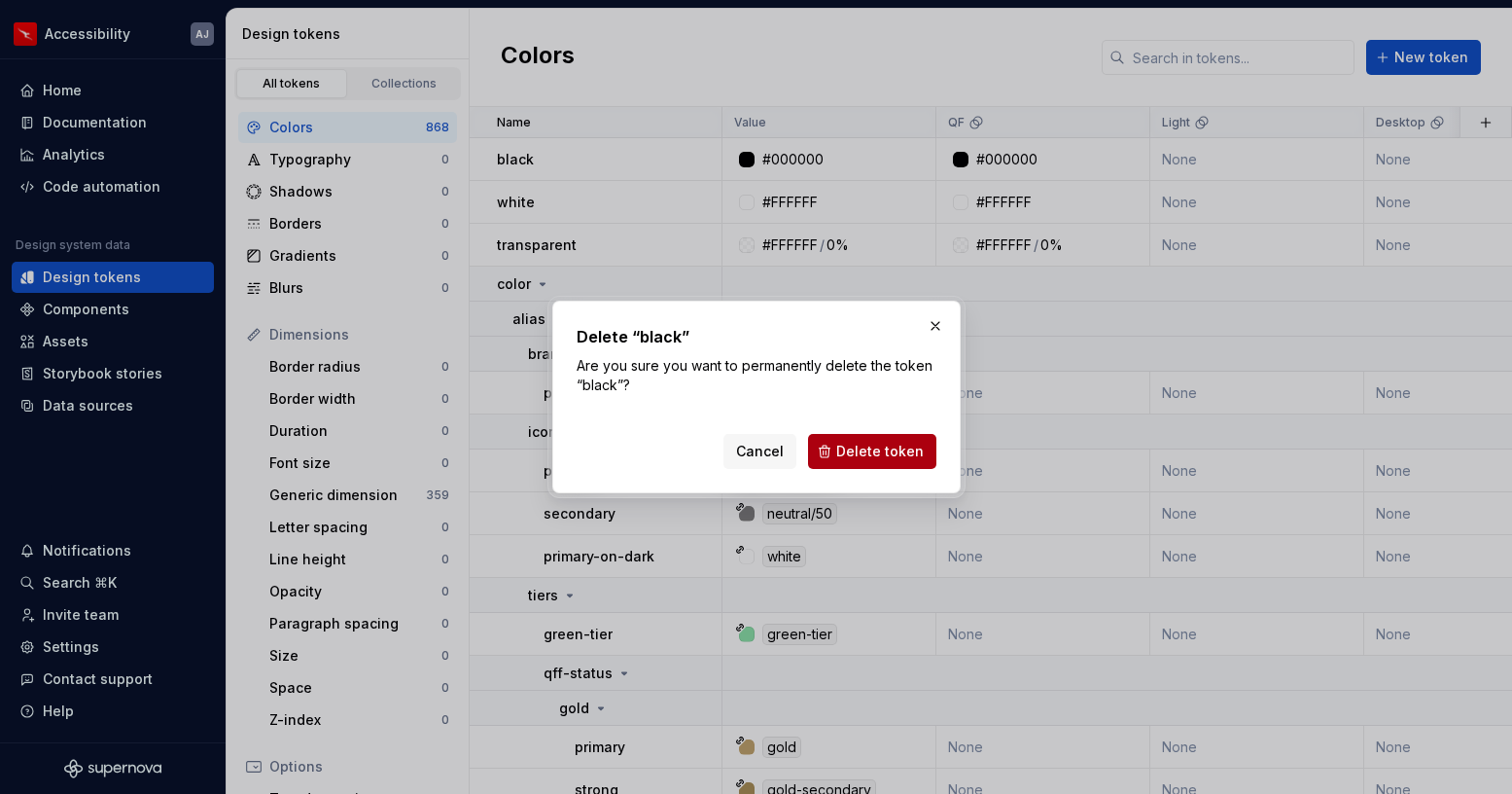
click at [885, 450] on span "Delete token" at bounding box center [880, 451] width 87 height 20
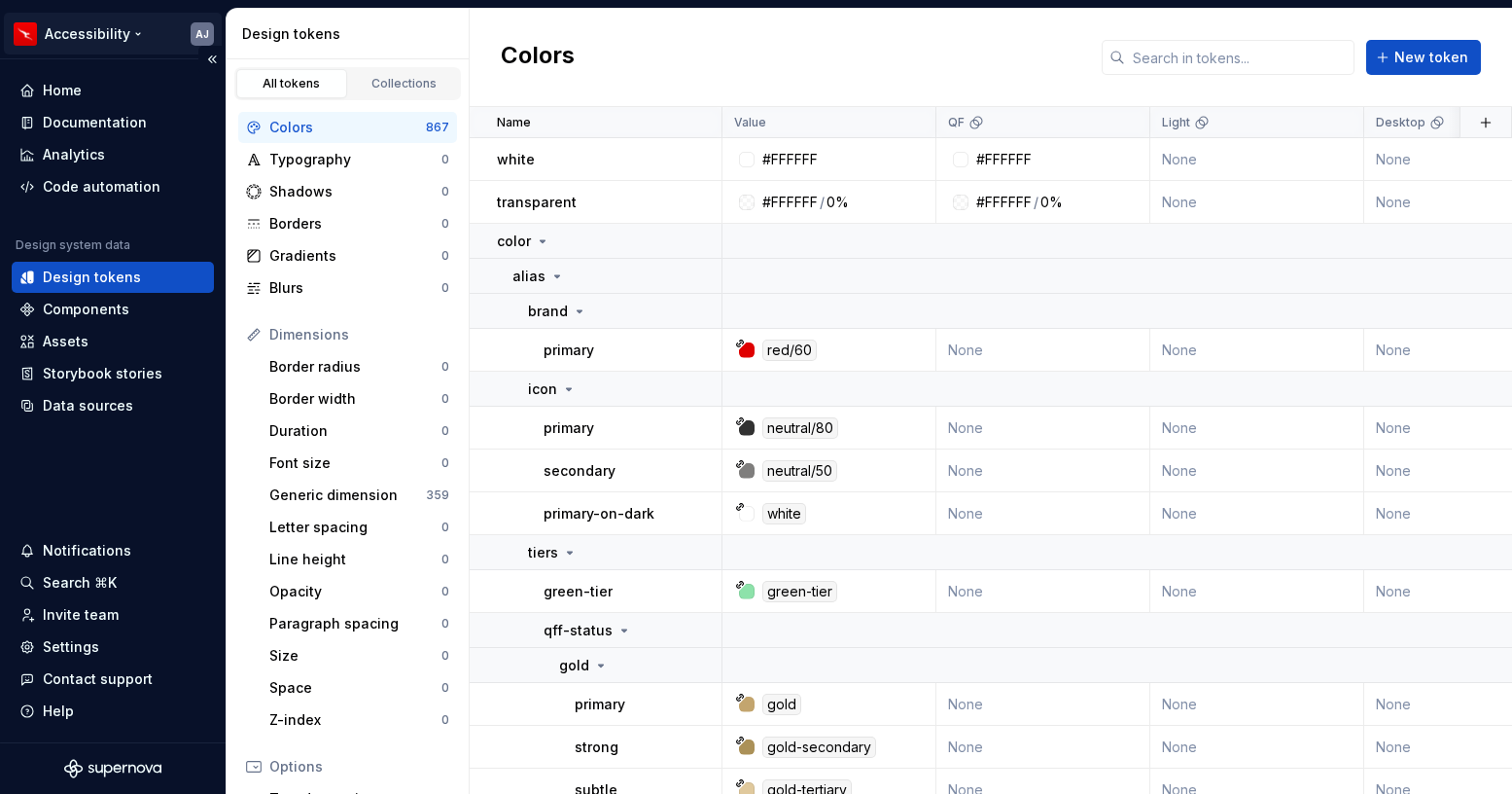
click at [141, 23] on html "Accessibility AJ Home Documentation Analytics Code automation Design system dat…" at bounding box center [756, 397] width 1512 height 794
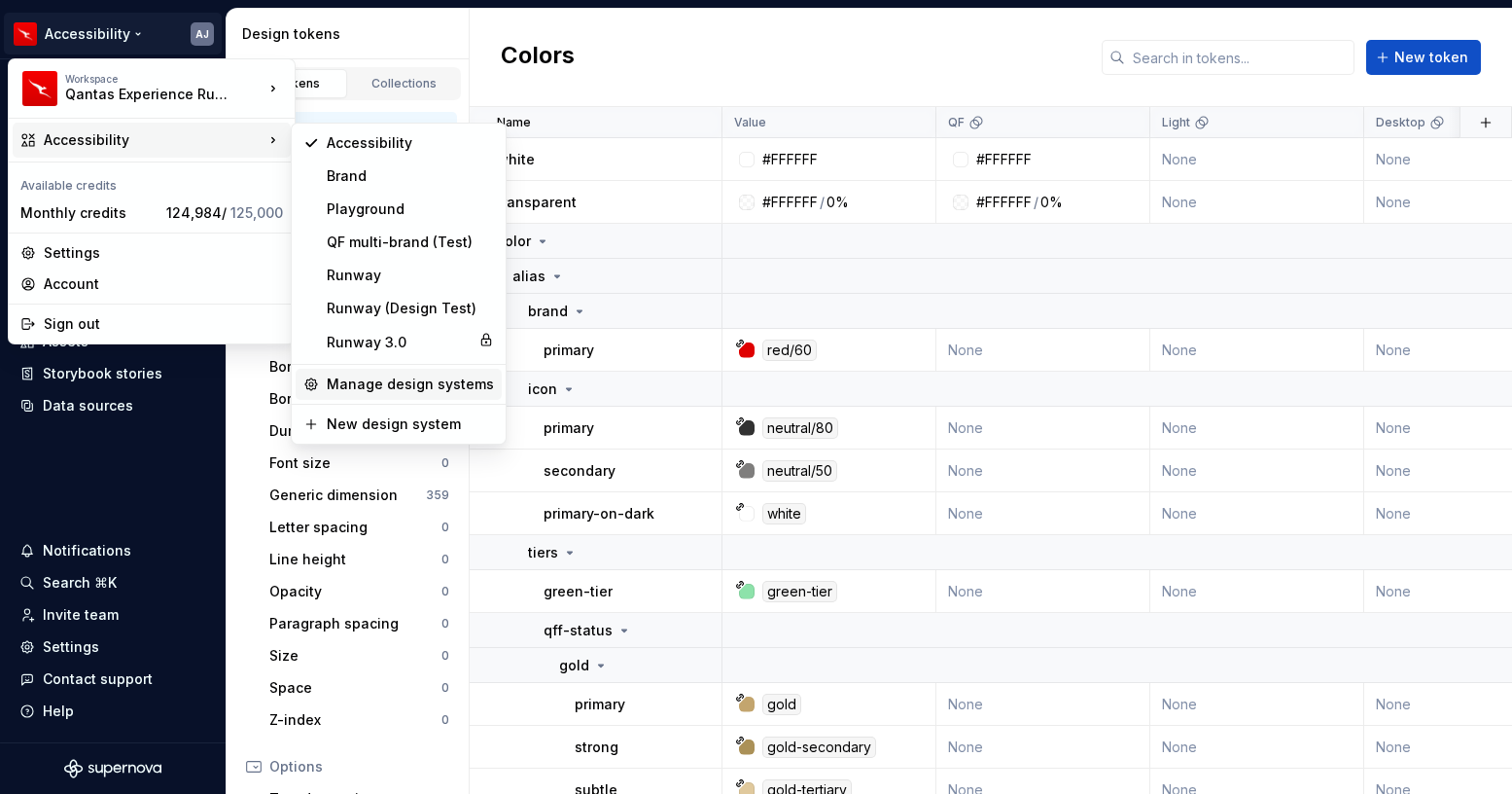
click at [396, 385] on div "Manage design systems" at bounding box center [410, 384] width 167 height 20
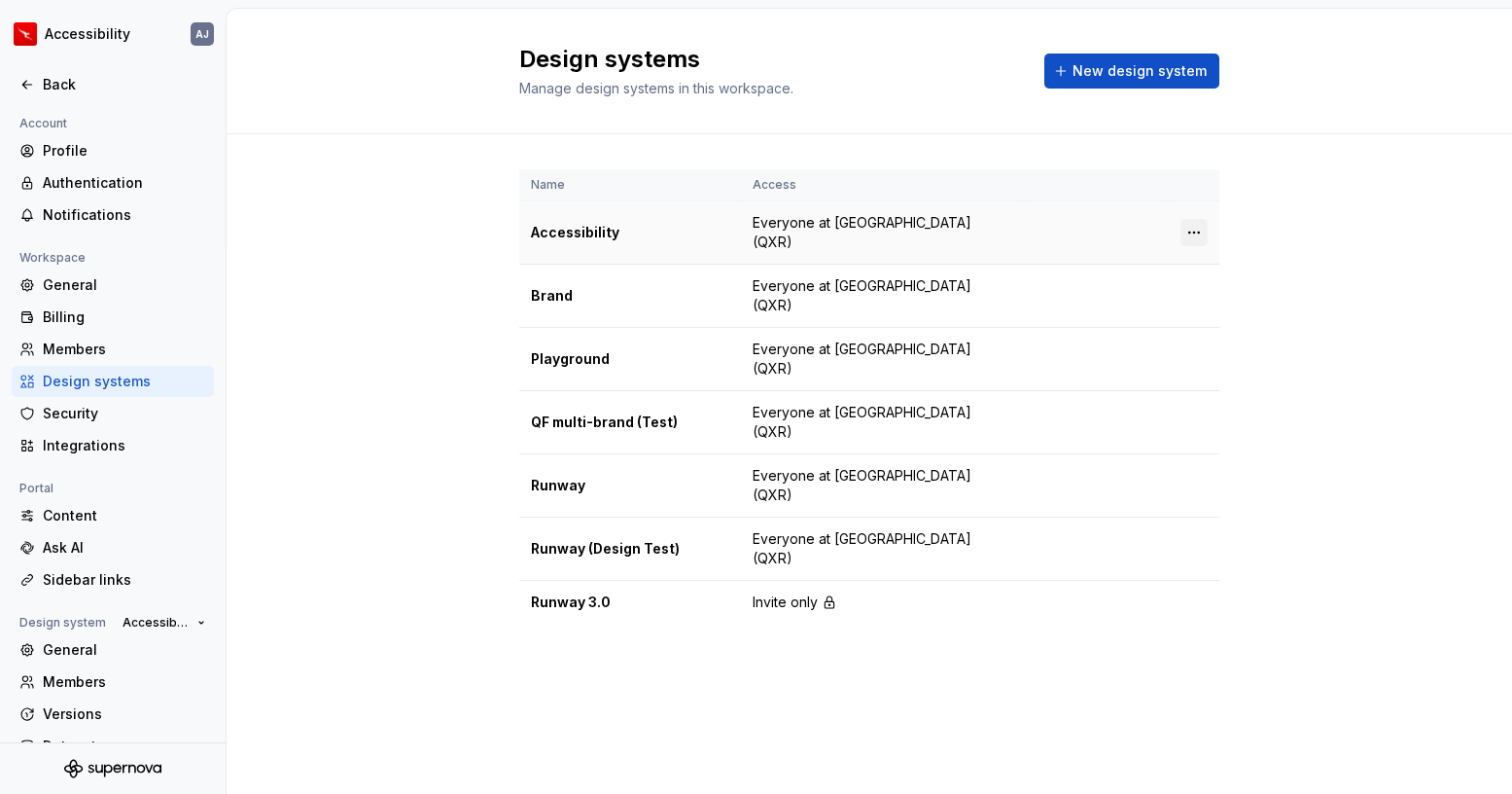
click at [1191, 228] on html "Accessibility AJ Back Account Profile Authentication Notifications Workspace Ge…" at bounding box center [756, 397] width 1512 height 794
click at [1237, 299] on div "Design system settings" at bounding box center [1308, 302] width 185 height 20
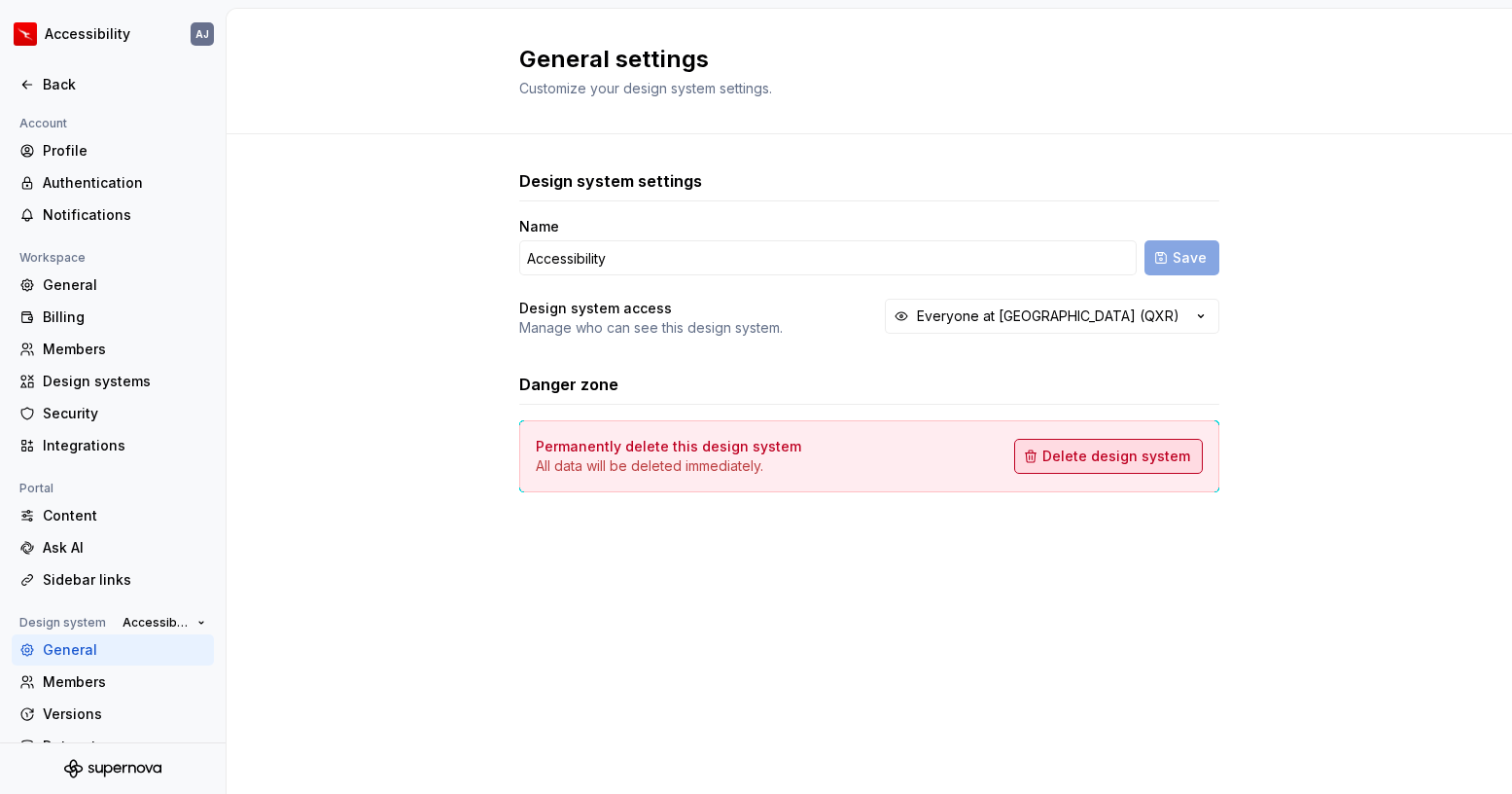
click at [1153, 457] on span "Delete design system" at bounding box center [1115, 456] width 147 height 20
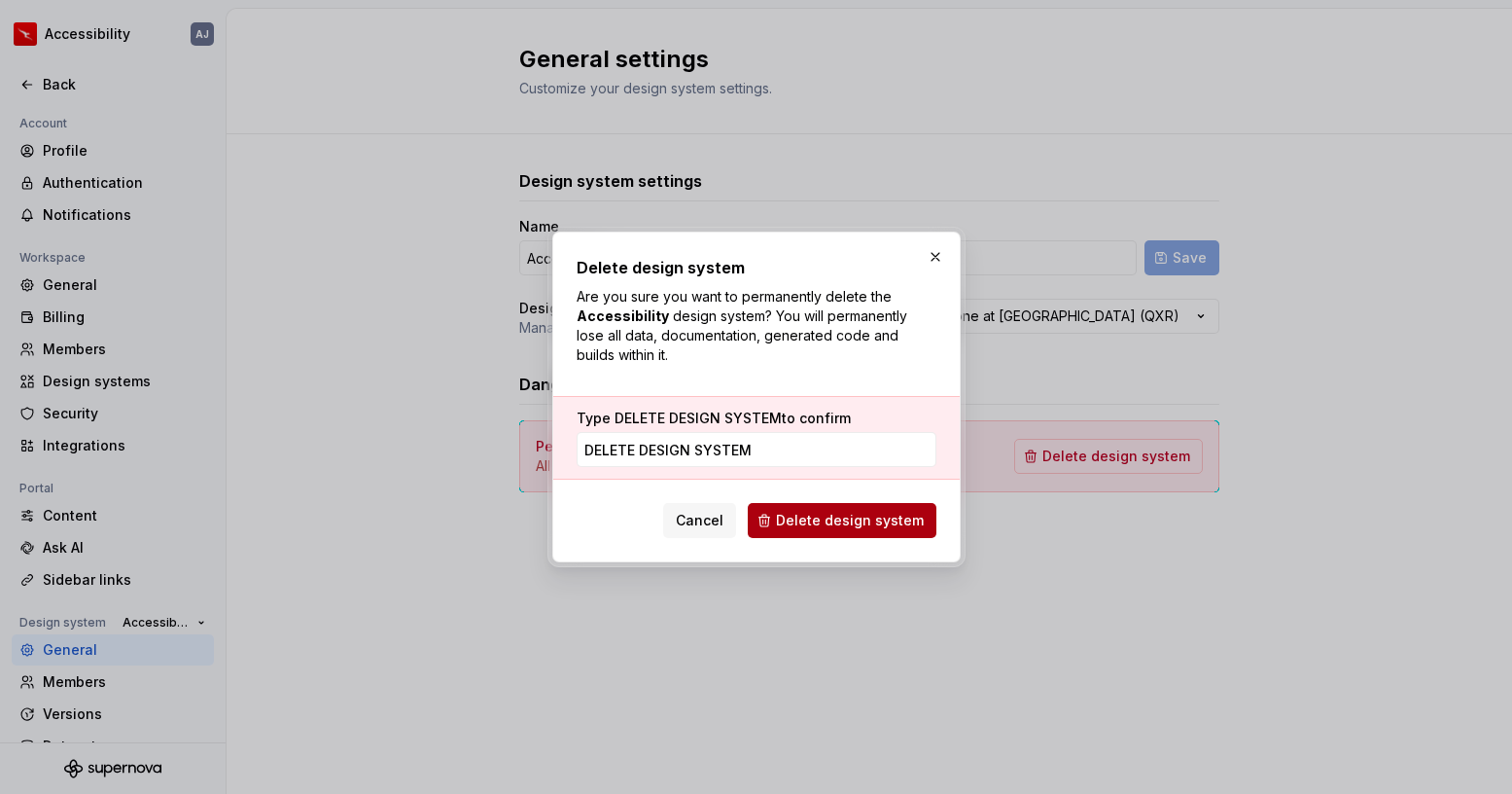
type input "DELETE DESIGN SYSTEM"
click at [906, 518] on span "Delete design system" at bounding box center [849, 521] width 147 height 20
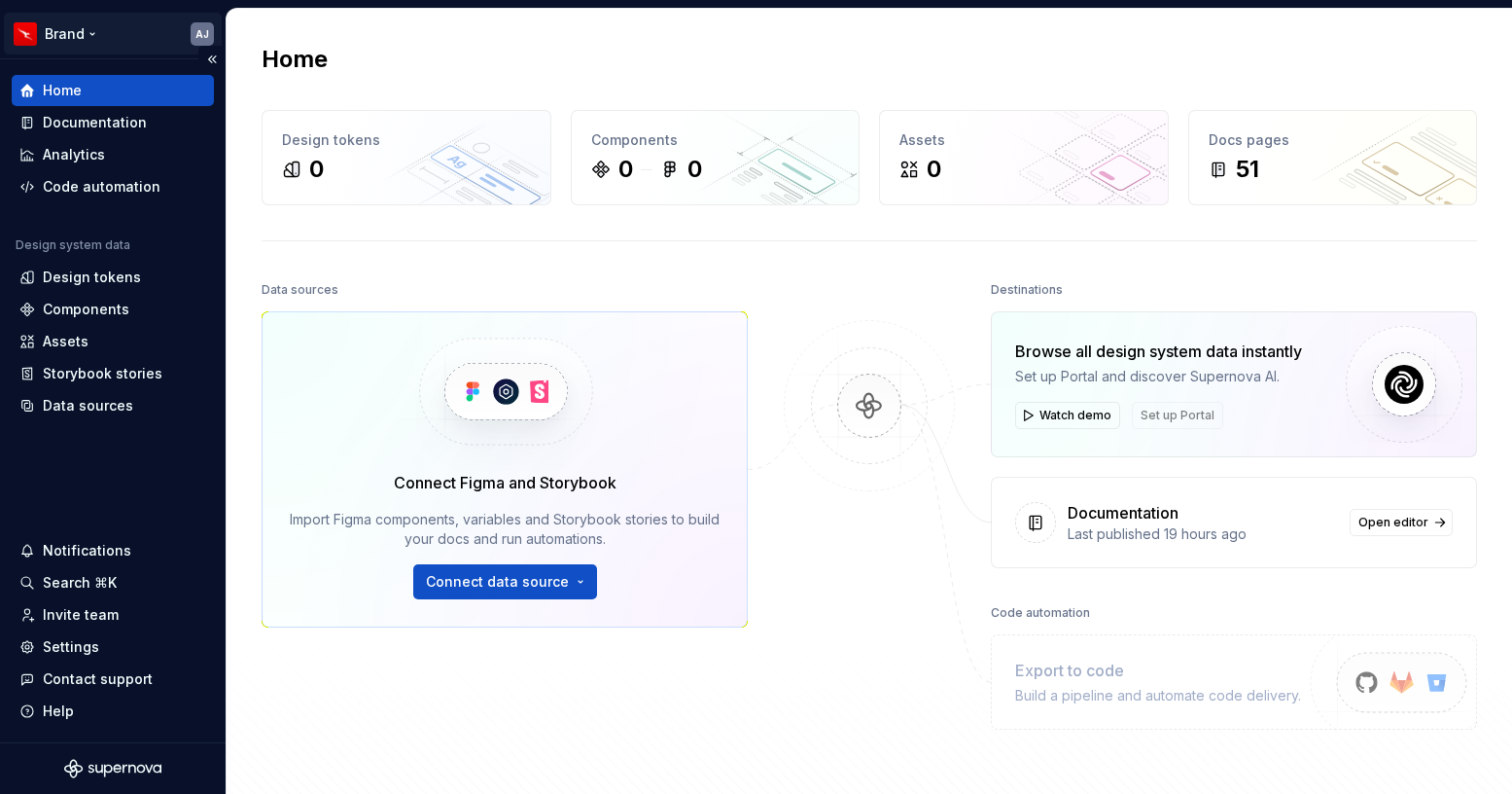
click at [84, 34] on html "Brand AJ Home Documentation Analytics Code automation Design system data Design…" at bounding box center [756, 397] width 1512 height 794
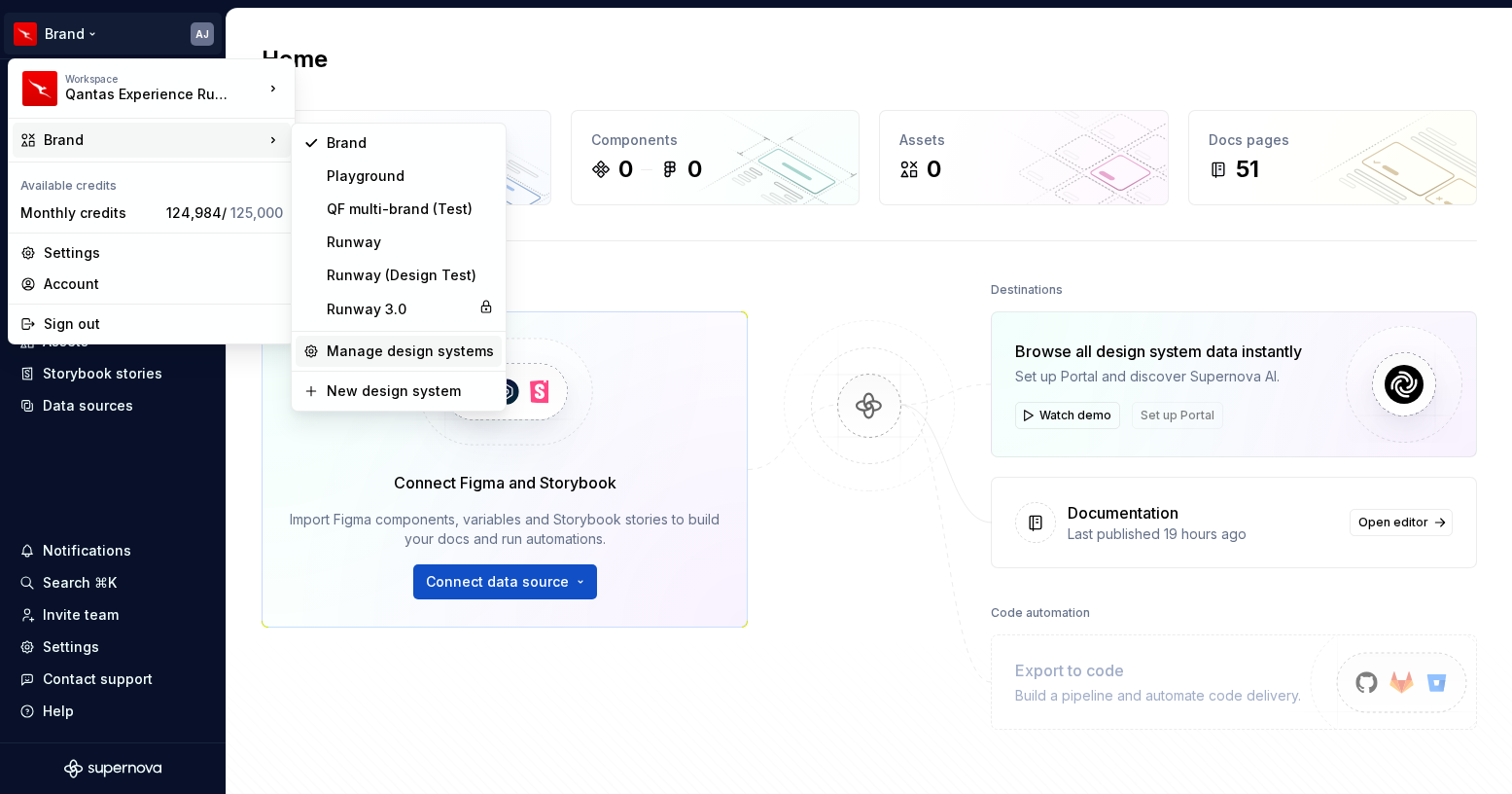
click at [413, 344] on div "Manage design systems" at bounding box center [410, 351] width 167 height 20
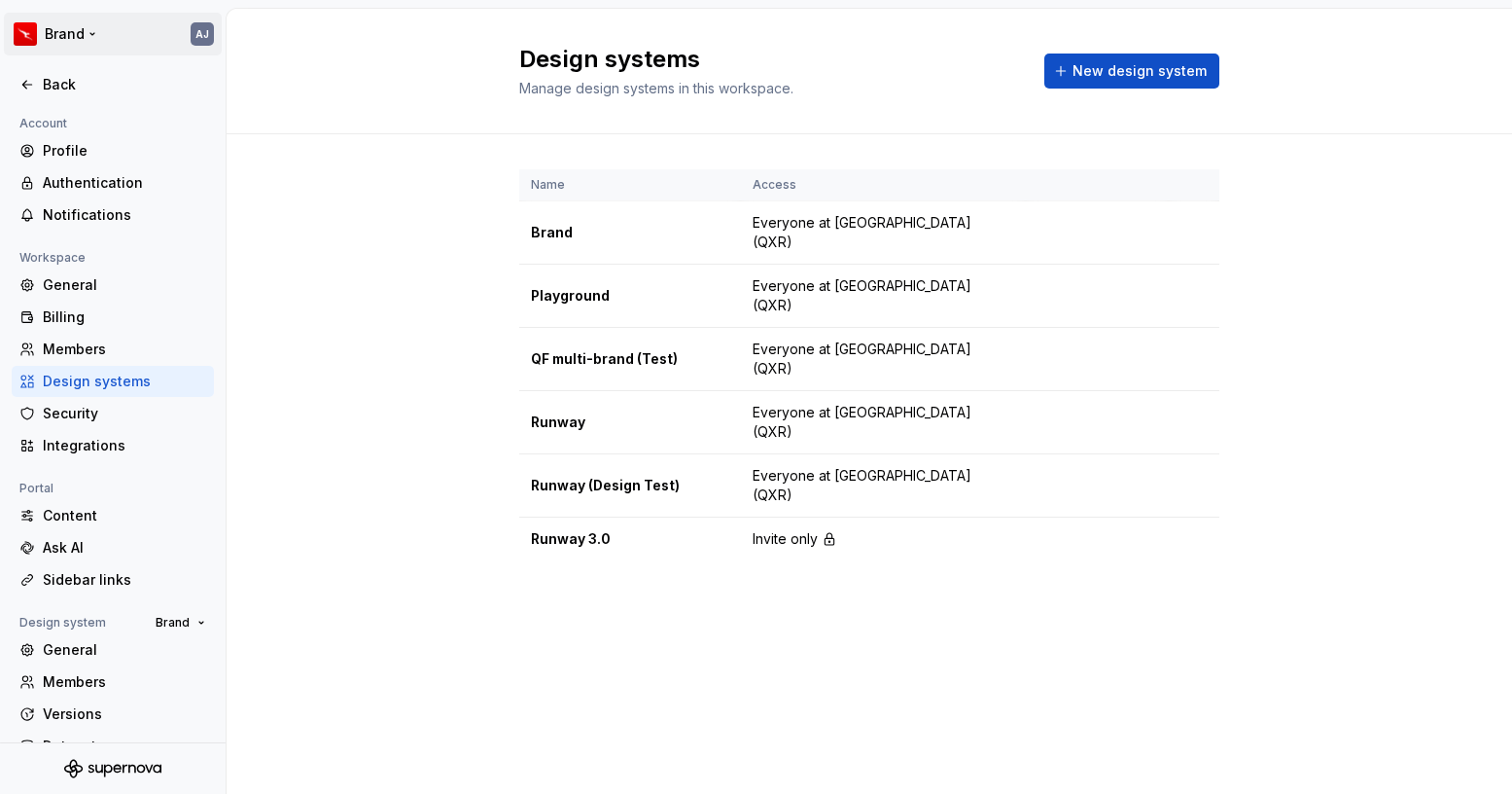
click at [73, 32] on html "Brand AJ Back Account Profile Authentication Notifications Workspace General Bi…" at bounding box center [756, 397] width 1512 height 794
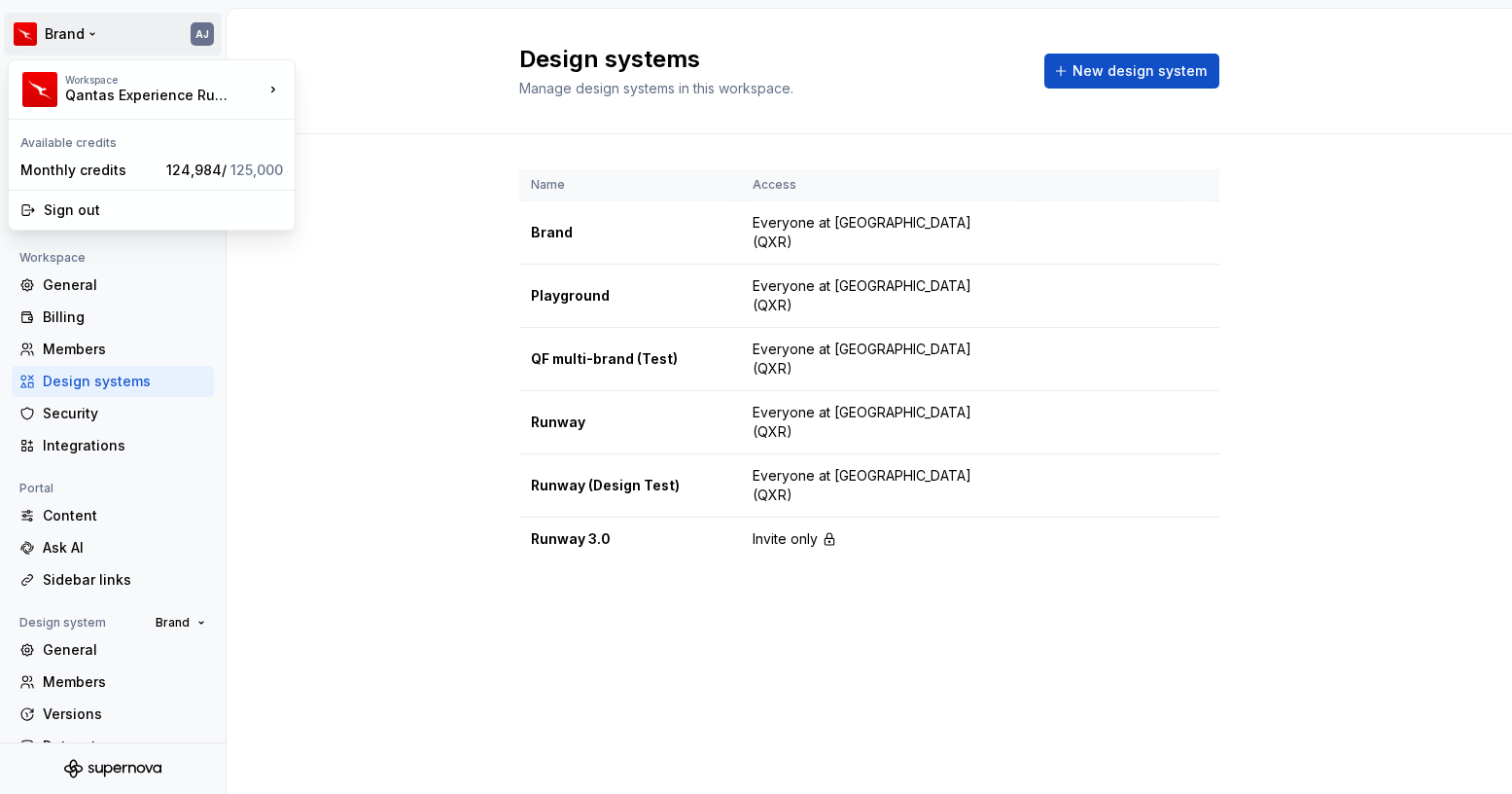
click at [338, 64] on html "Brand AJ Back Account Profile Authentication Notifications Workspace General Bi…" at bounding box center [756, 397] width 1512 height 794
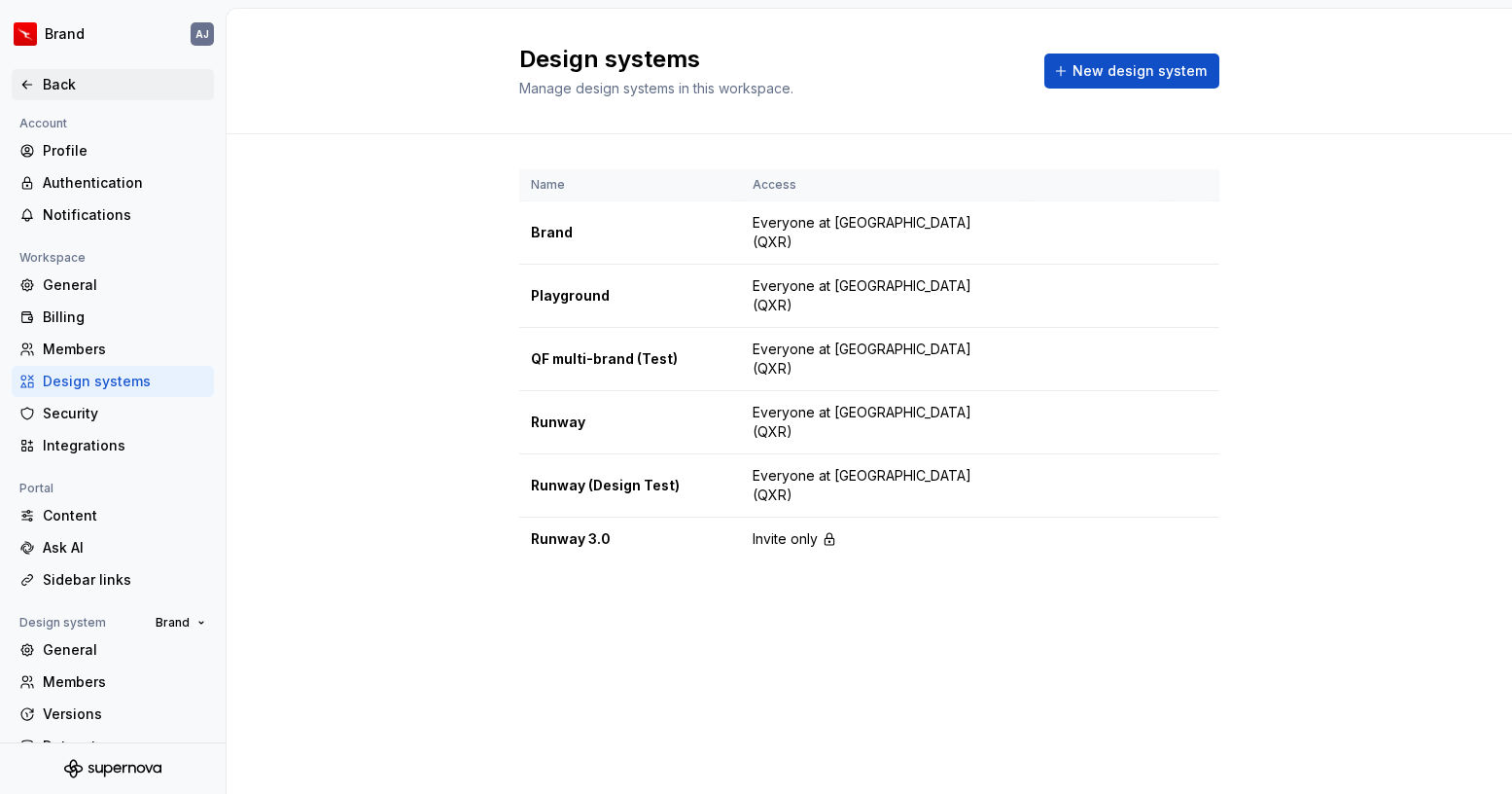
click at [44, 83] on div "Back" at bounding box center [124, 85] width 163 height 20
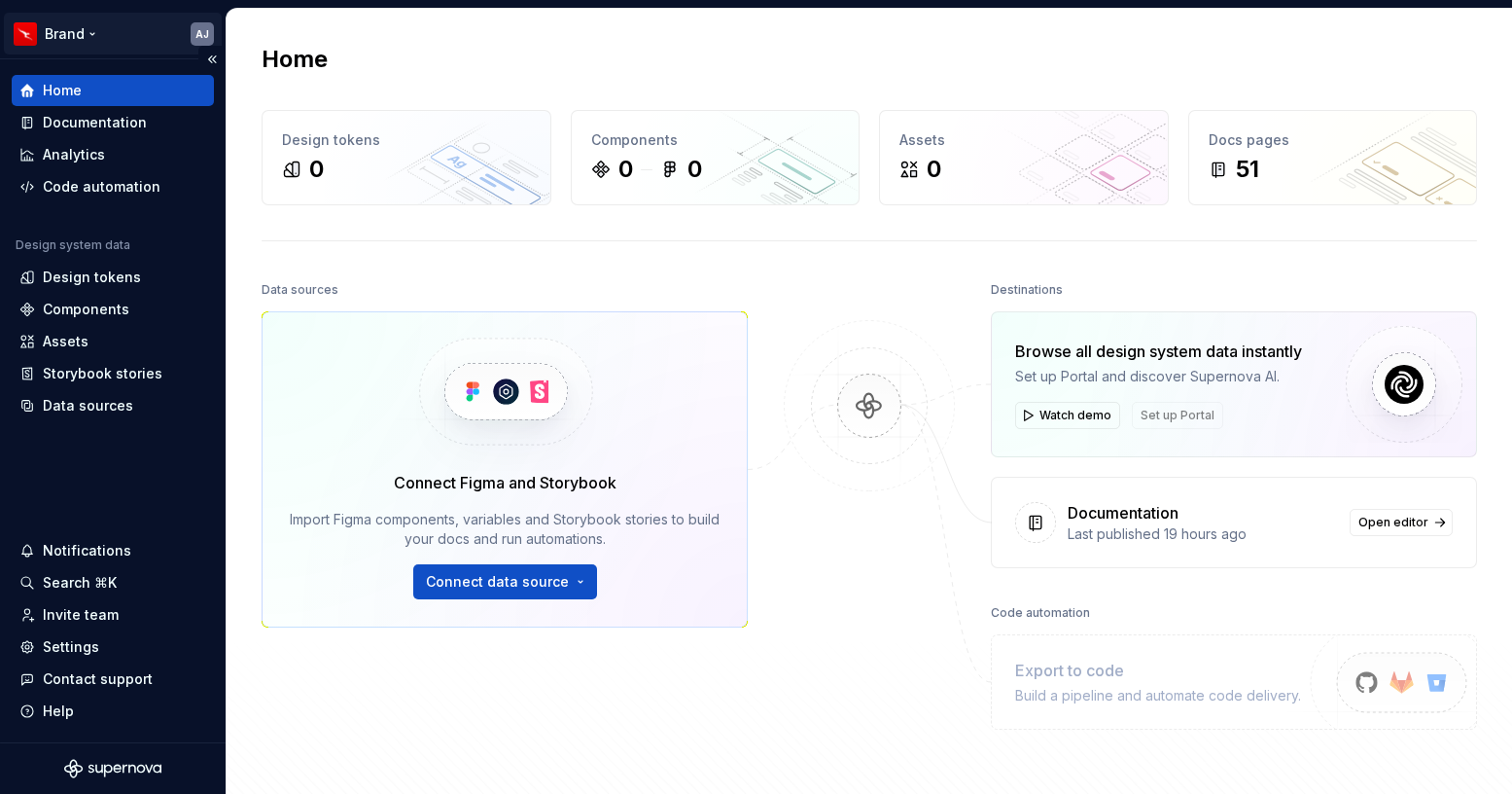
click at [104, 35] on html "Brand AJ Home Documentation Analytics Code automation Design system data Design…" at bounding box center [756, 397] width 1512 height 794
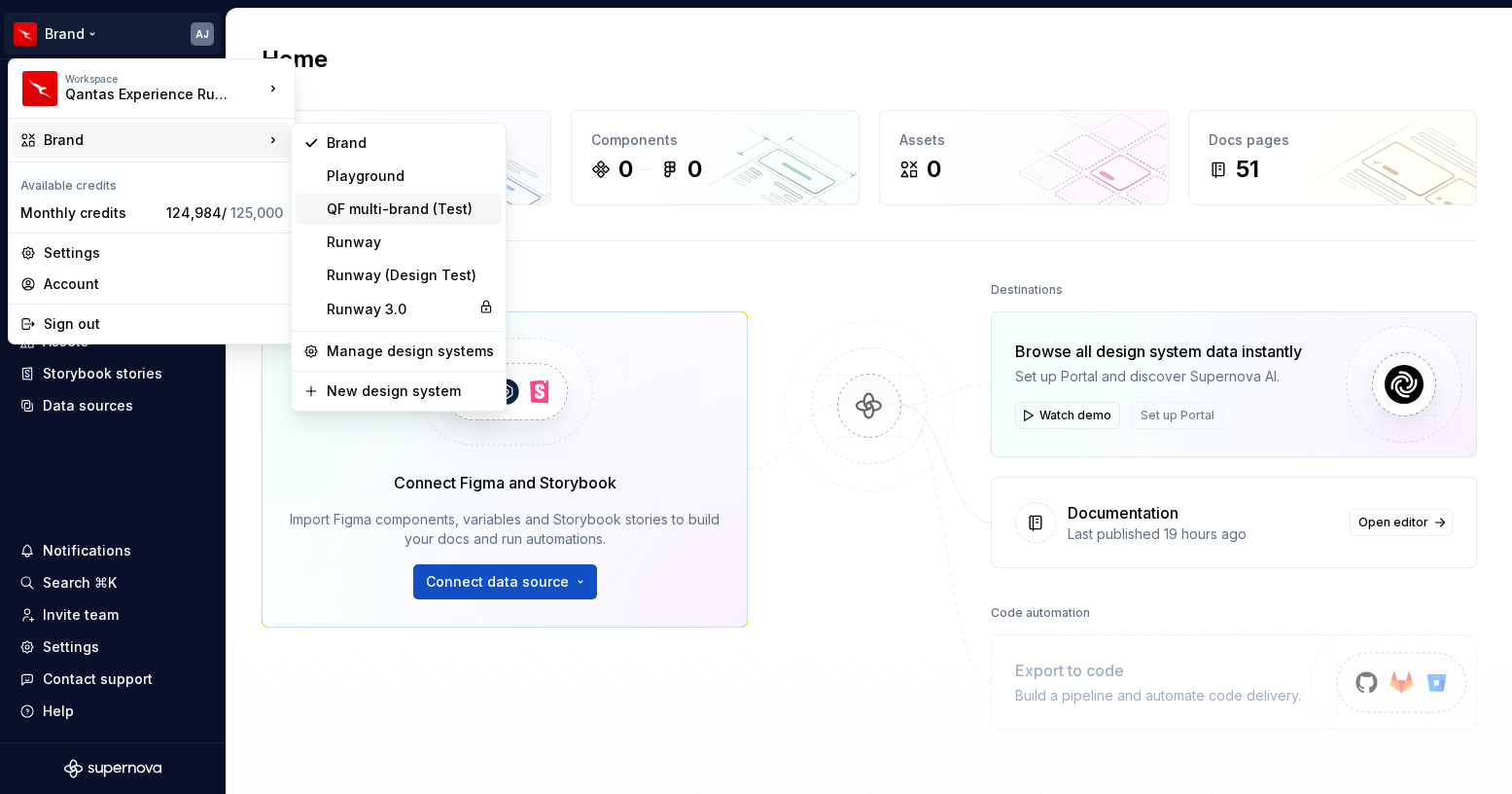
click at [401, 215] on div "QF multi-brand (Test)" at bounding box center [410, 209] width 167 height 20
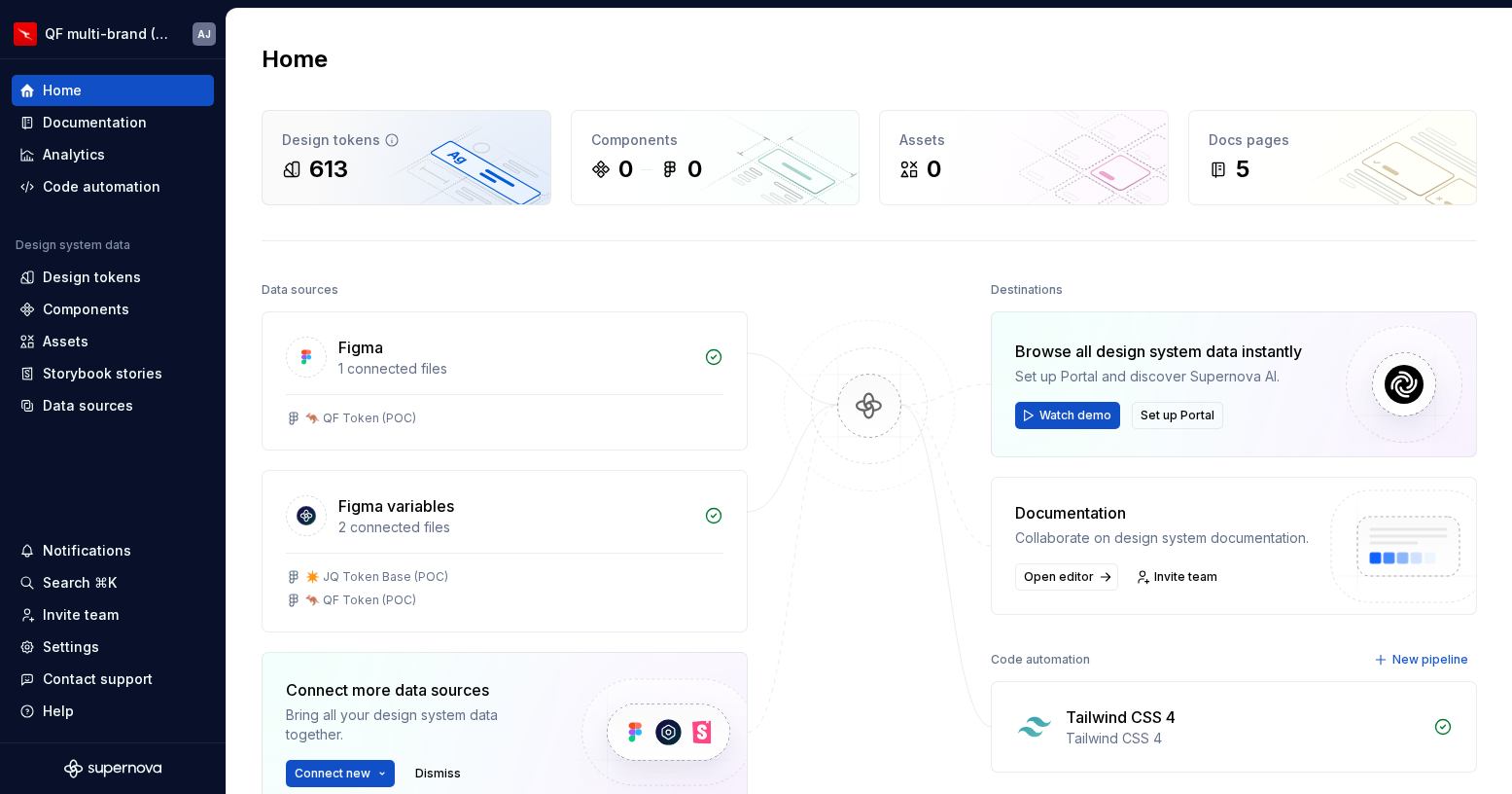
click at [408, 146] on div "Design tokens" at bounding box center [407, 141] width 249 height 20
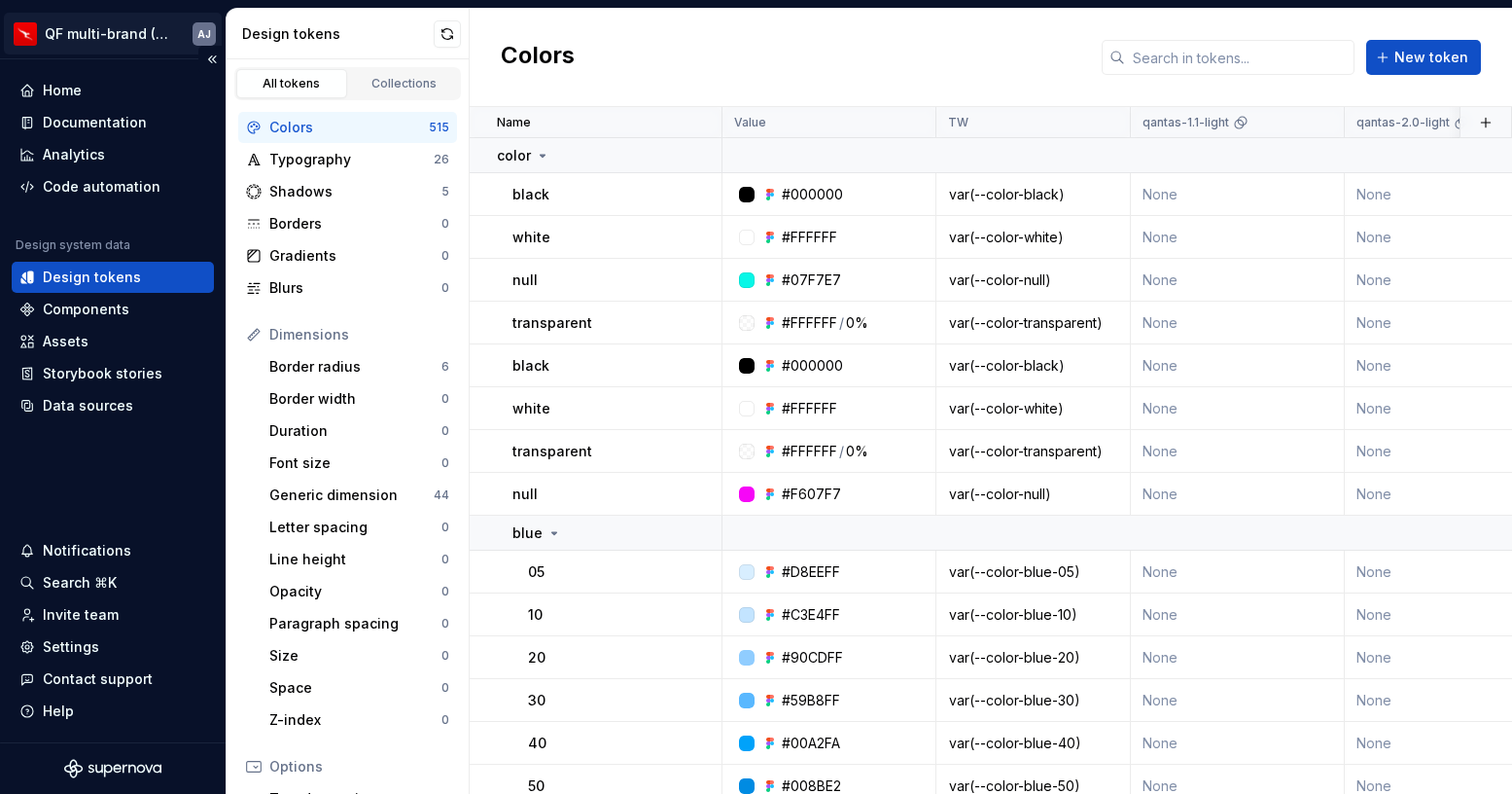
click at [125, 33] on html "QF multi-brand (Test) AJ Home Documentation Analytics Code automation Design sy…" at bounding box center [756, 397] width 1512 height 794
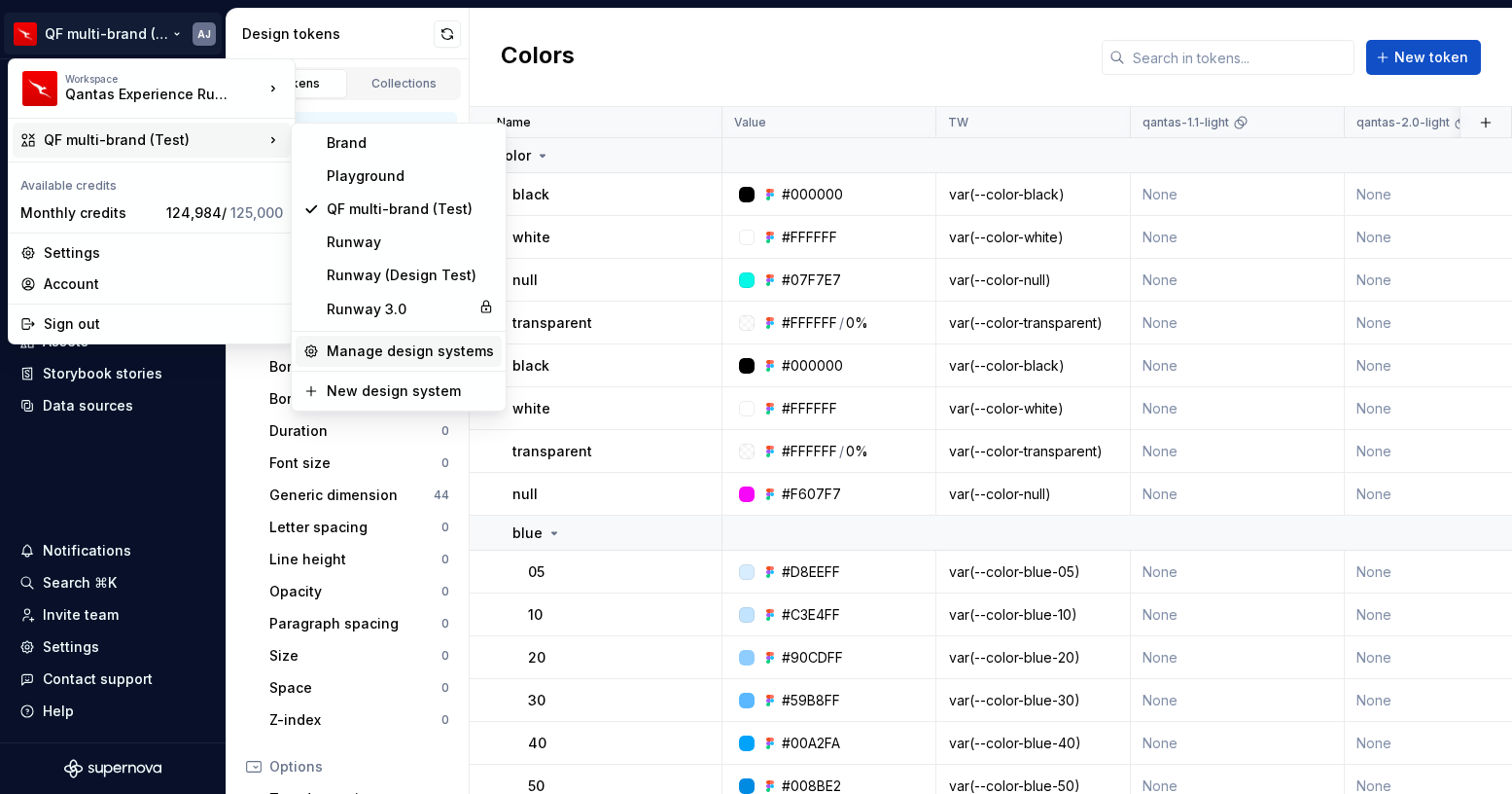
click at [367, 347] on div "Manage design systems" at bounding box center [410, 351] width 167 height 20
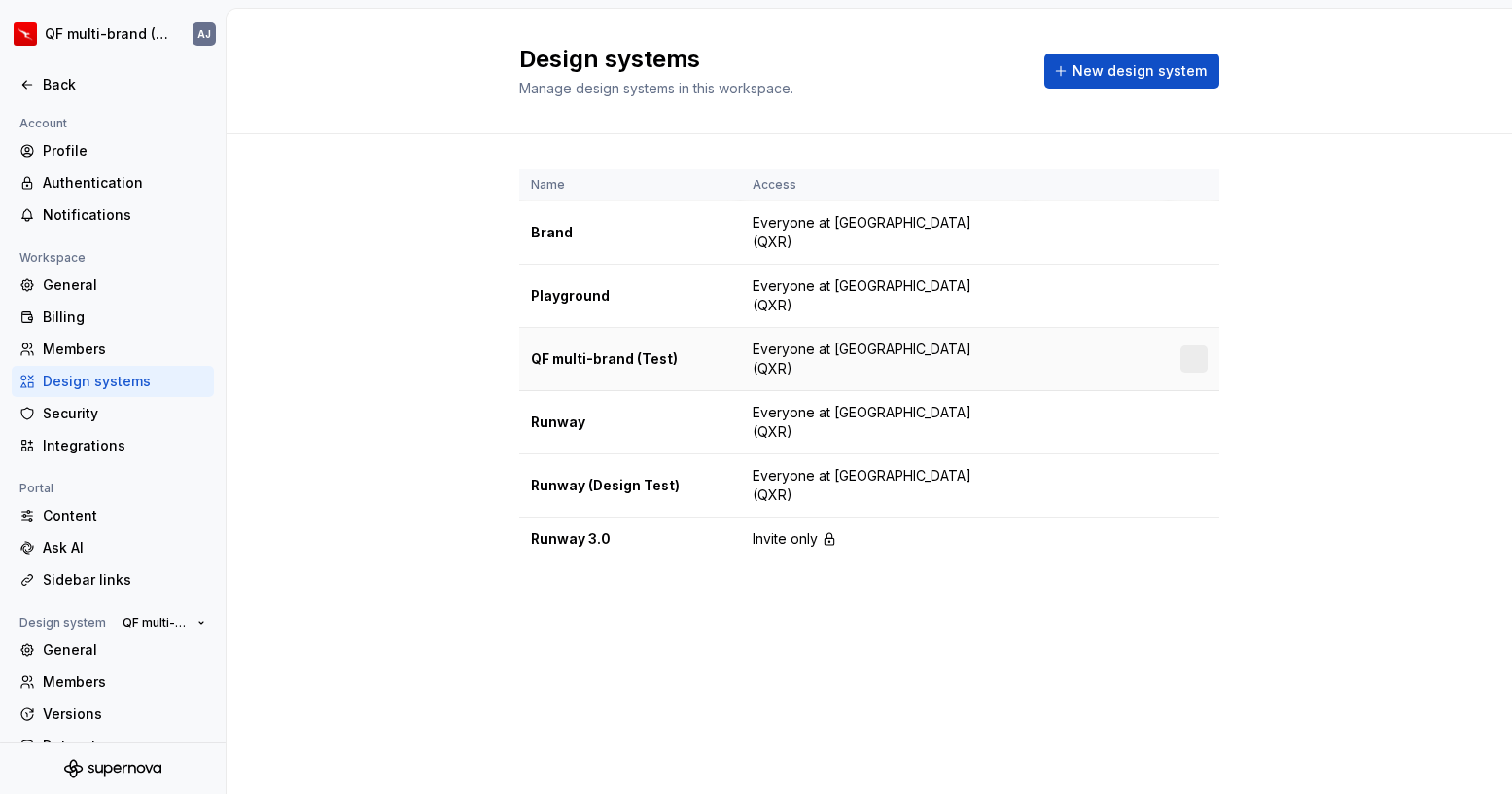
click at [1064, 350] on td at bounding box center [1097, 359] width 142 height 63
click at [1201, 354] on html "QF multi-brand (Test) AJ Back Account Profile Authentication Notifications Work…" at bounding box center [756, 397] width 1512 height 794
click at [1232, 429] on div "Design system settings" at bounding box center [1308, 429] width 185 height 20
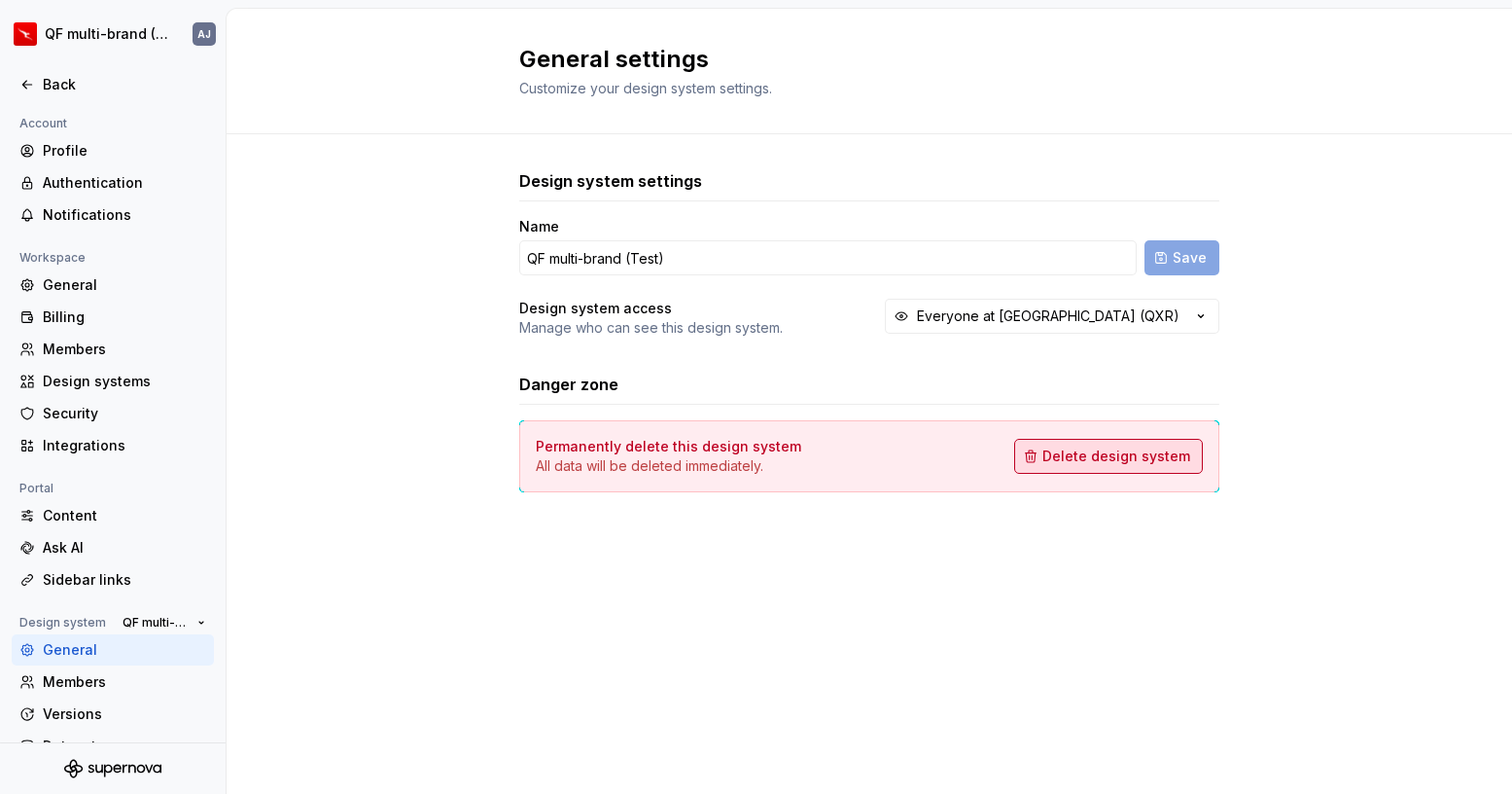
click at [1084, 461] on span "Delete design system" at bounding box center [1115, 456] width 147 height 20
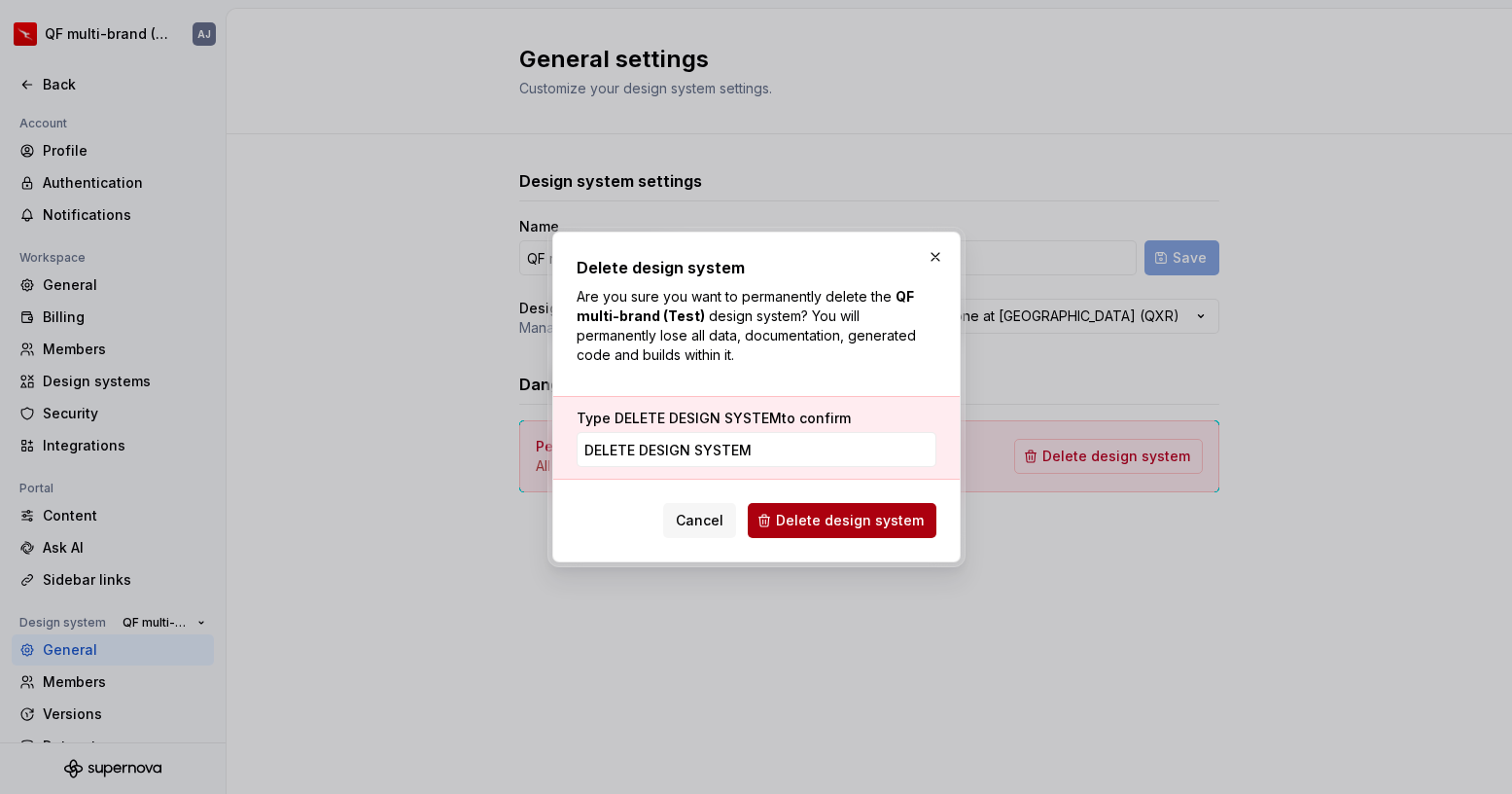
type input "DELETE DESIGN SYSTEM"
click at [844, 521] on span "Delete design system" at bounding box center [849, 521] width 147 height 20
